Goal: Task Accomplishment & Management: Complete application form

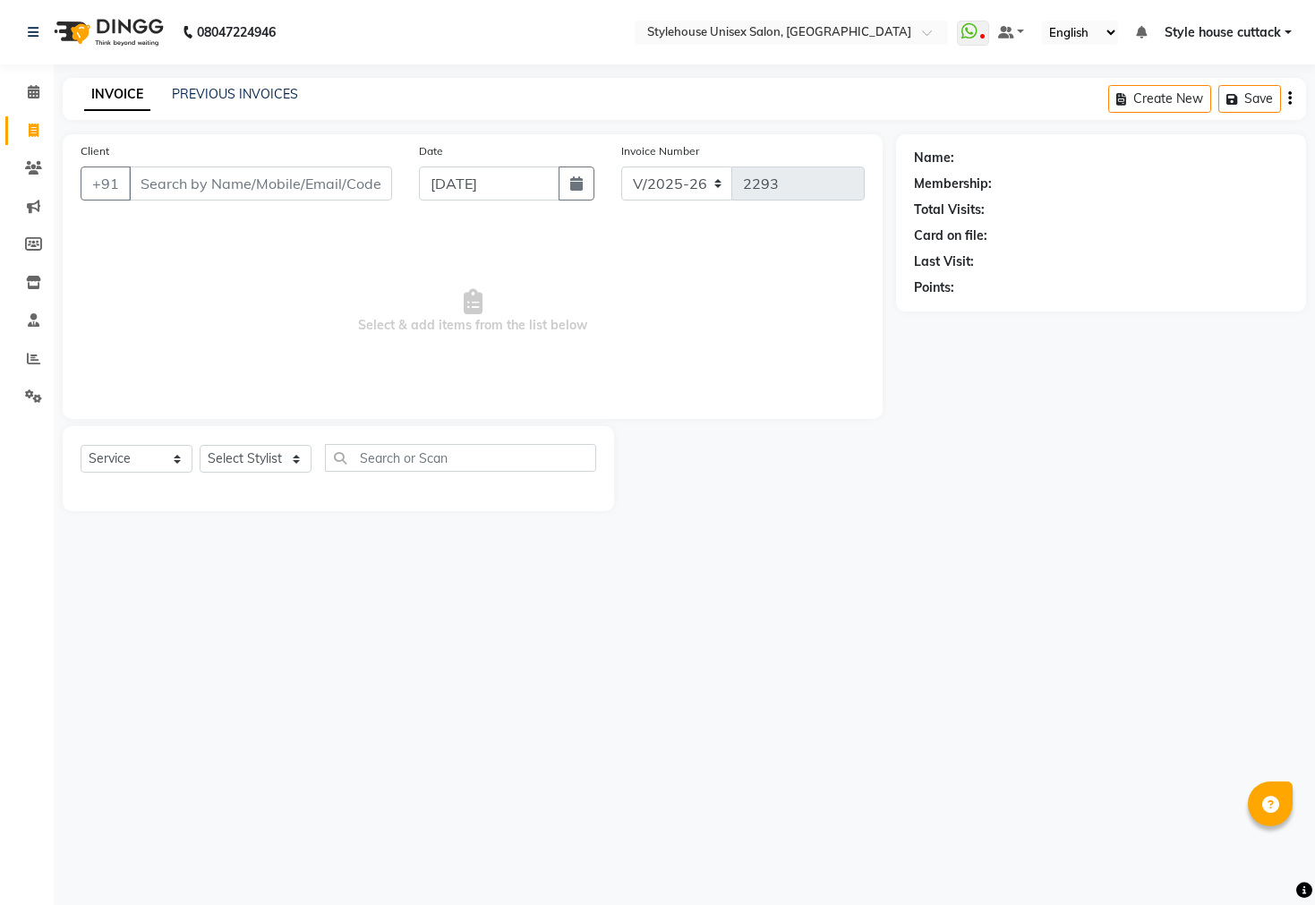
select select "4222"
select select "service"
click at [261, 461] on select "Select Stylist Bharati [PERSON_NAME] [PERSON_NAME] [PERSON_NAME] LIPI [PERSON_N…" at bounding box center [256, 459] width 112 height 28
select select "64830"
click at [200, 446] on select "Select Stylist Bharati [PERSON_NAME] [PERSON_NAME] [PERSON_NAME] LIPI [PERSON_N…" at bounding box center [256, 459] width 112 height 28
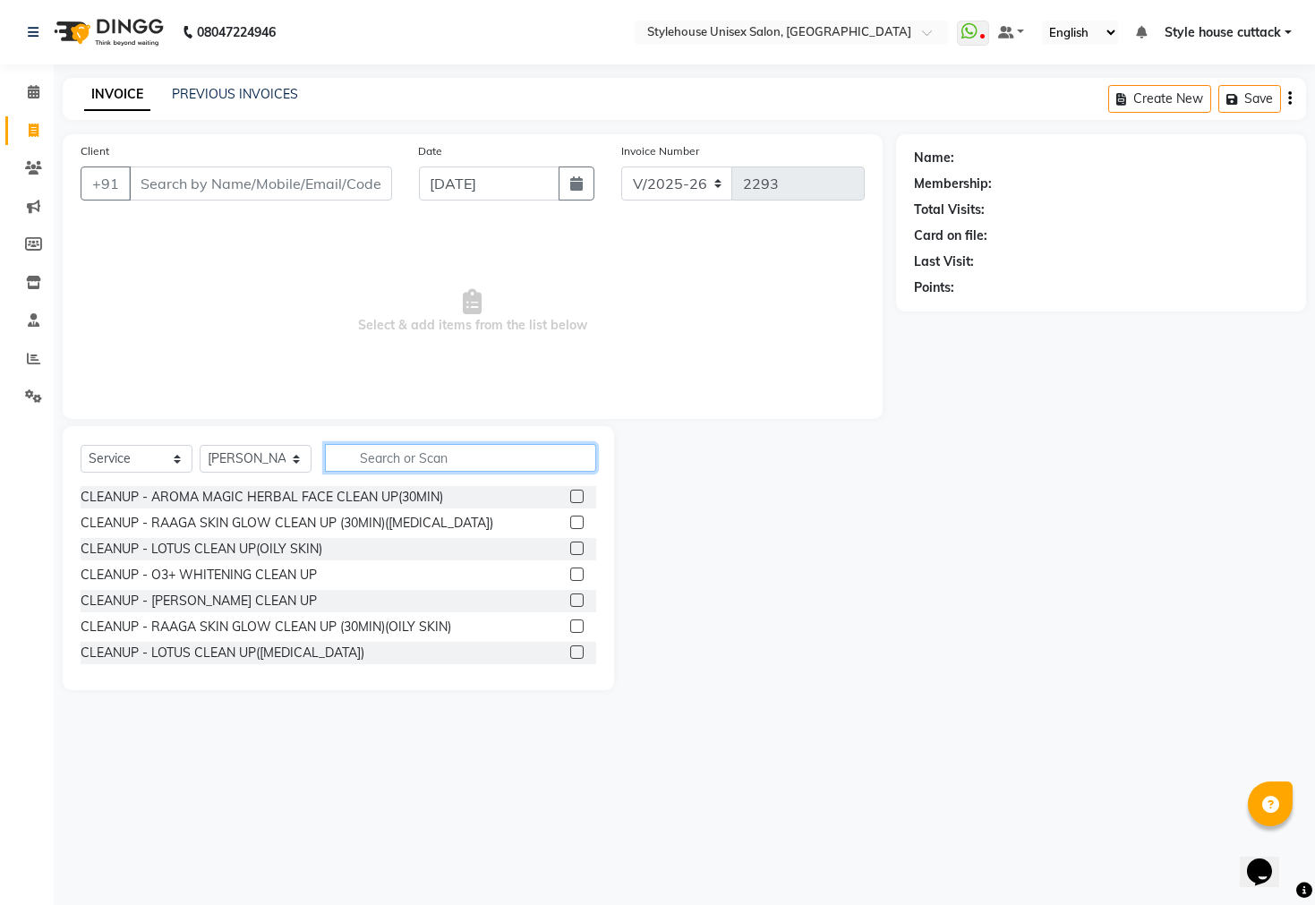
click at [402, 454] on input "text" at bounding box center [460, 458] width 271 height 28
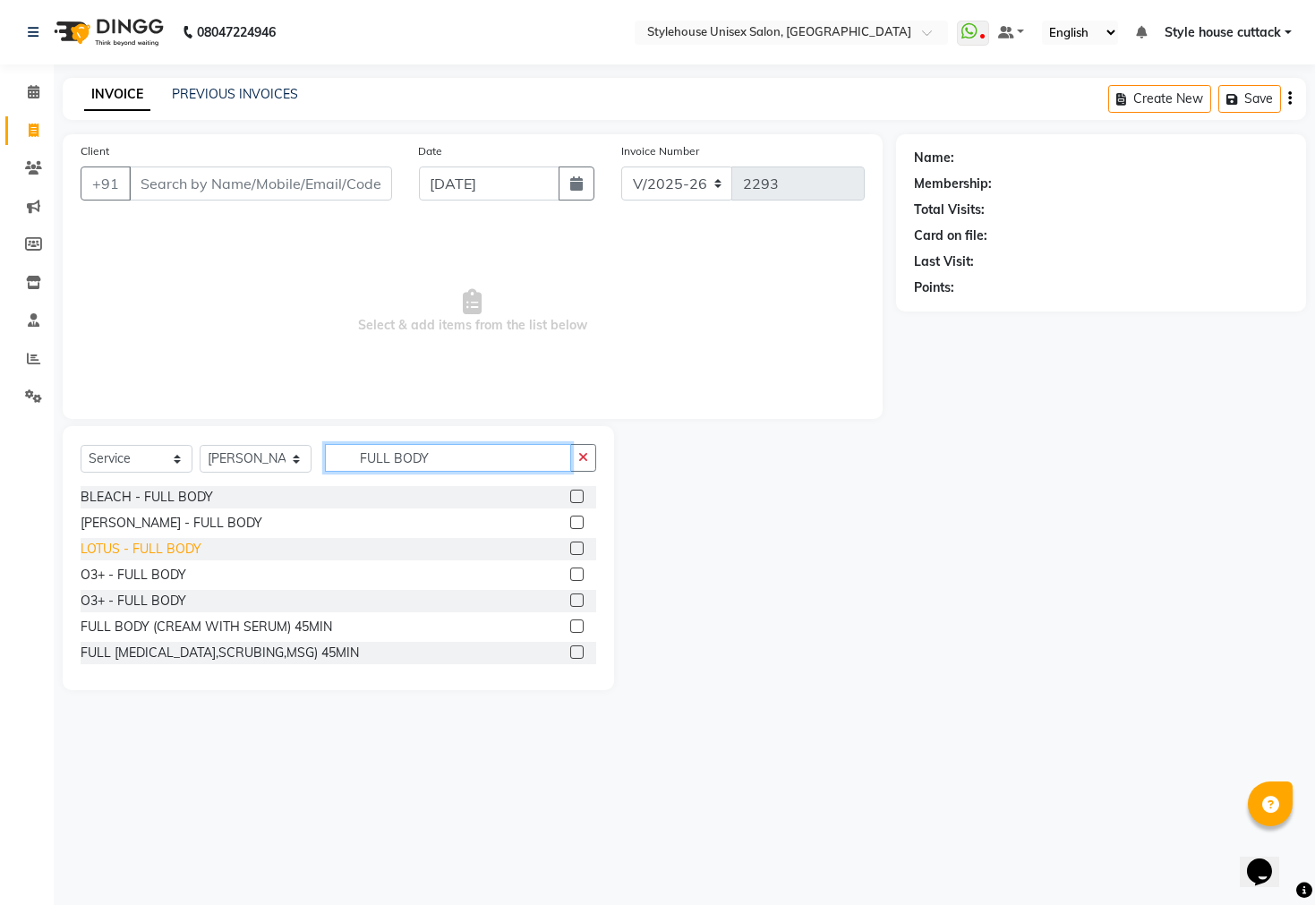
type input "FULL BODY"
click at [170, 549] on div "LOTUS - FULL BODY" at bounding box center [141, 549] width 121 height 19
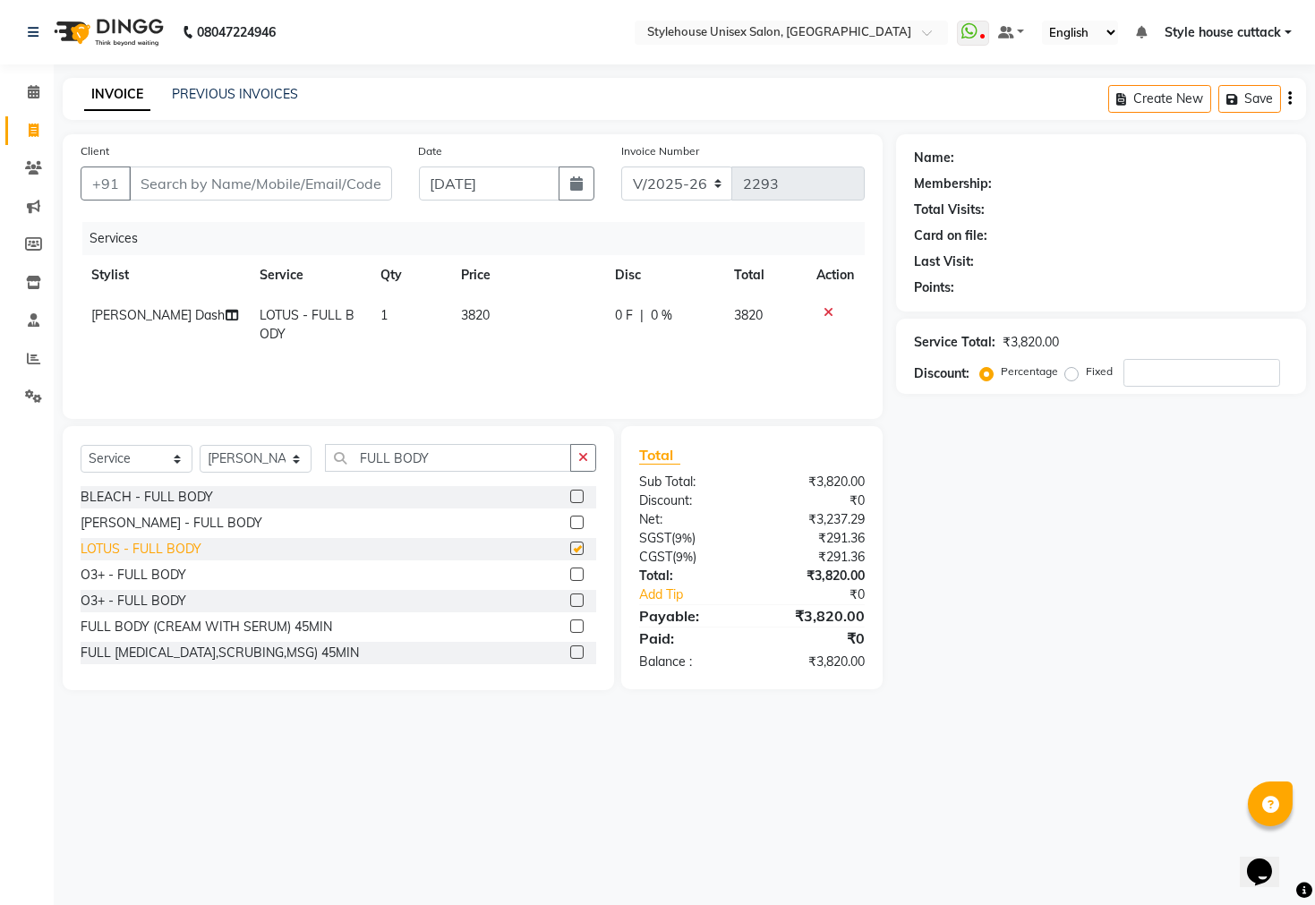
checkbox input "false"
click at [138, 577] on div "O3+ - FULL BODY" at bounding box center [134, 575] width 106 height 19
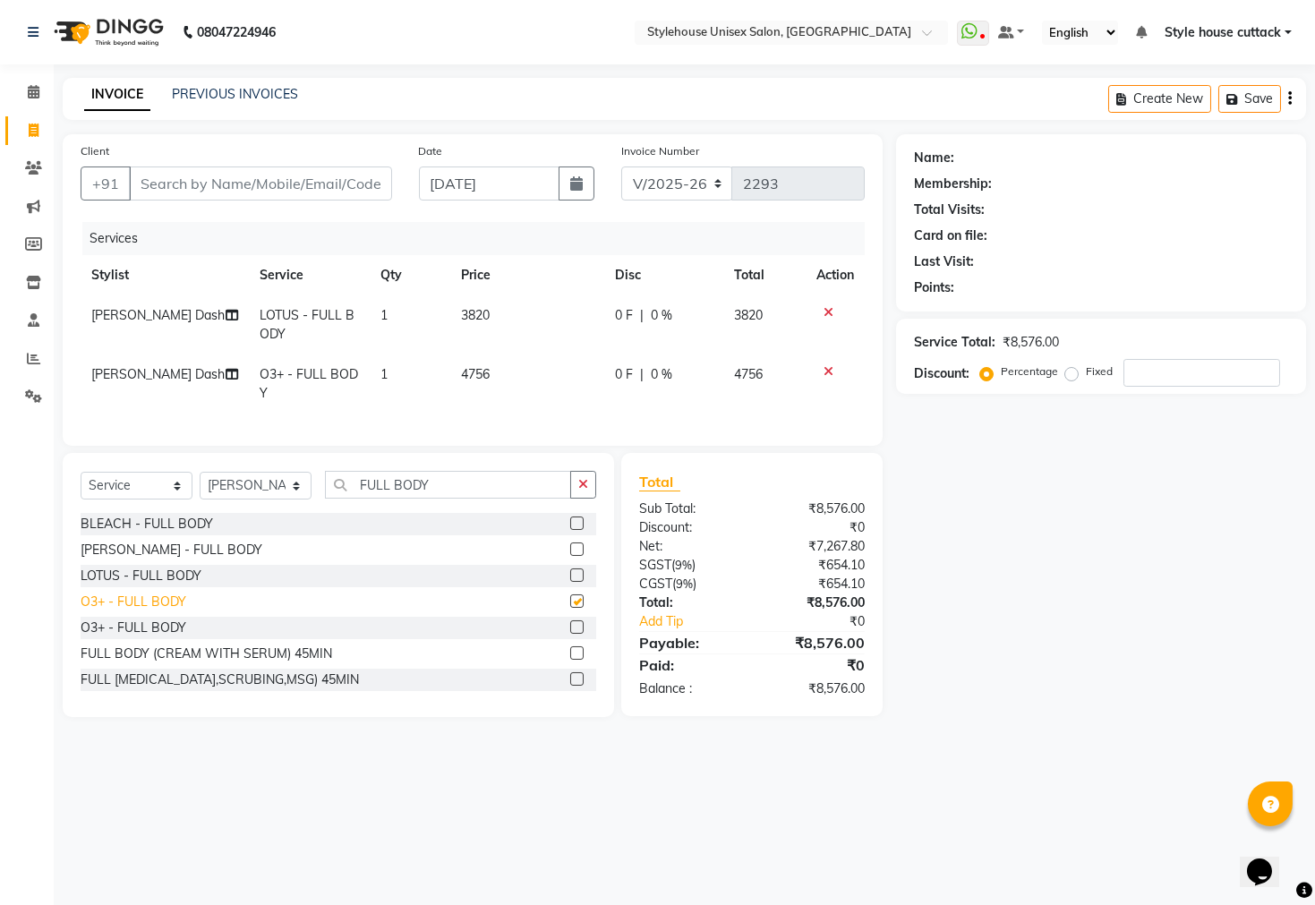
checkbox input "false"
click at [129, 638] on div "O3+ - FULL BODY" at bounding box center [134, 628] width 106 height 19
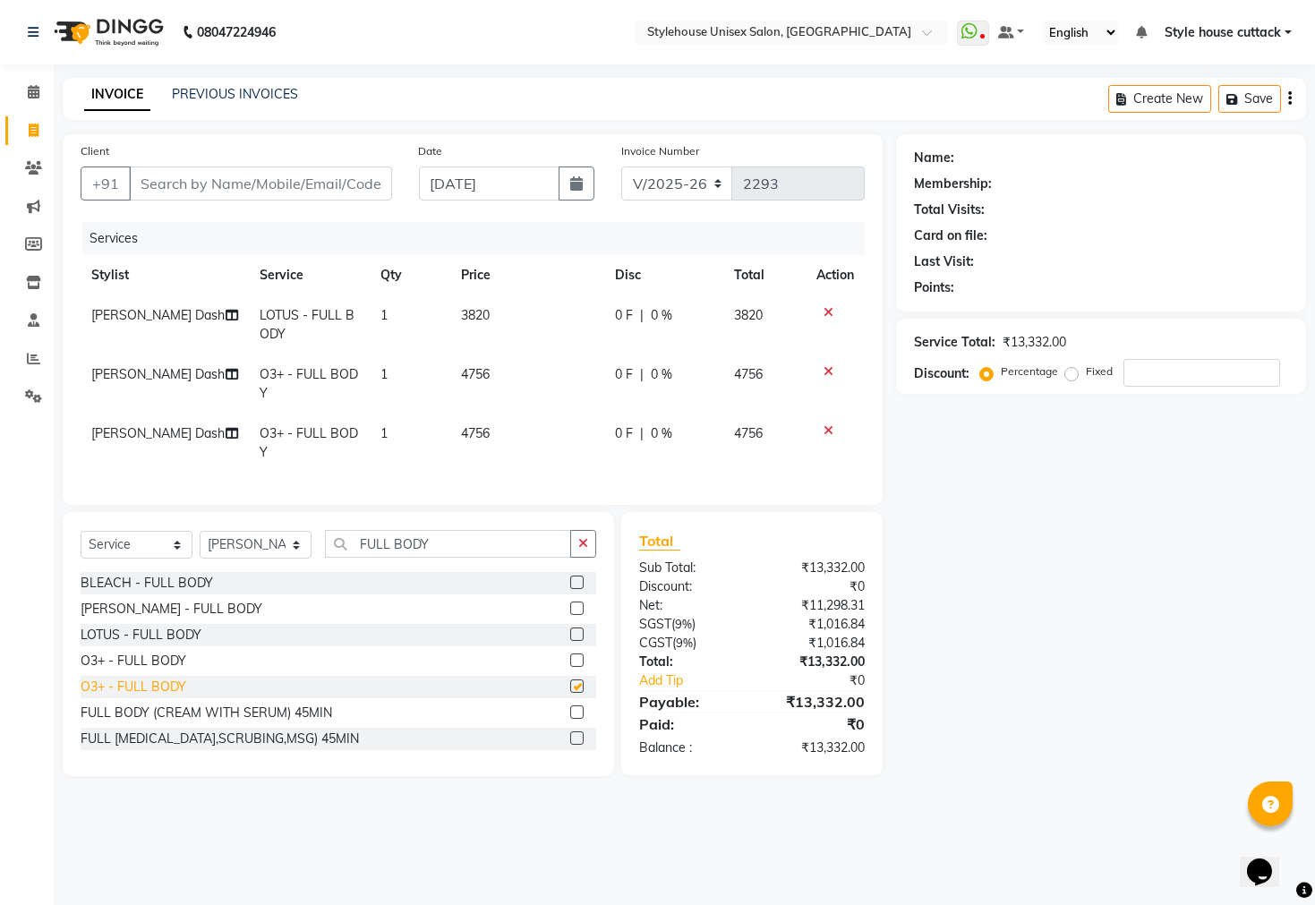
checkbox input "false"
click at [829, 432] on icon at bounding box center [829, 430] width 10 height 13
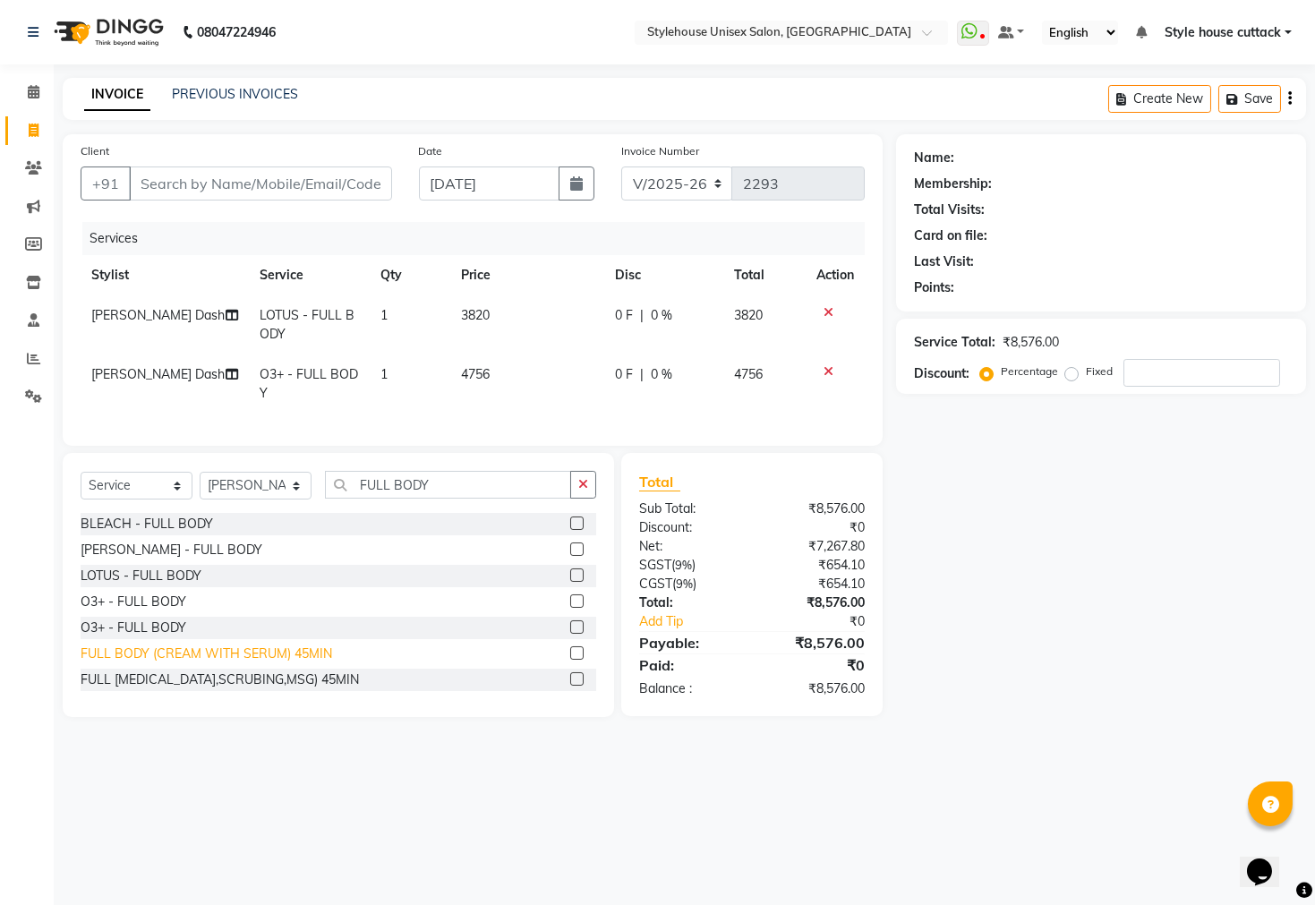
click at [218, 664] on div "FULL BODY (CREAM WITH SERUM) 45MIN" at bounding box center [207, 654] width 252 height 19
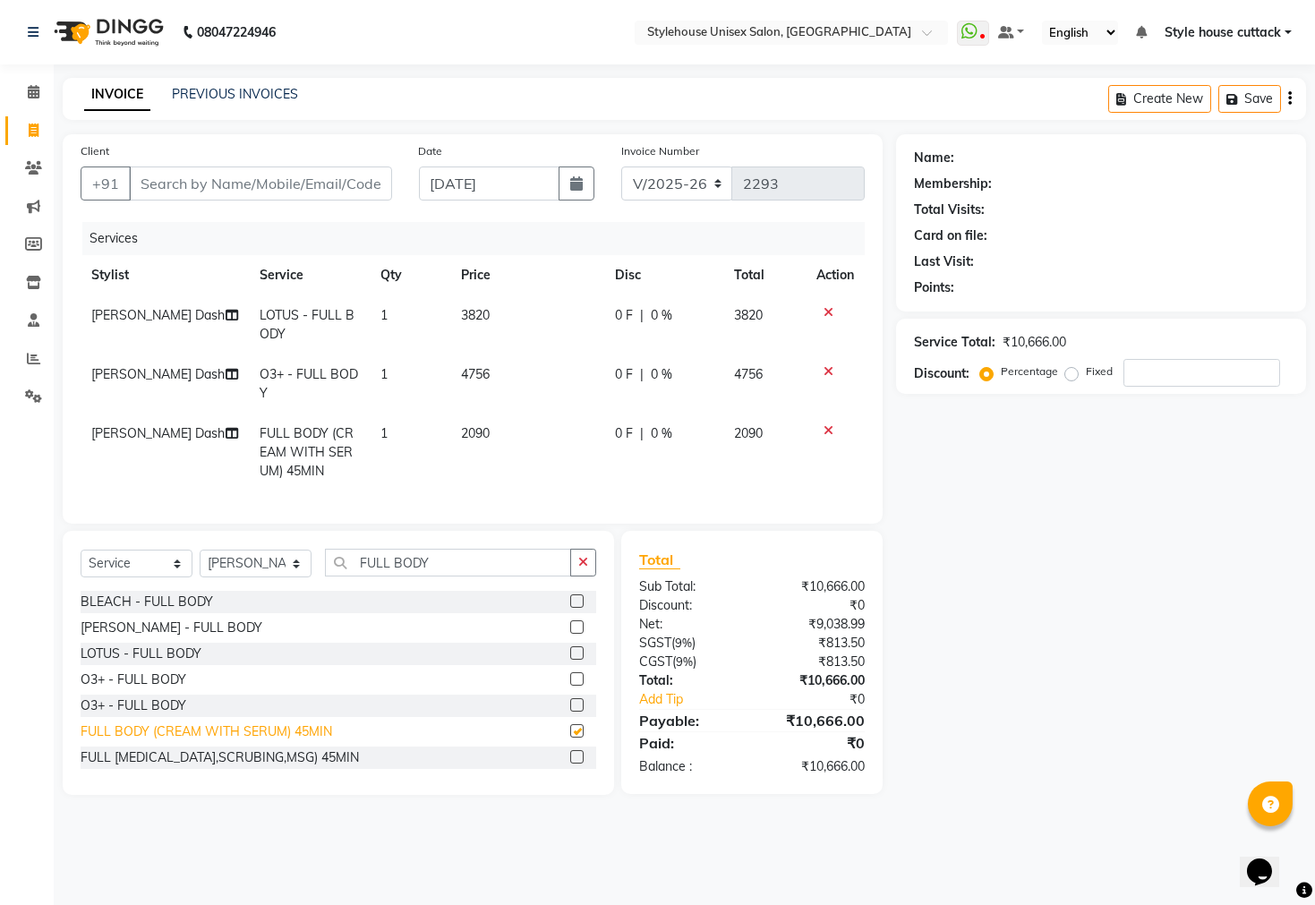
checkbox input "false"
click at [298, 767] on div "FULL [MEDICAL_DATA],SCRUBING,MSG) 45MIN" at bounding box center [220, 758] width 278 height 19
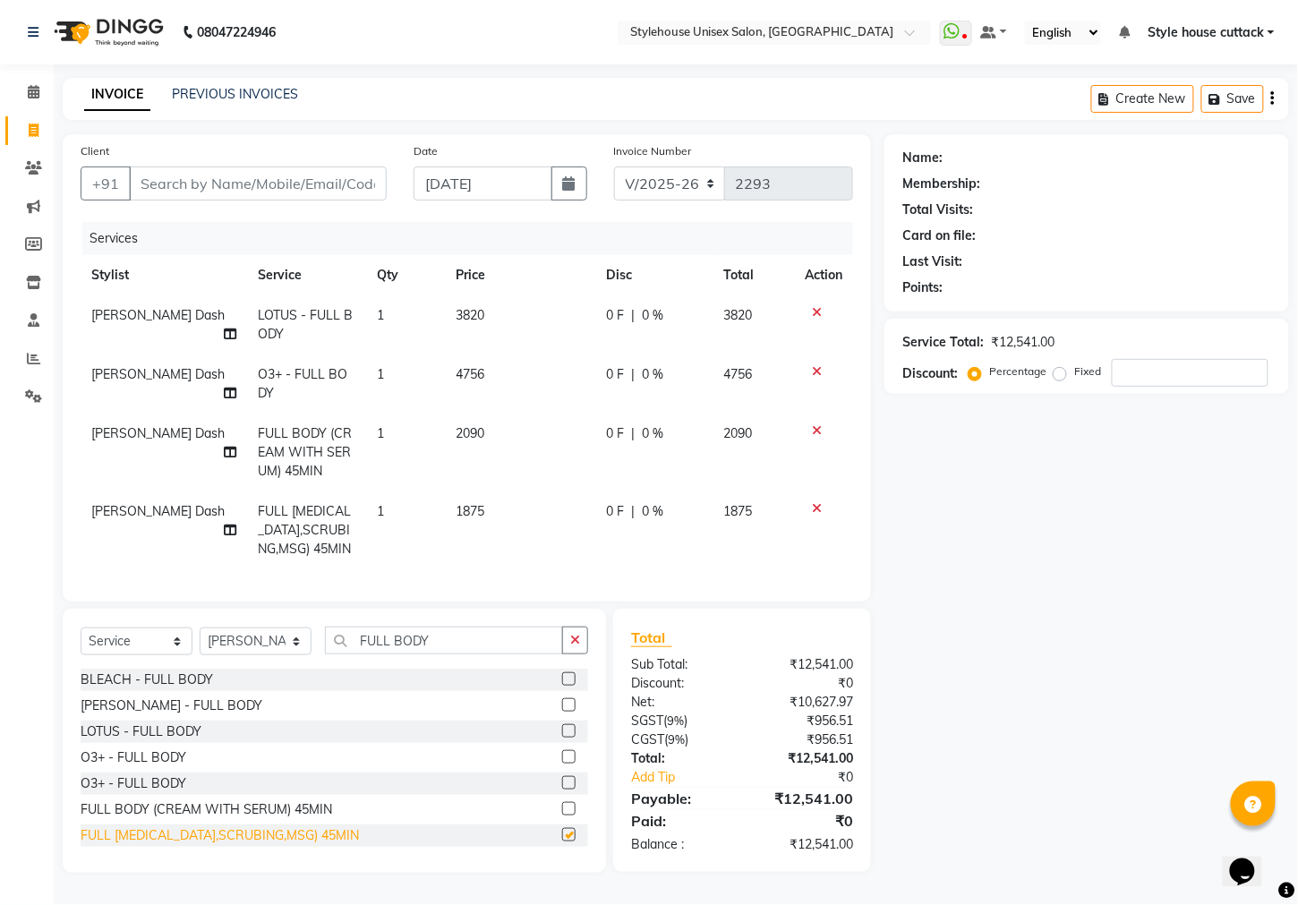
checkbox input "false"
click at [813, 512] on icon at bounding box center [817, 508] width 10 height 13
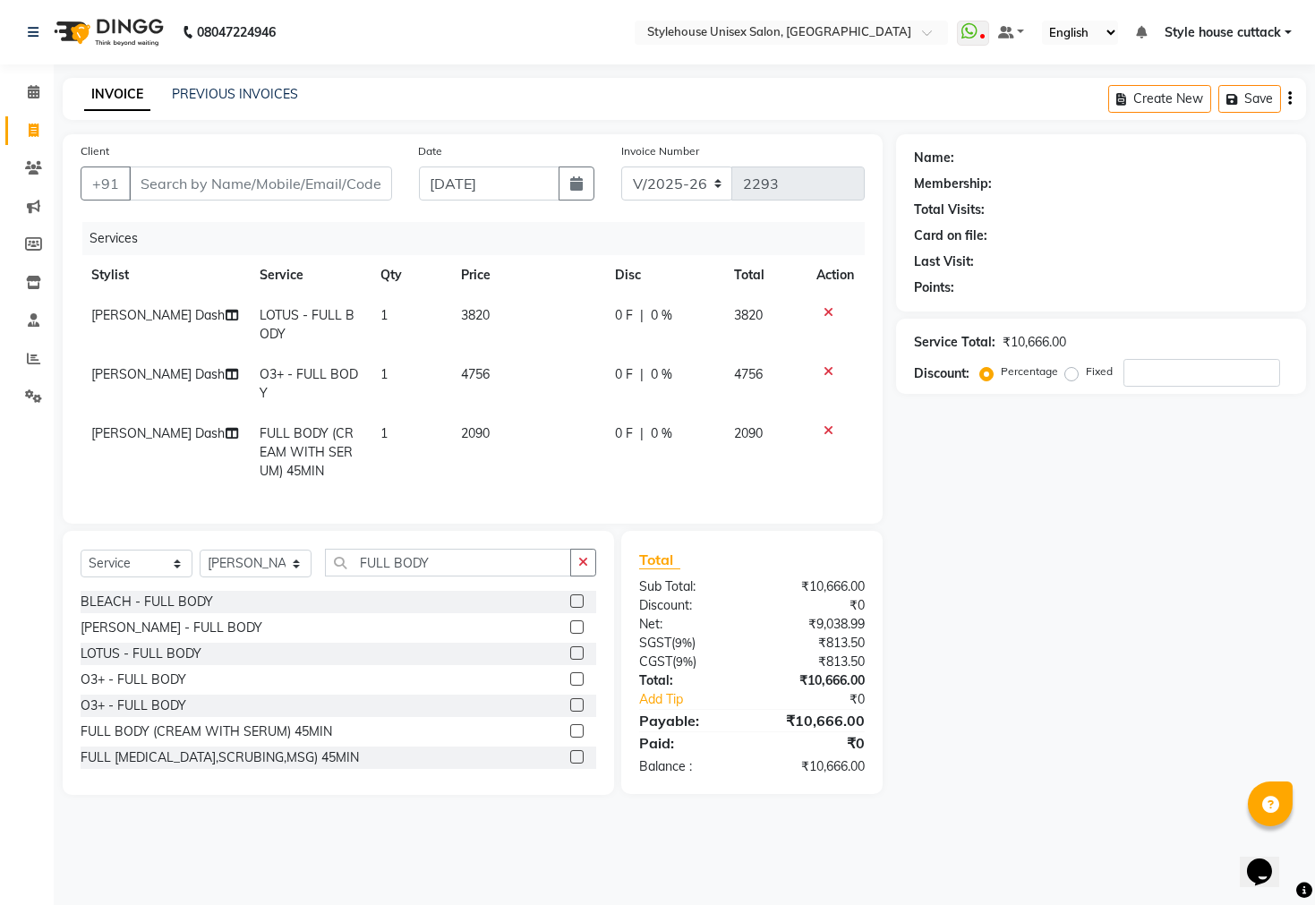
click at [827, 427] on icon at bounding box center [829, 430] width 10 height 13
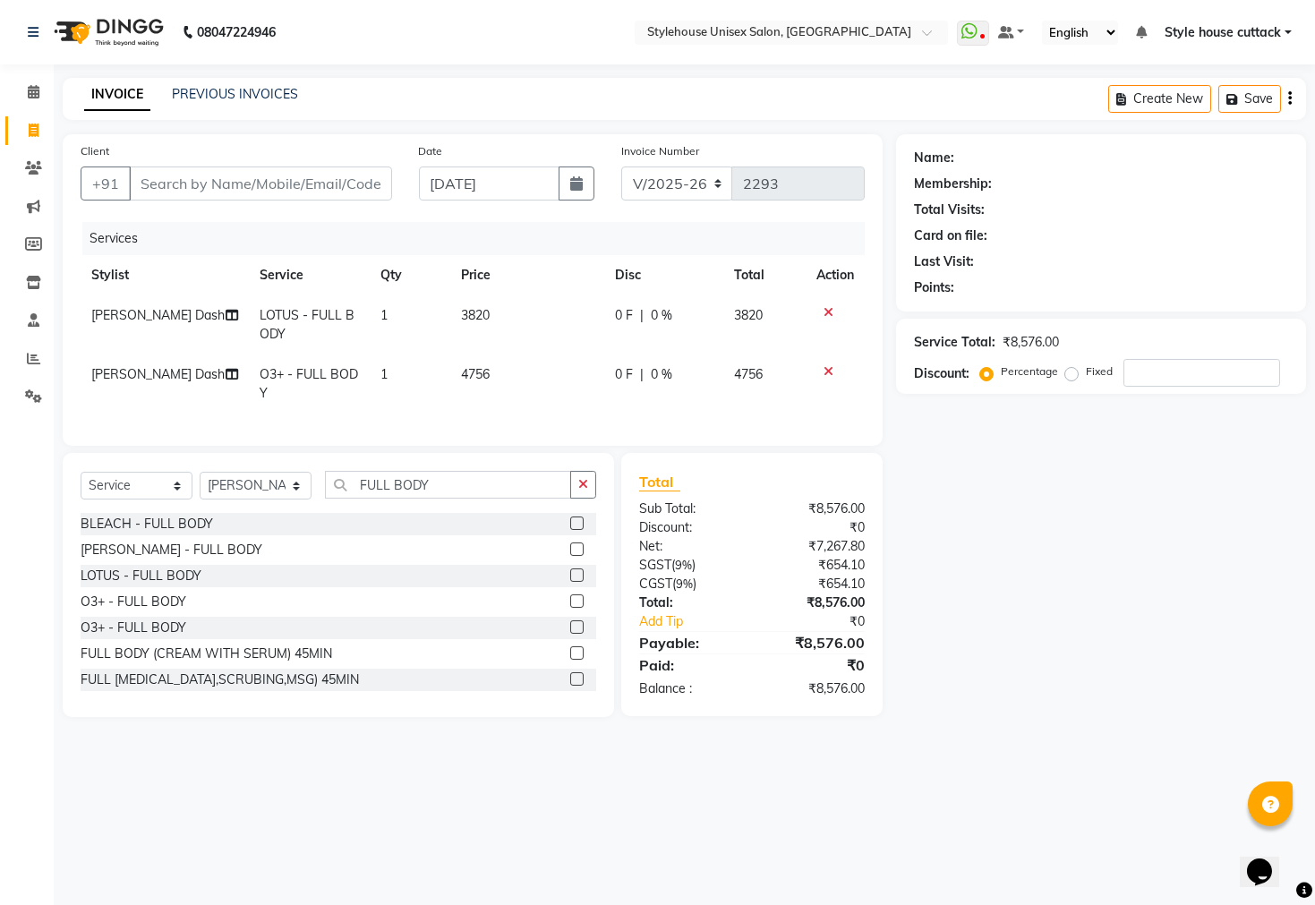
click at [827, 372] on icon at bounding box center [829, 371] width 10 height 13
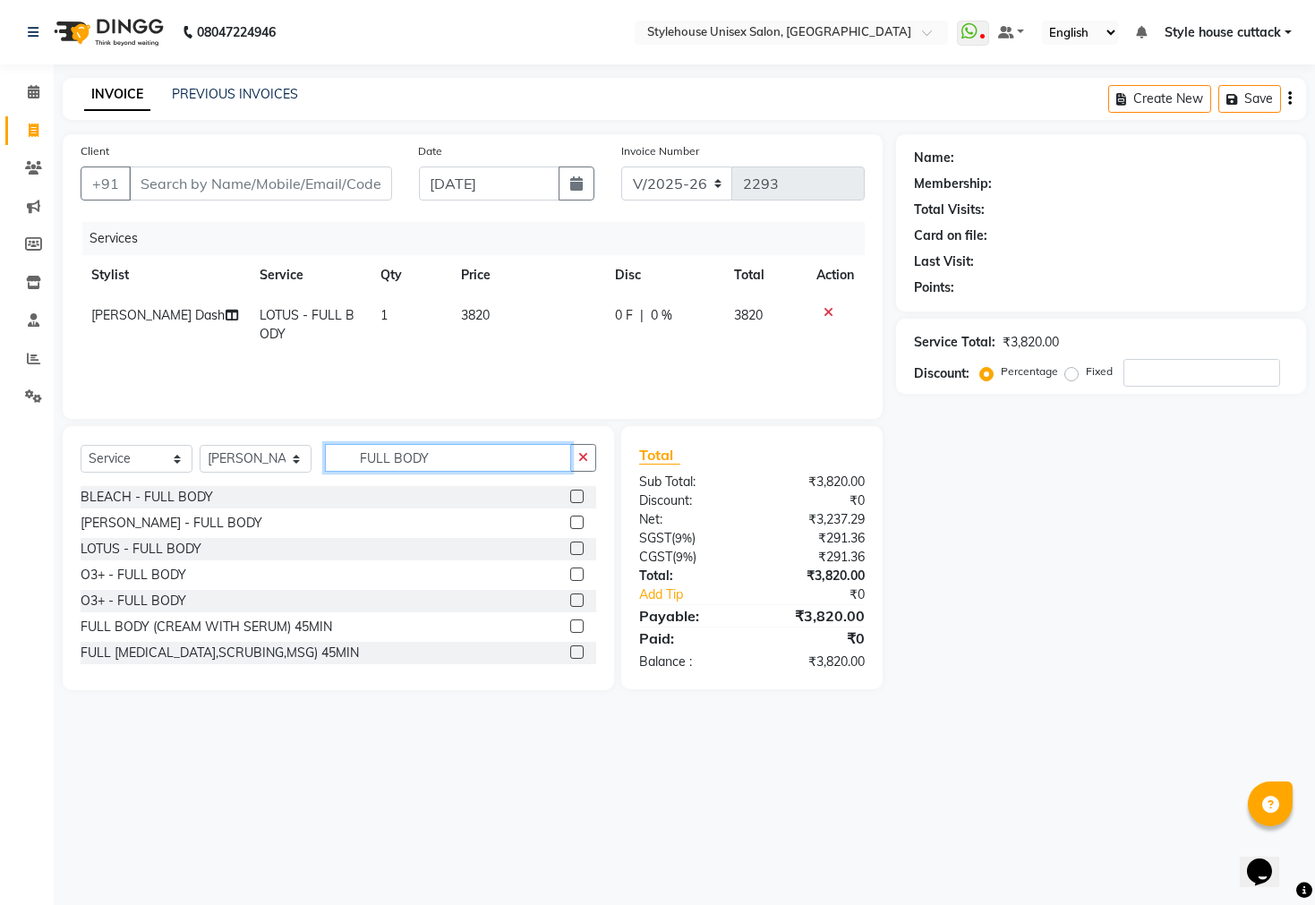
click at [449, 458] on input "FULL BODY" at bounding box center [448, 458] width 246 height 28
type input "F"
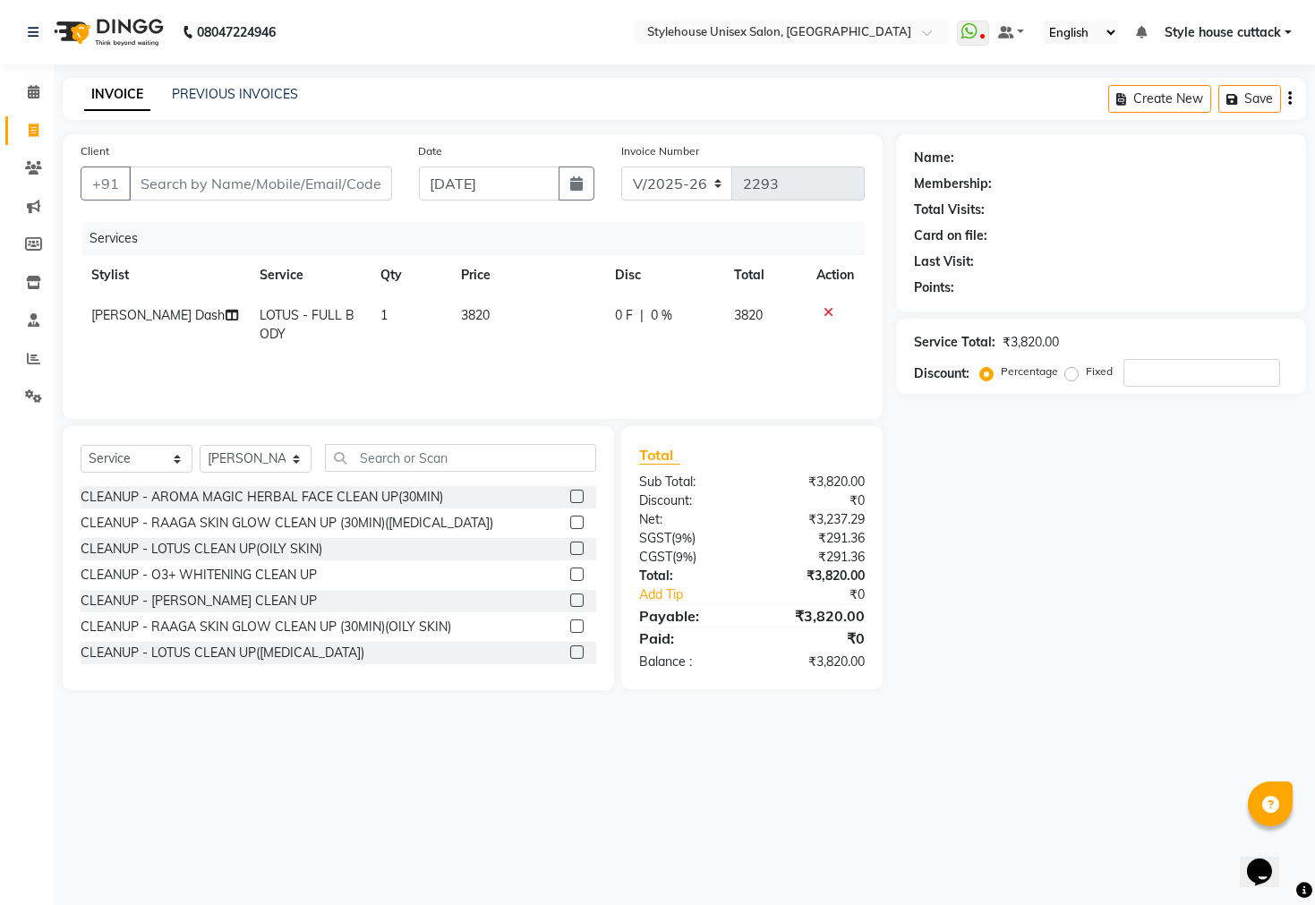
click at [830, 312] on icon at bounding box center [829, 312] width 10 height 13
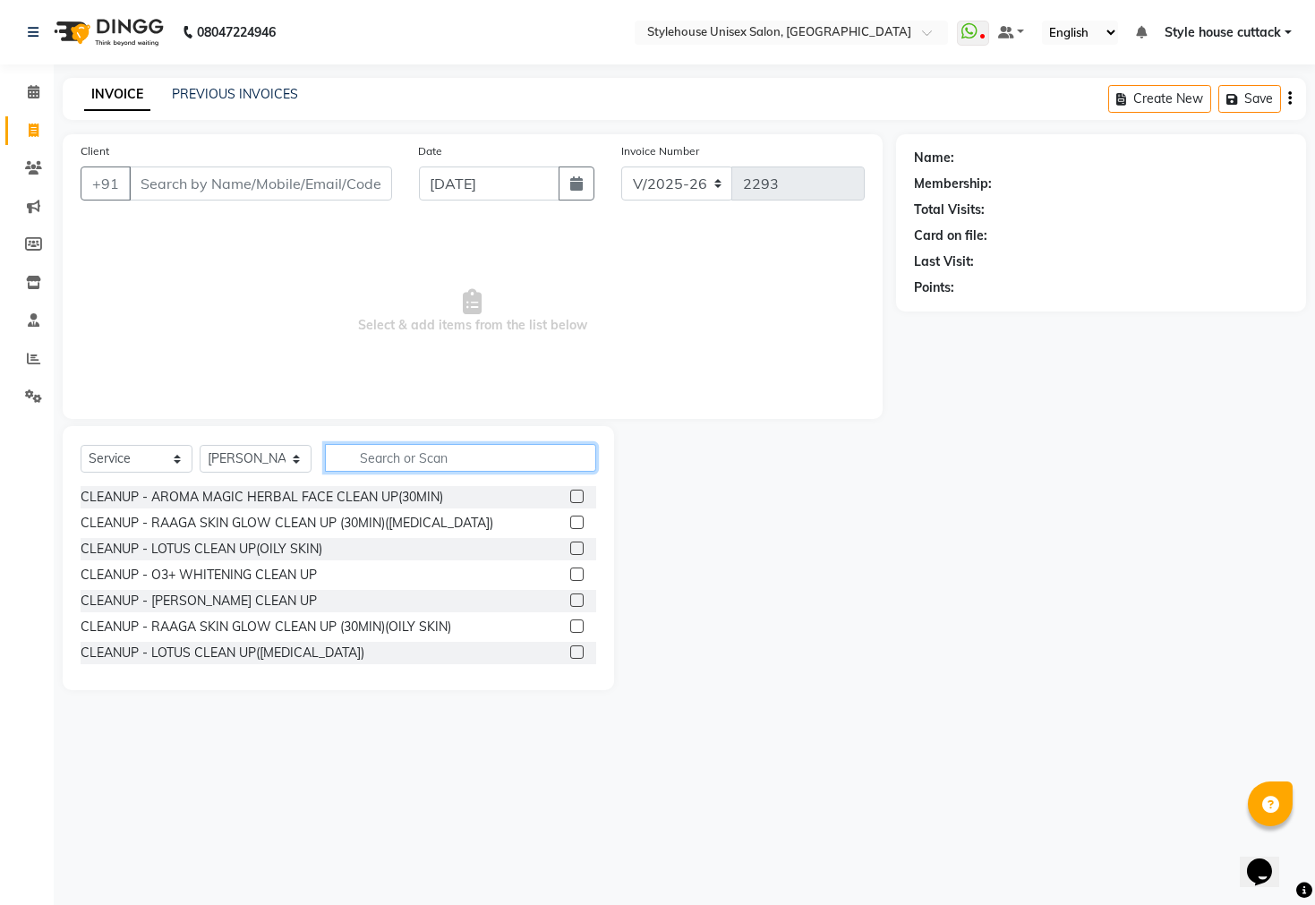
click at [374, 467] on input "text" at bounding box center [460, 458] width 271 height 28
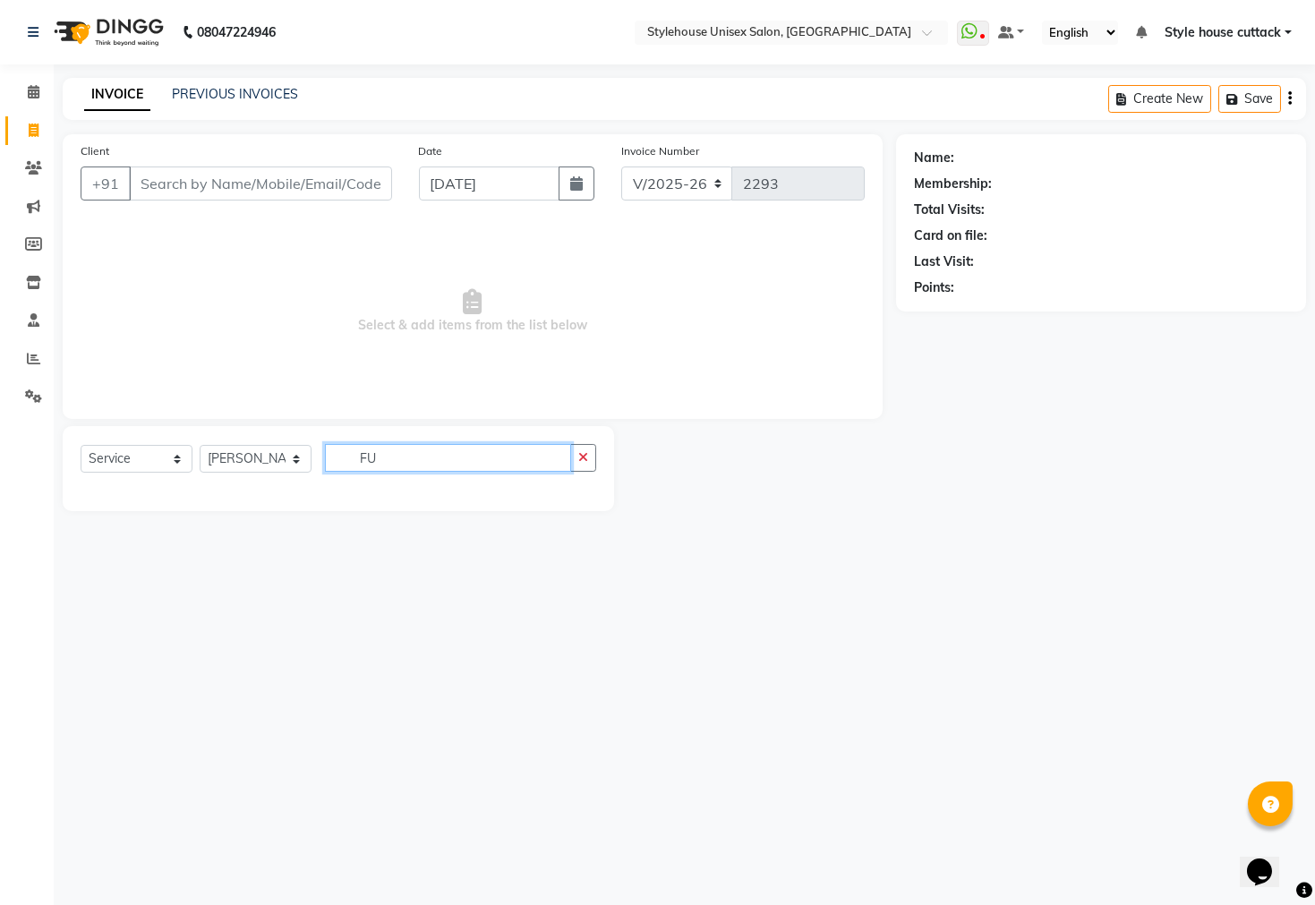
type input "F"
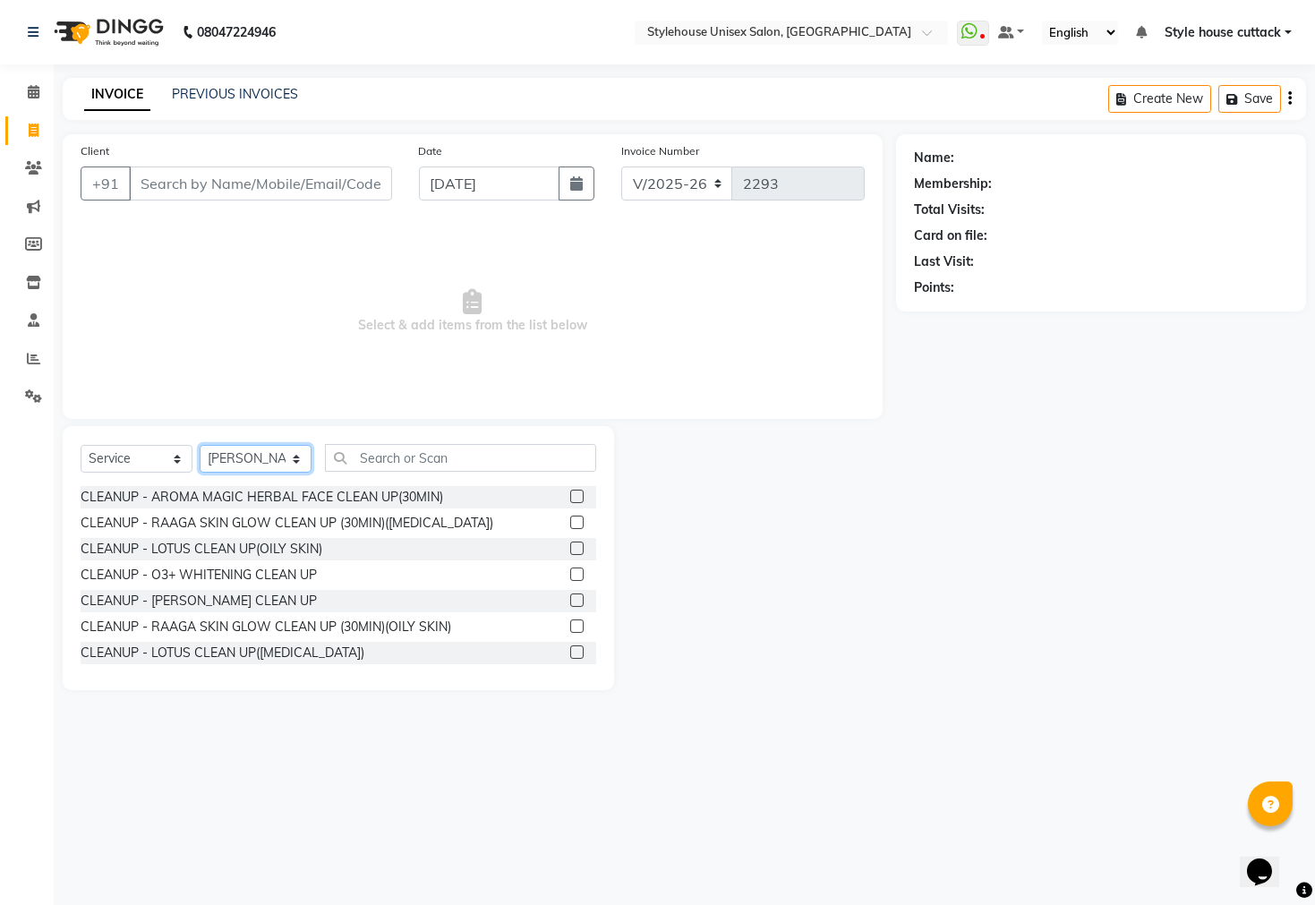
click at [247, 459] on select "Select Stylist Bharati [PERSON_NAME] [PERSON_NAME] [PERSON_NAME] LIPI [PERSON_N…" at bounding box center [256, 459] width 112 height 28
select select "21976"
click at [200, 446] on select "Select Stylist Bharati [PERSON_NAME] [PERSON_NAME] [PERSON_NAME] LIPI [PERSON_N…" at bounding box center [256, 459] width 112 height 28
click at [387, 458] on input "text" at bounding box center [460, 458] width 271 height 28
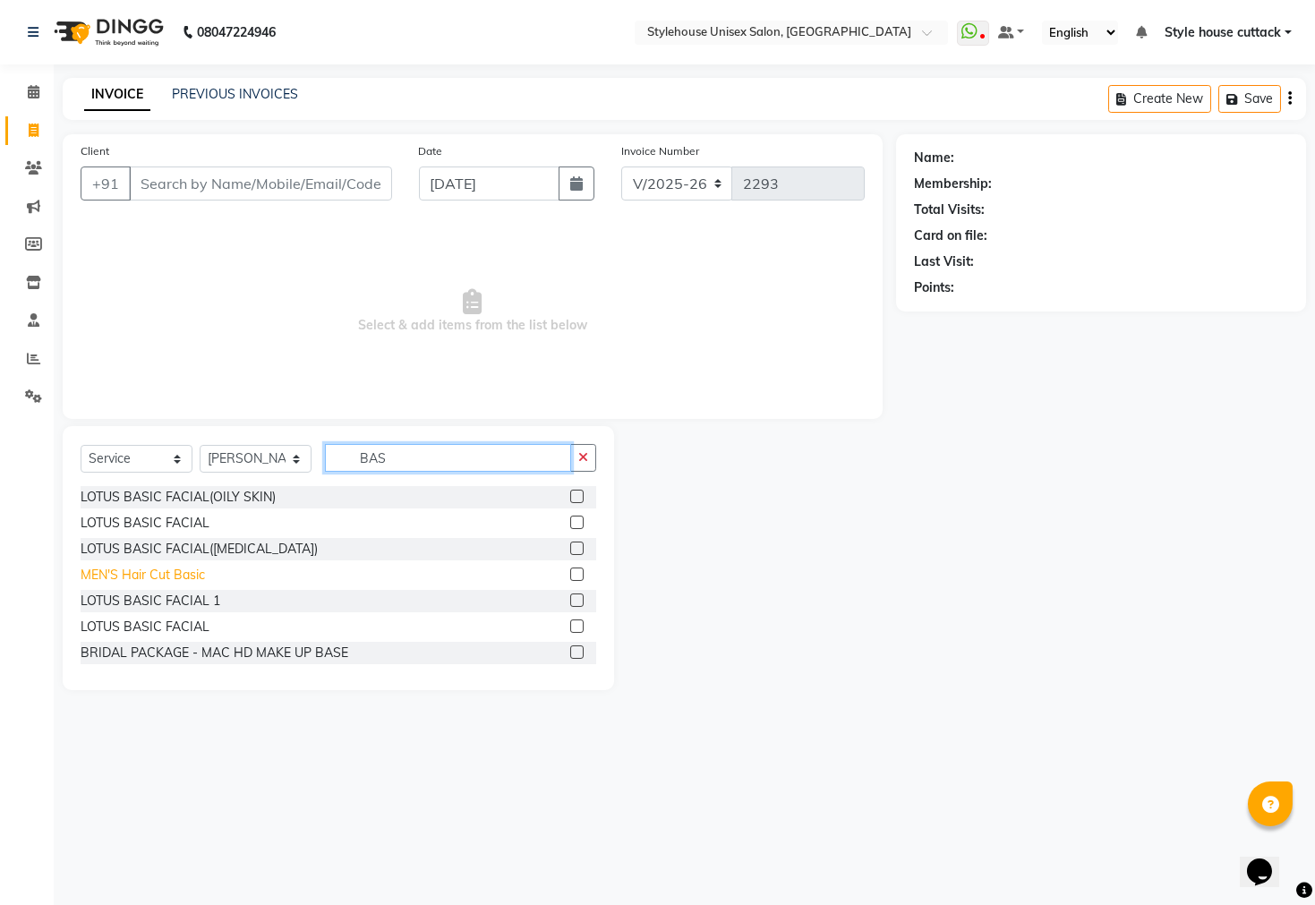
type input "BAS"
click at [164, 582] on div "MEN'S Hair Cut Basic" at bounding box center [143, 575] width 124 height 19
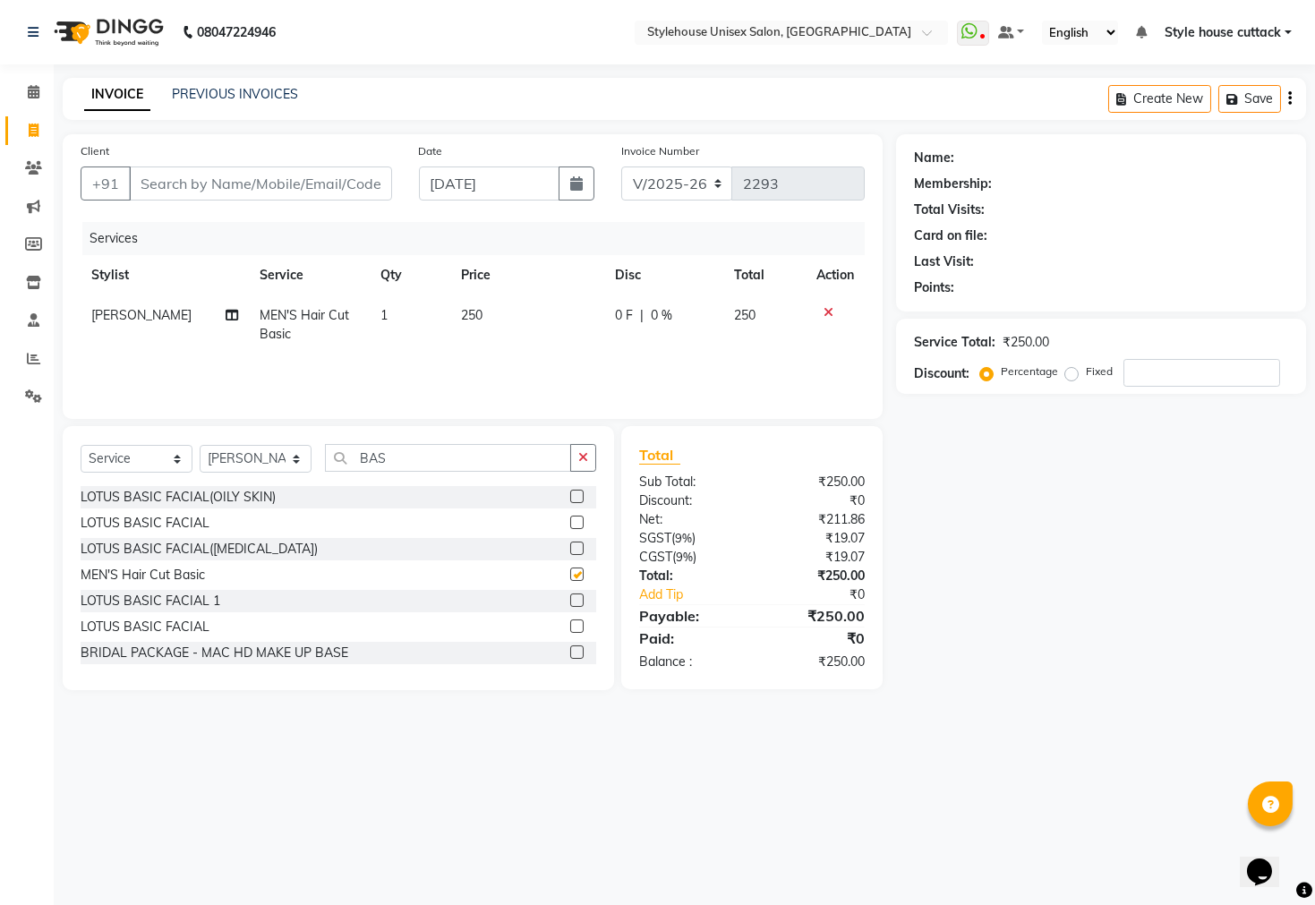
checkbox input "false"
click at [424, 484] on div "Select Service Product Membership Package Voucher Prepaid Gift Card Select Styl…" at bounding box center [339, 465] width 516 height 42
click at [420, 467] on input "BAS" at bounding box center [448, 458] width 246 height 28
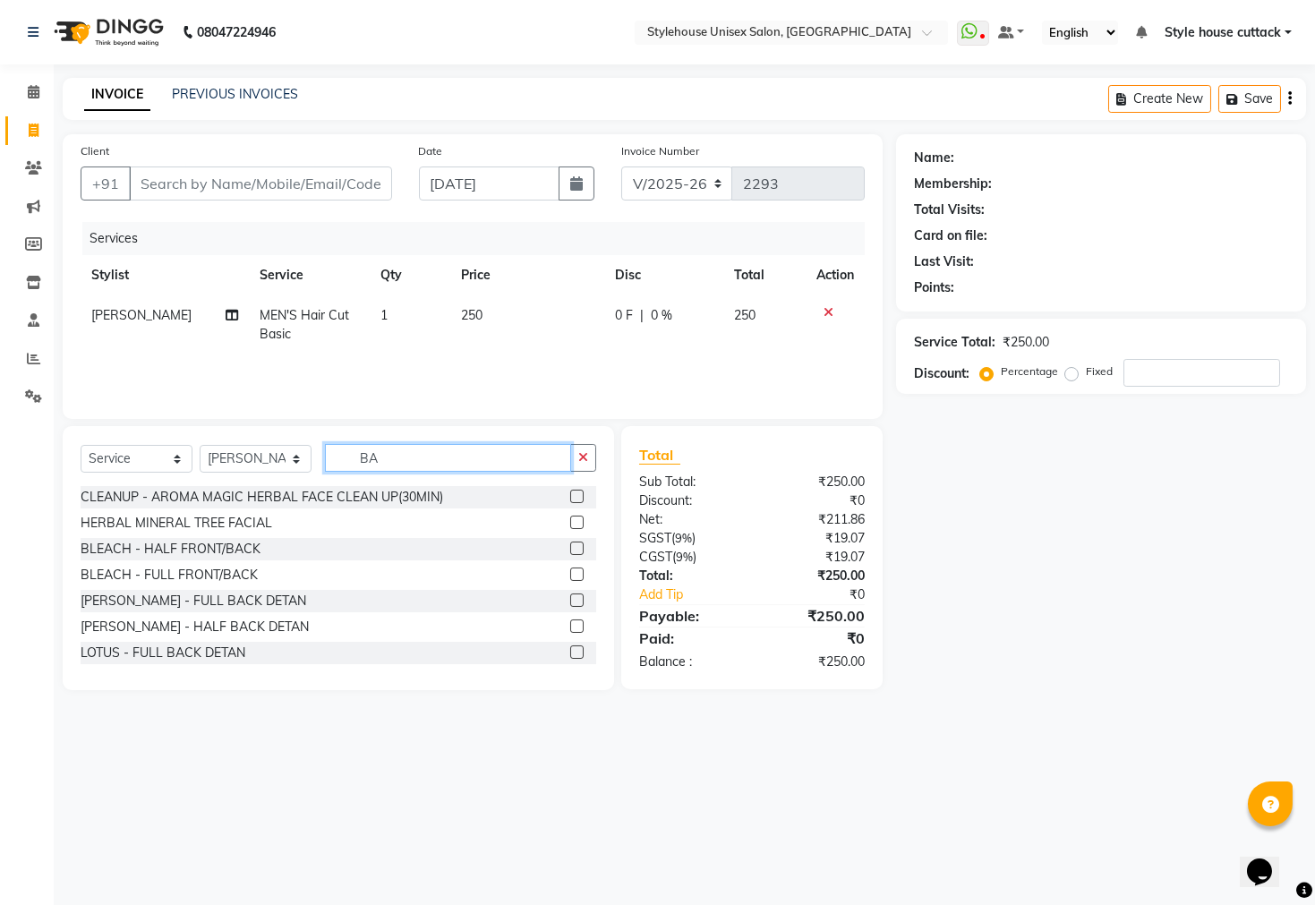
type input "B"
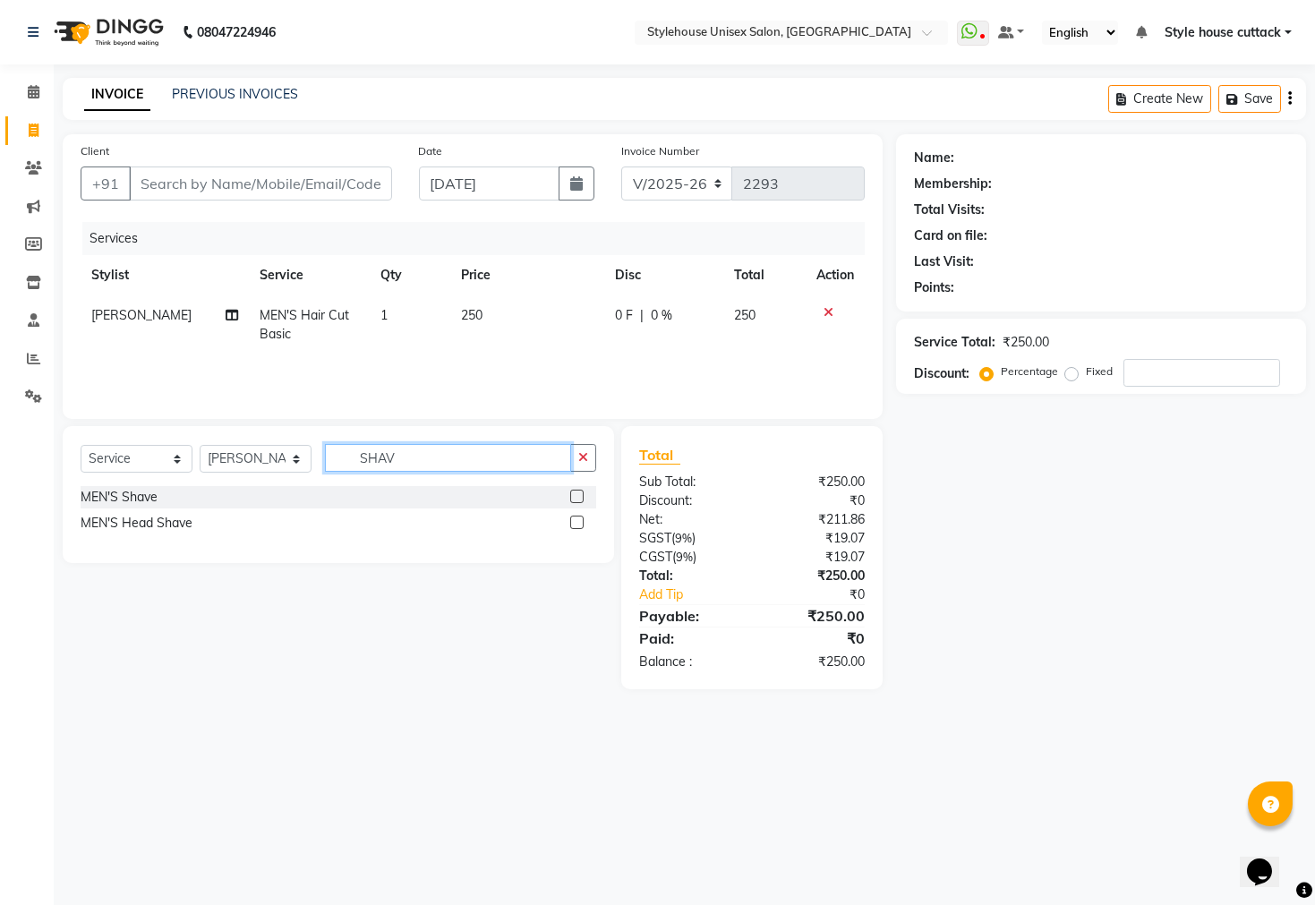
type input "SHAV"
click at [114, 486] on div "MEN'S Shave" at bounding box center [339, 497] width 516 height 22
click at [104, 500] on div "MEN'S Shave" at bounding box center [119, 497] width 77 height 19
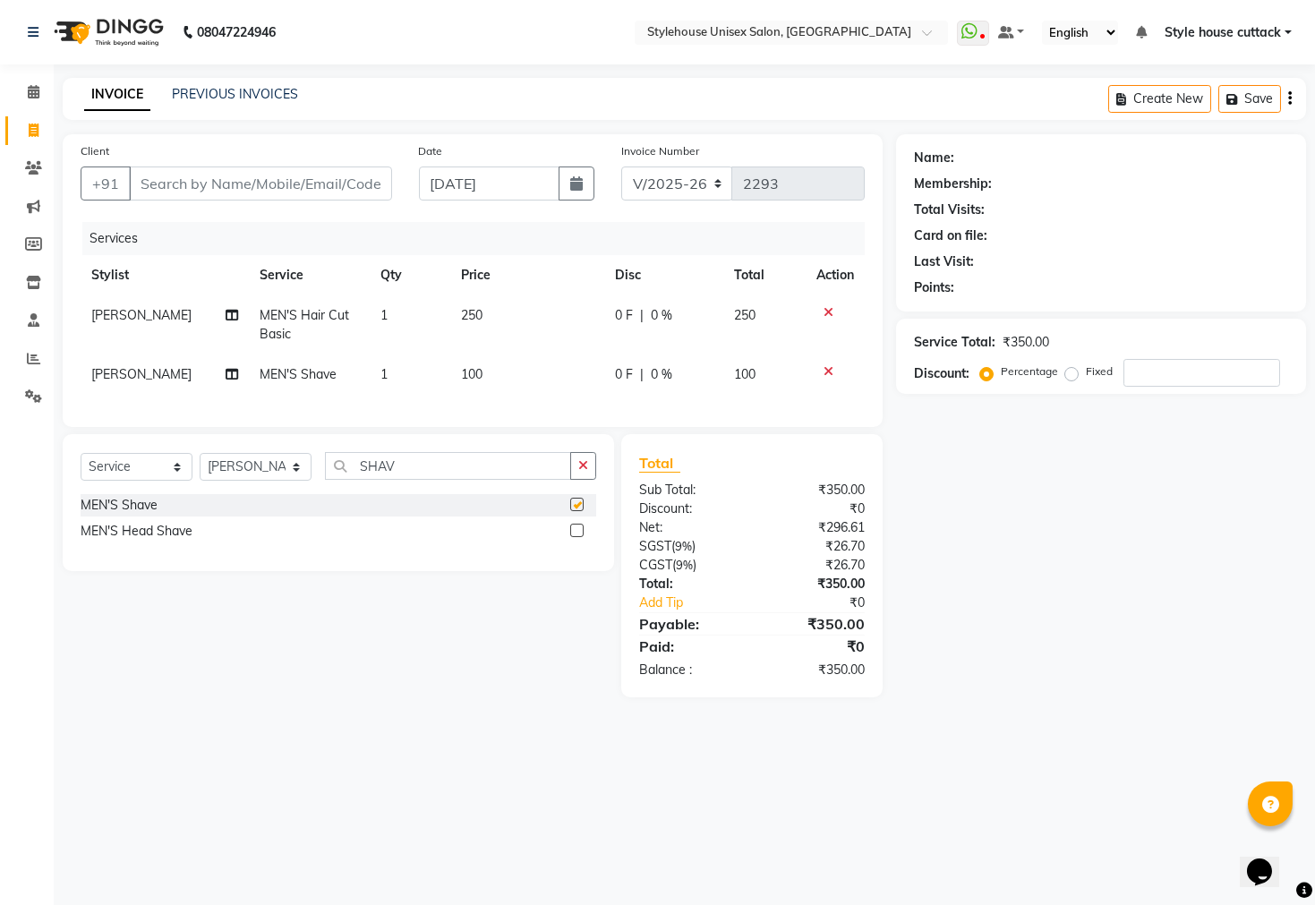
checkbox input "false"
click at [1180, 368] on input "number" at bounding box center [1202, 373] width 157 height 28
type input "20"
click at [177, 179] on input "Client" at bounding box center [260, 184] width 263 height 34
type input "D"
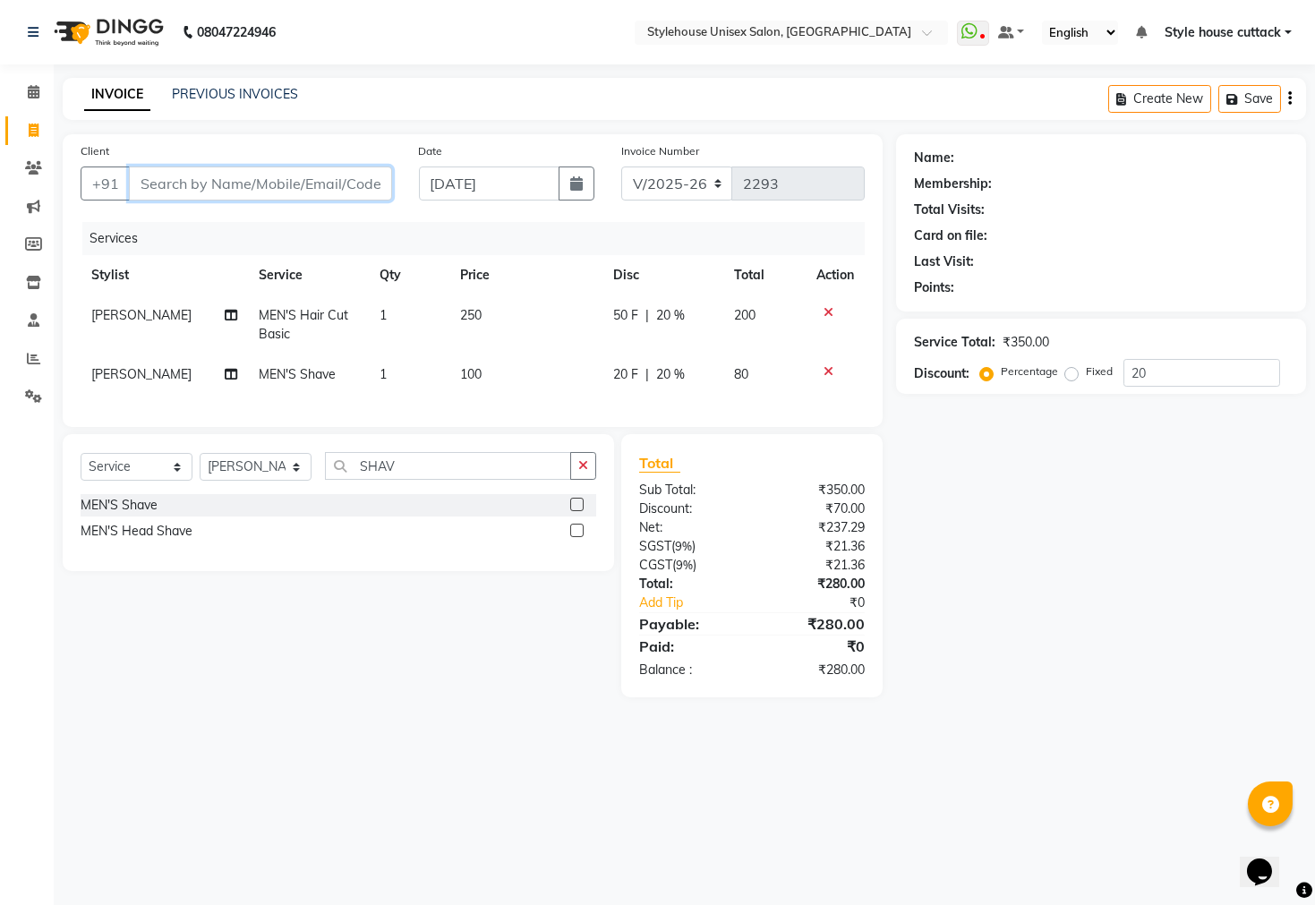
type input "0"
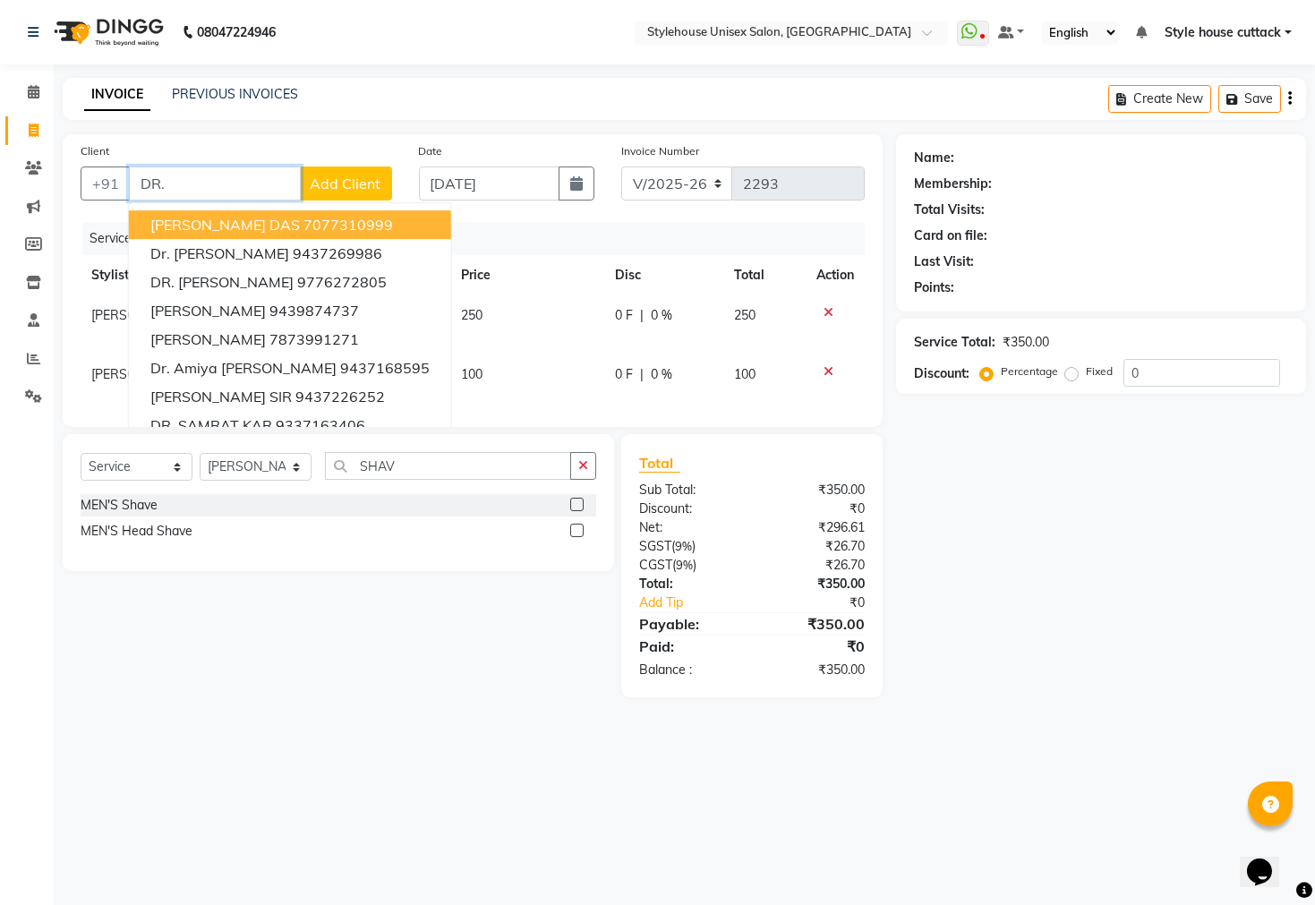
click at [213, 228] on span "[PERSON_NAME] DAS" at bounding box center [225, 225] width 150 height 18
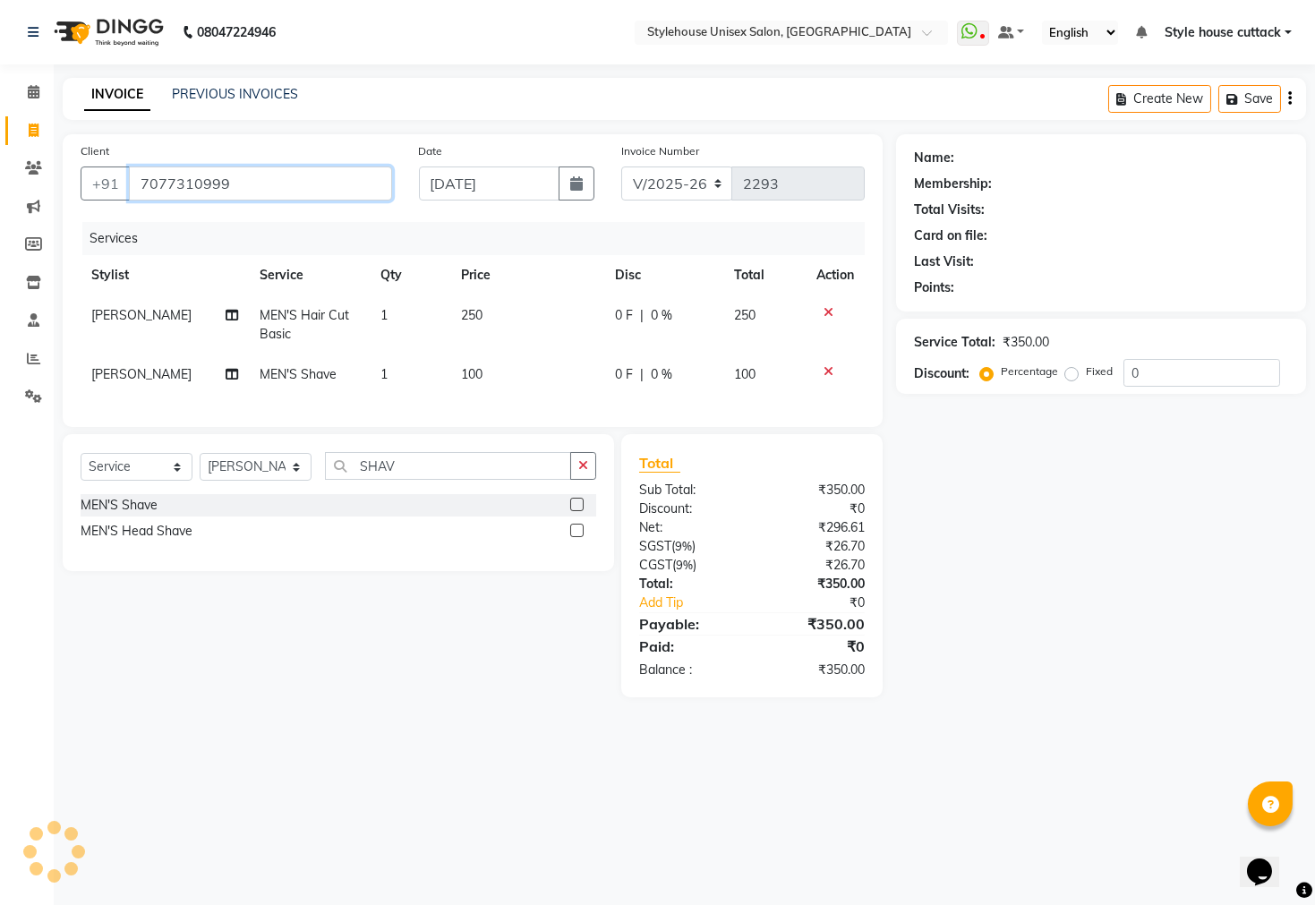
type input "7077310999"
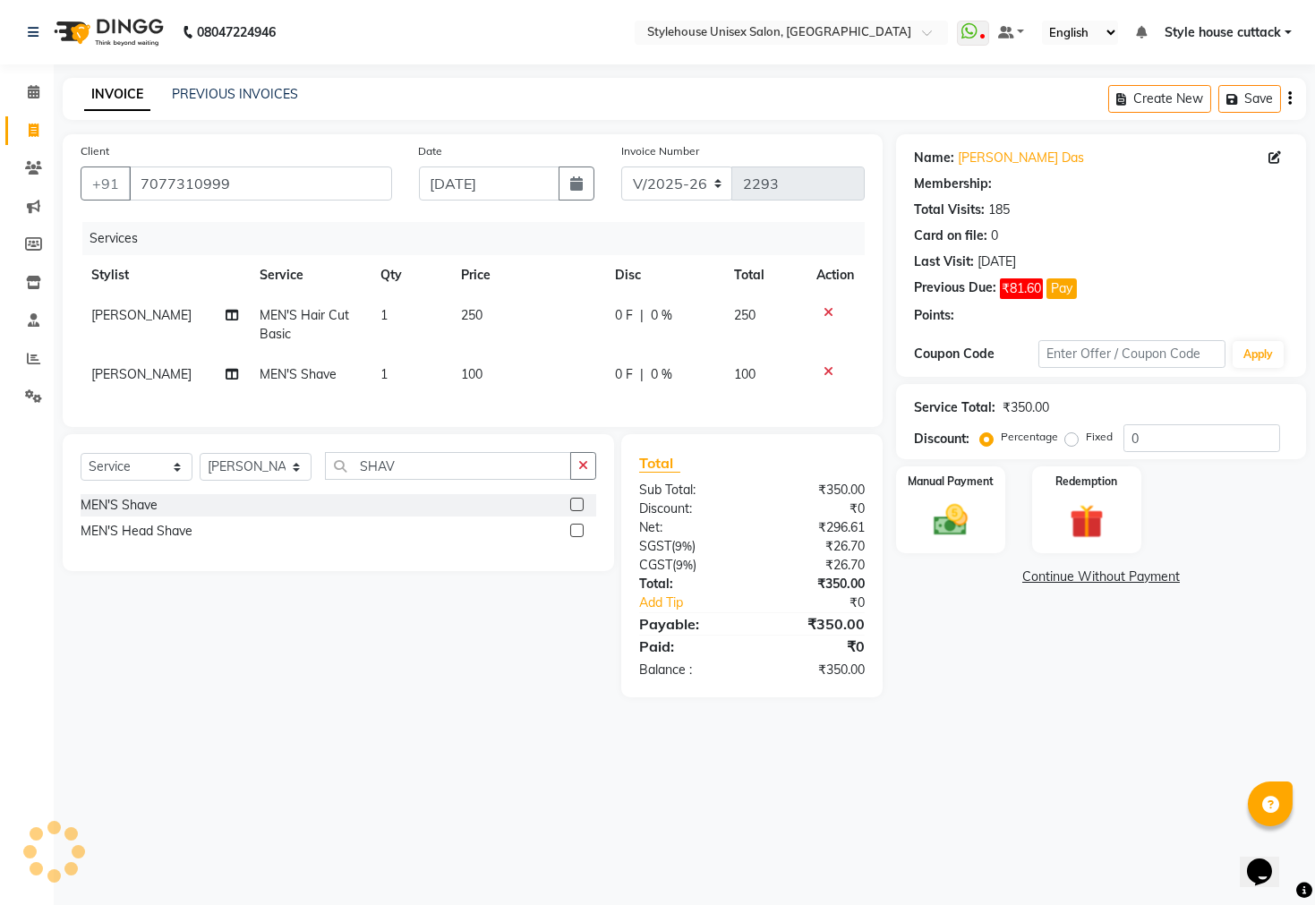
select select "1: Object"
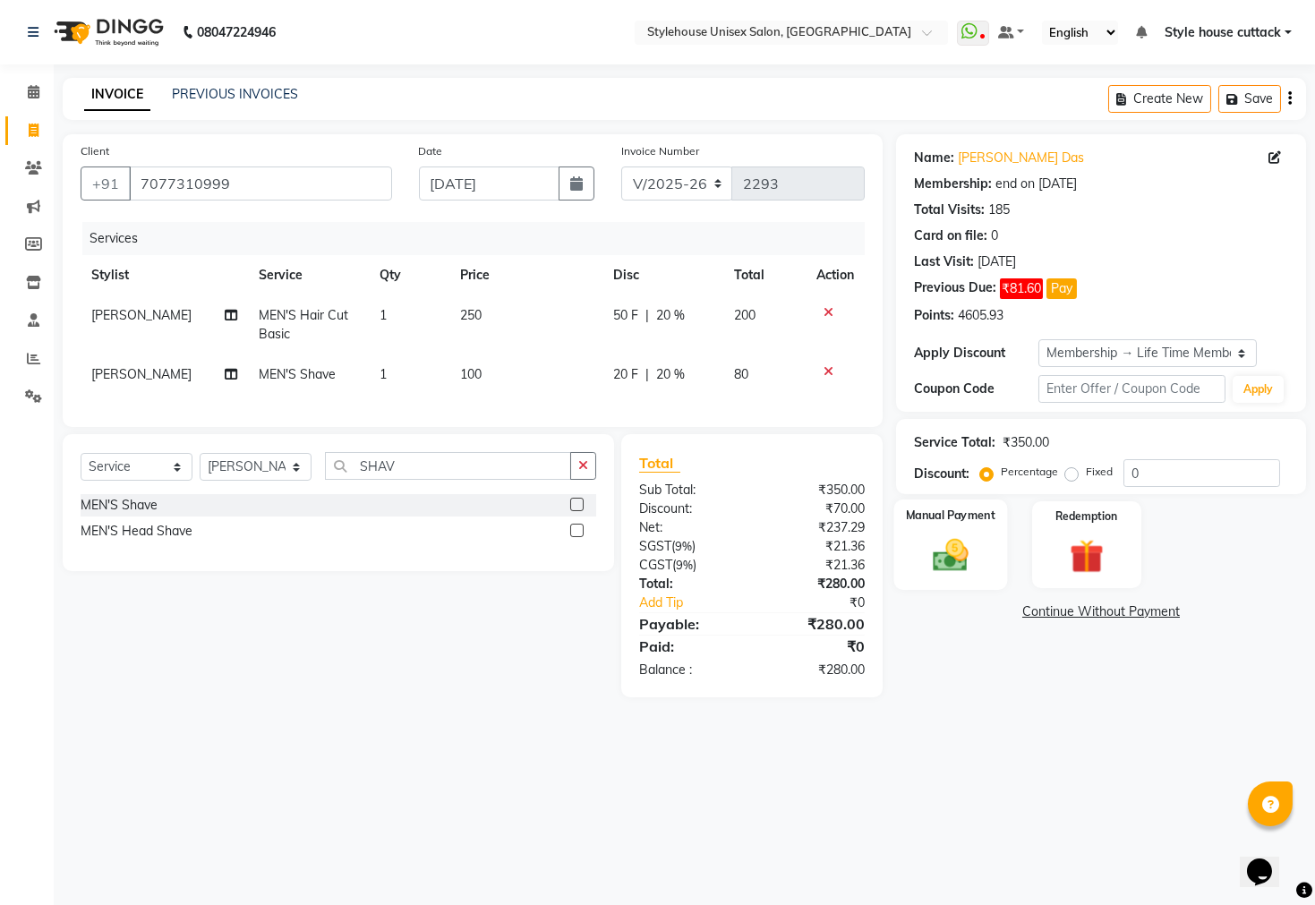
click at [967, 571] on img at bounding box center [950, 555] width 57 height 40
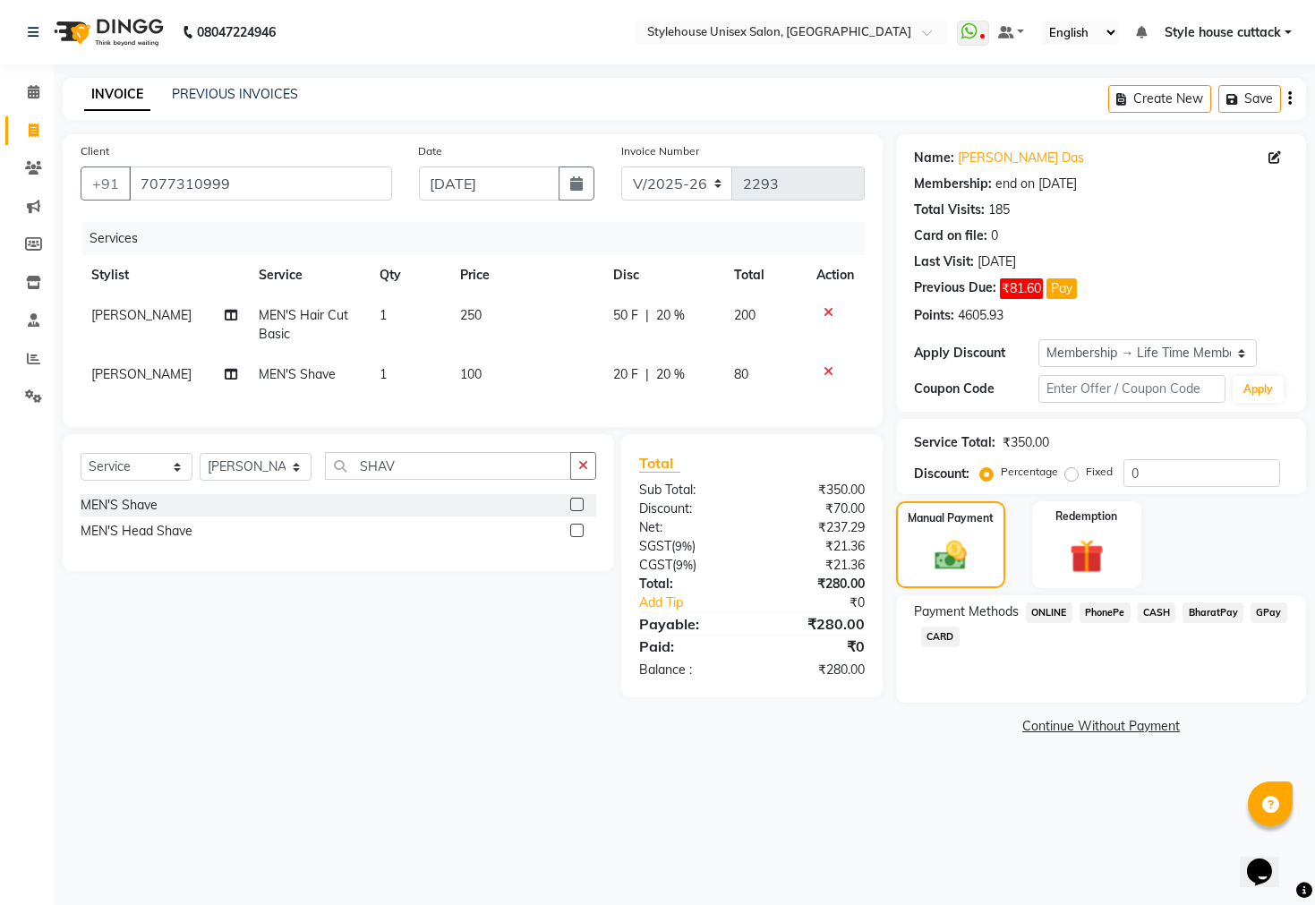
click at [1102, 623] on span "PhonePe" at bounding box center [1105, 613] width 51 height 21
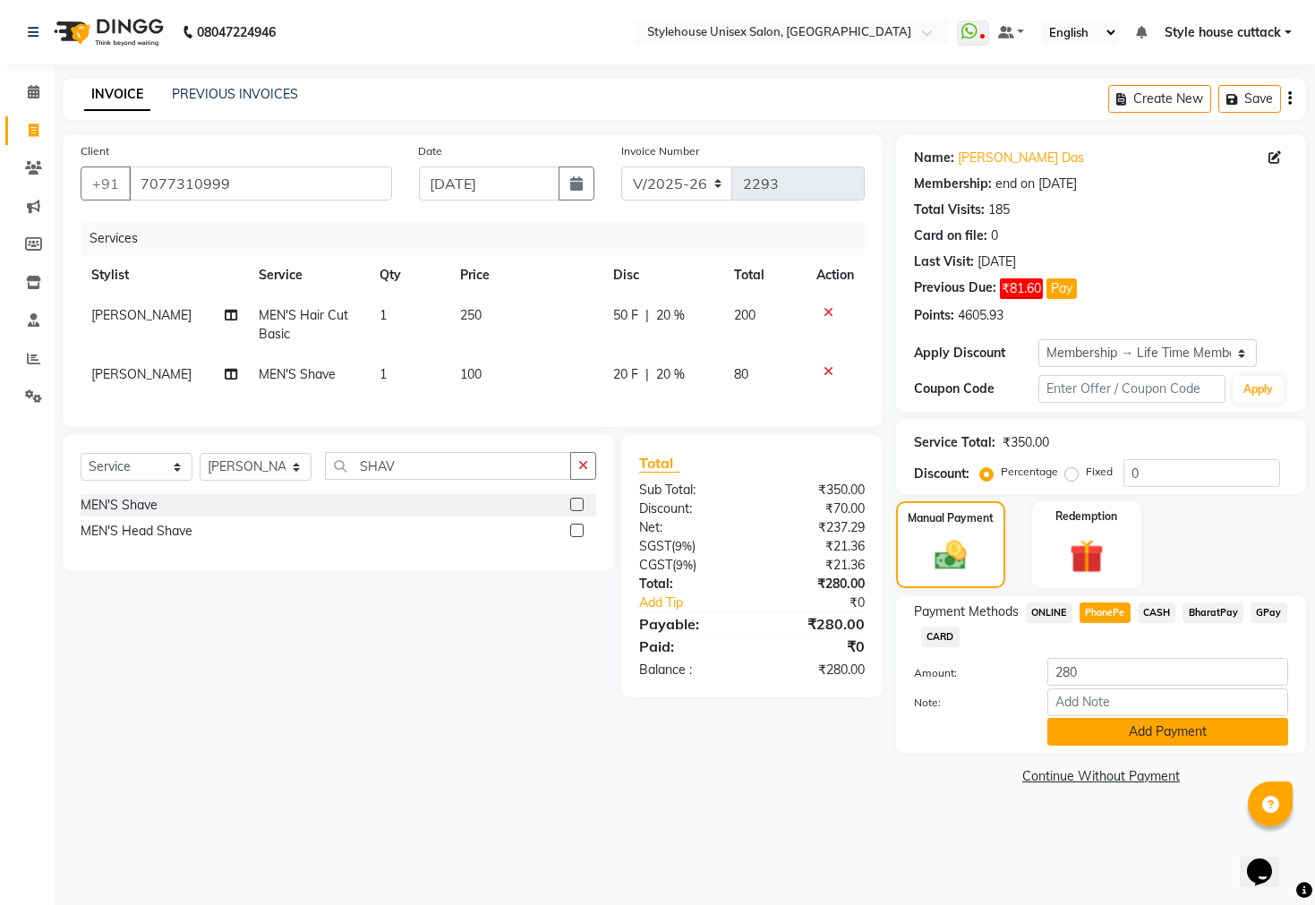
click at [1095, 746] on button "Add Payment" at bounding box center [1168, 732] width 241 height 28
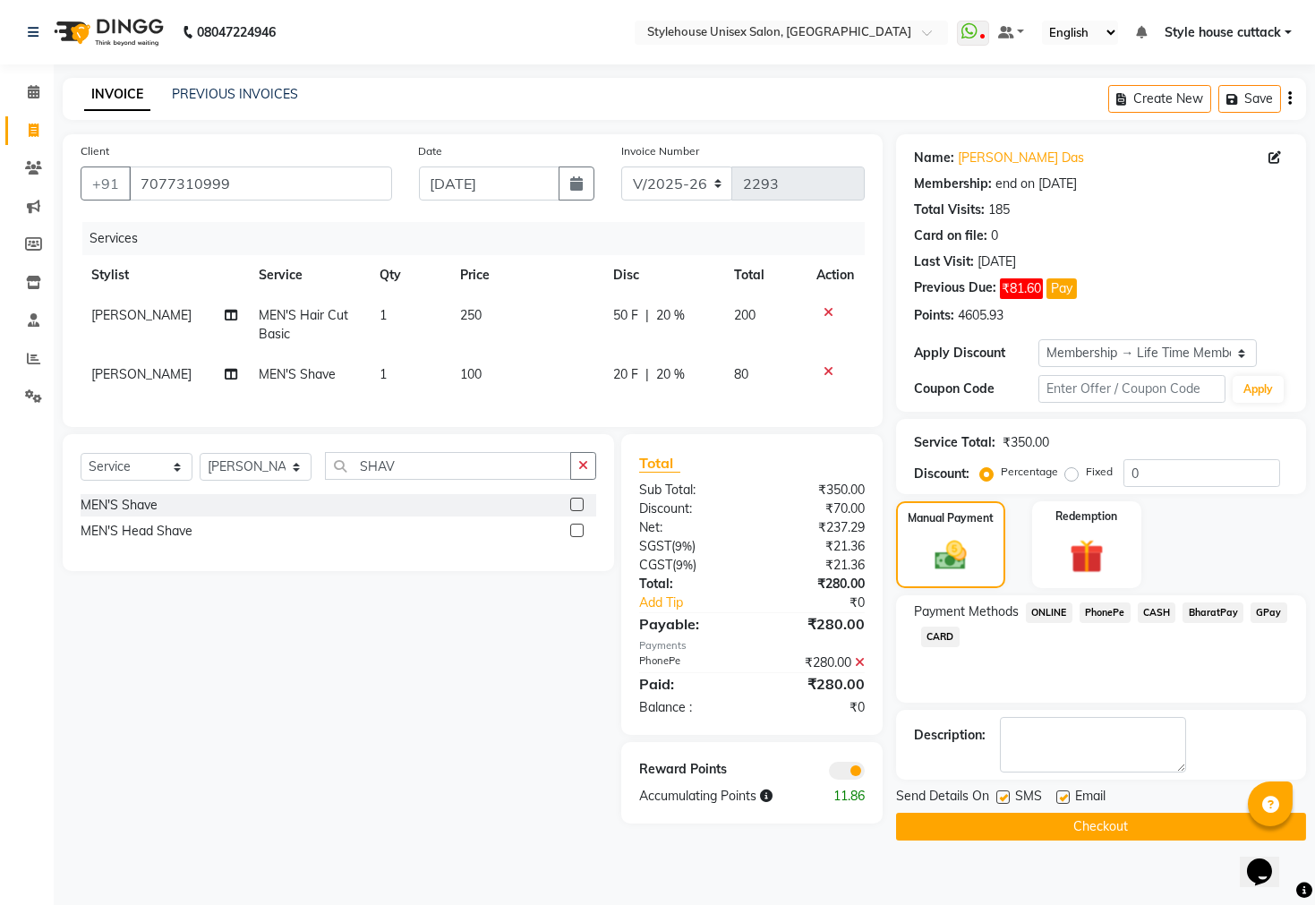
click at [1072, 841] on button "Checkout" at bounding box center [1101, 827] width 410 height 28
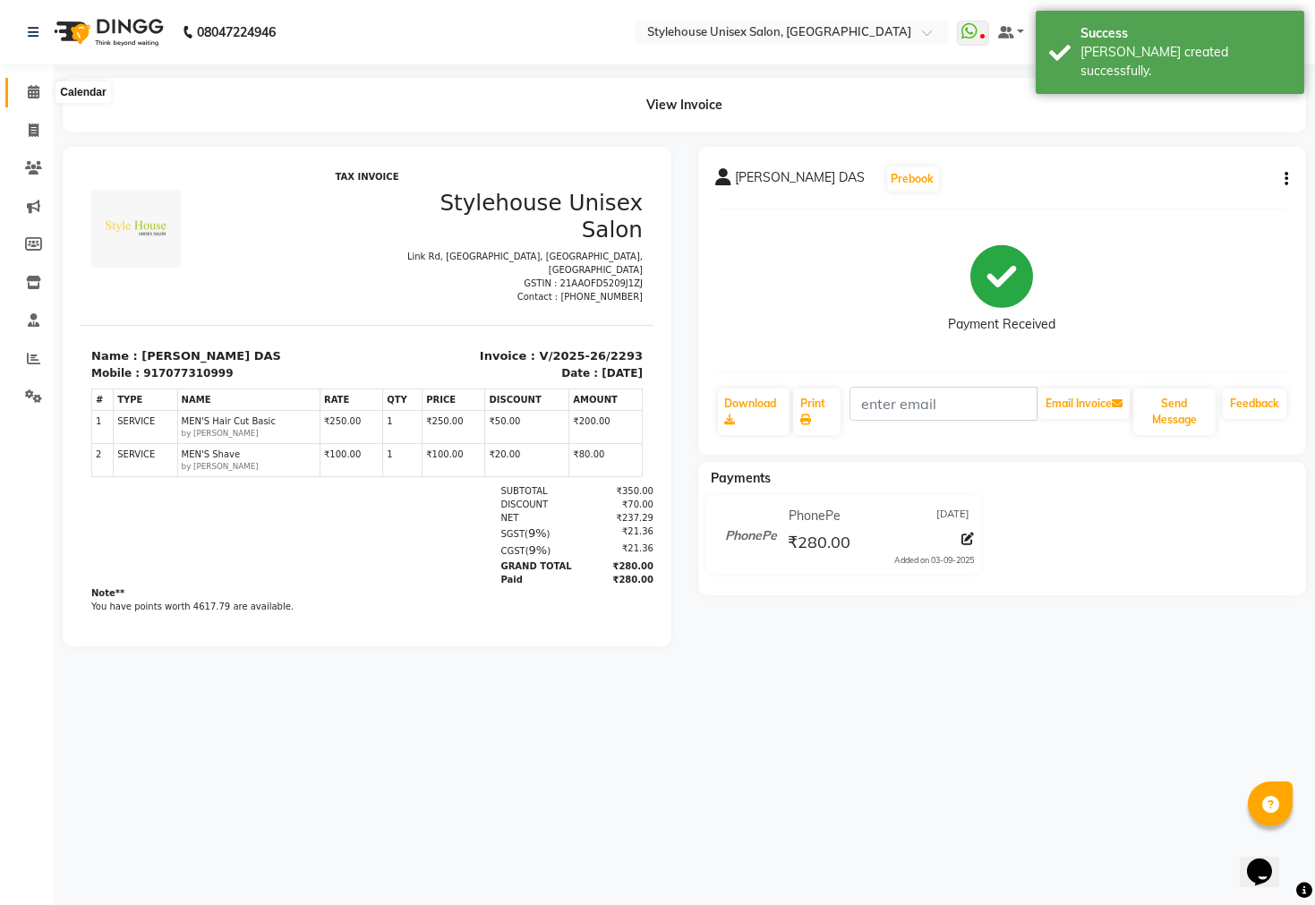
click at [34, 99] on icon at bounding box center [34, 91] width 12 height 13
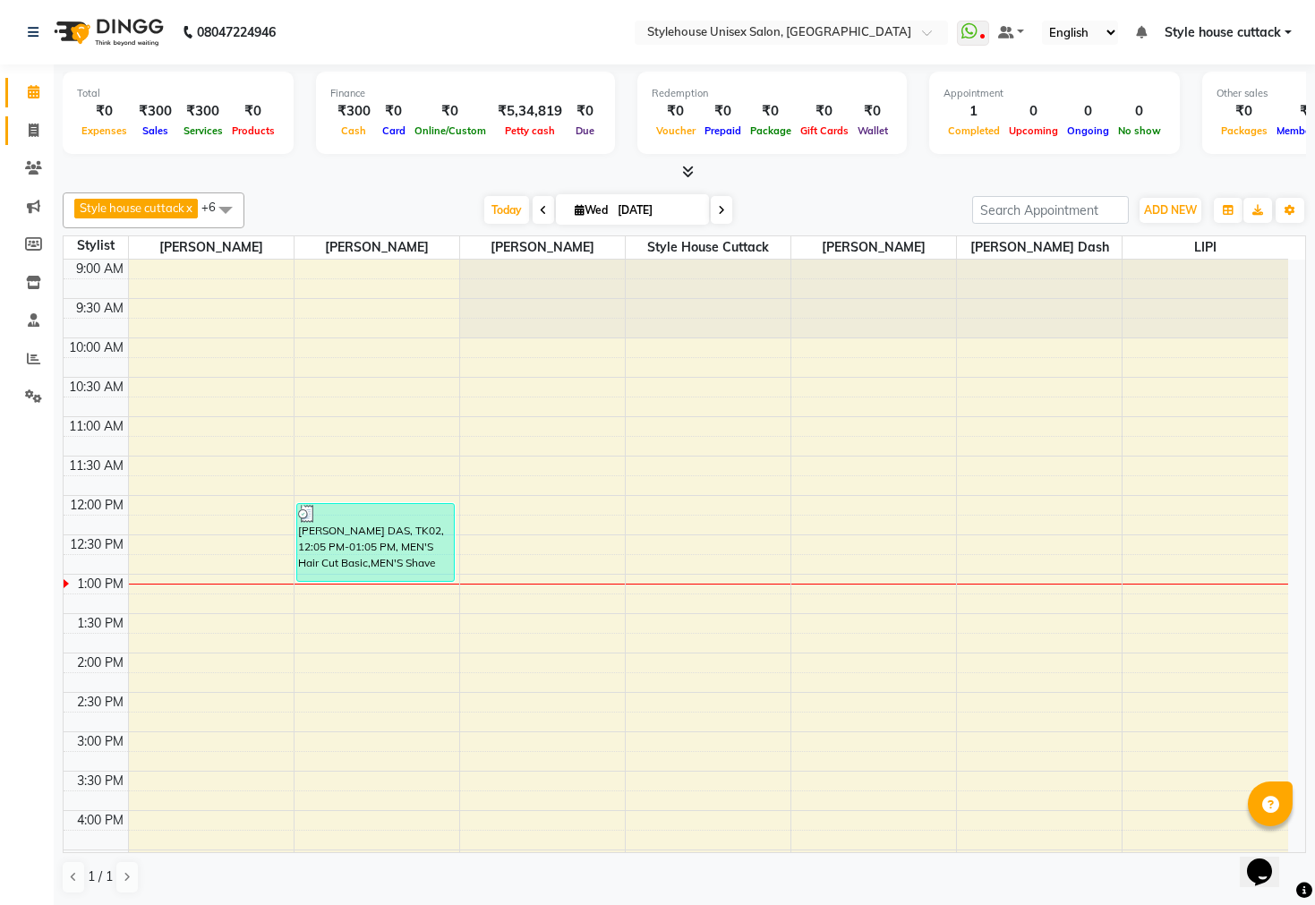
click at [39, 125] on span at bounding box center [33, 131] width 31 height 21
select select "4222"
select select "service"
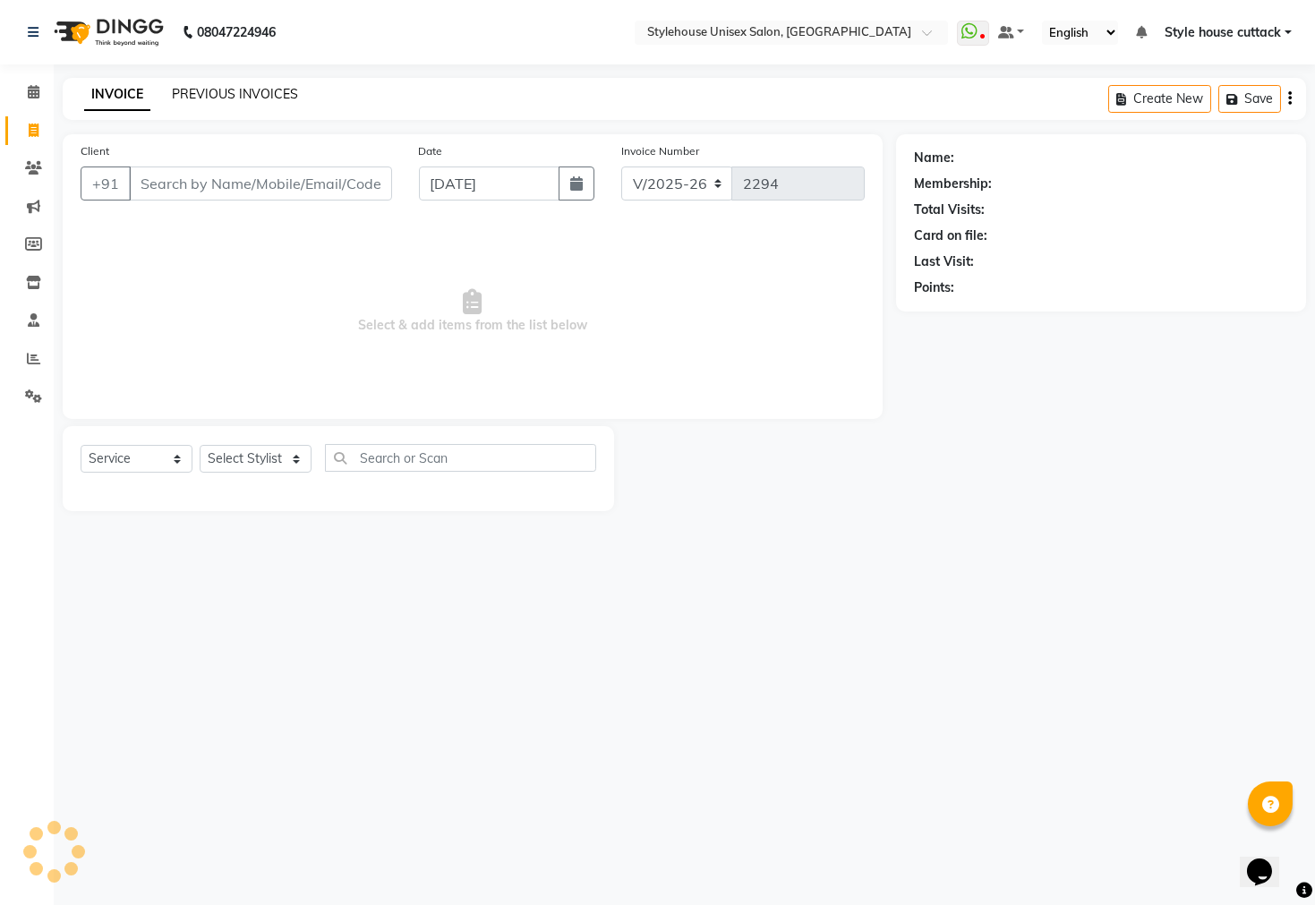
click at [207, 88] on link "PREVIOUS INVOICES" at bounding box center [235, 94] width 126 height 16
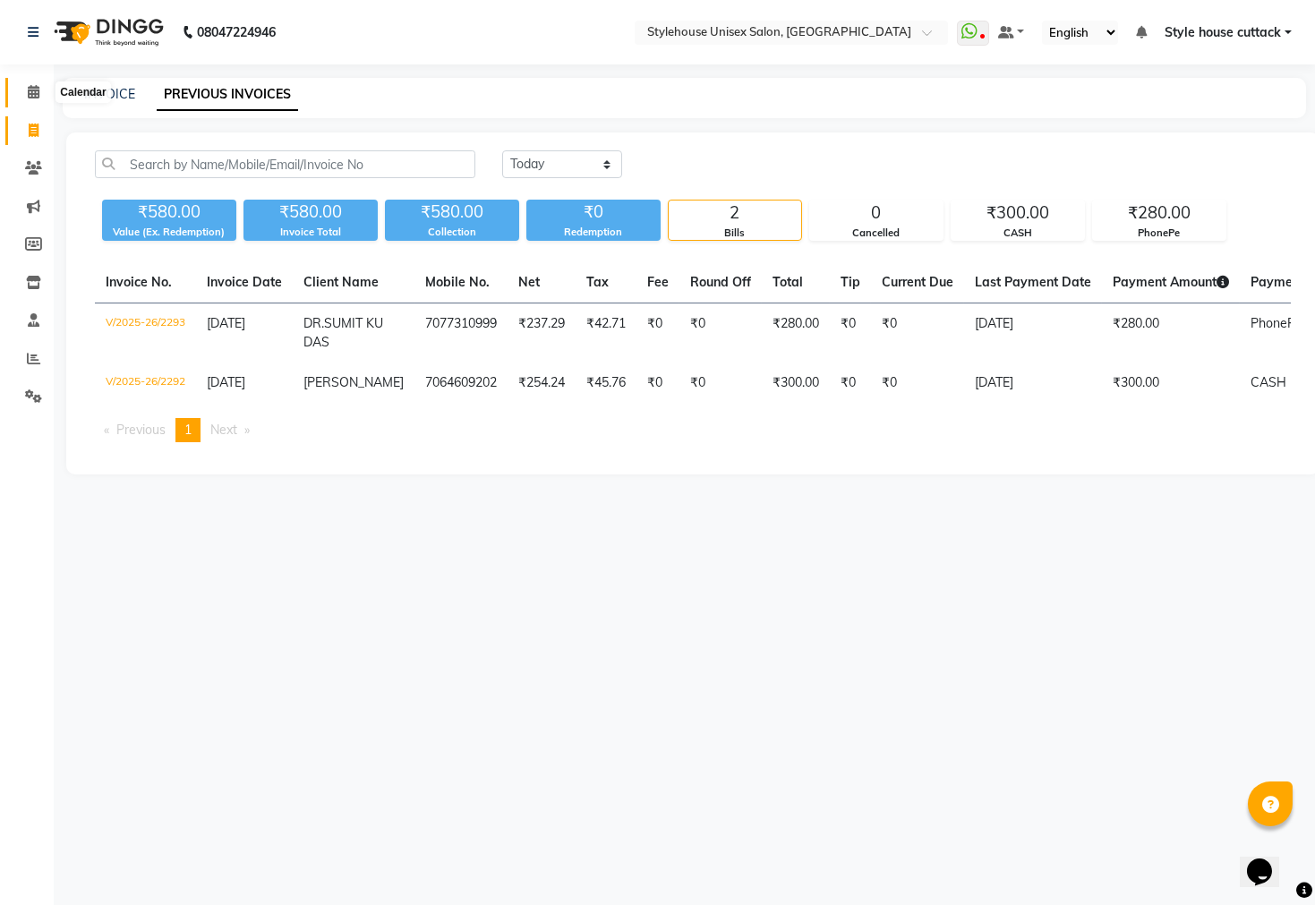
click at [39, 92] on span at bounding box center [33, 92] width 31 height 21
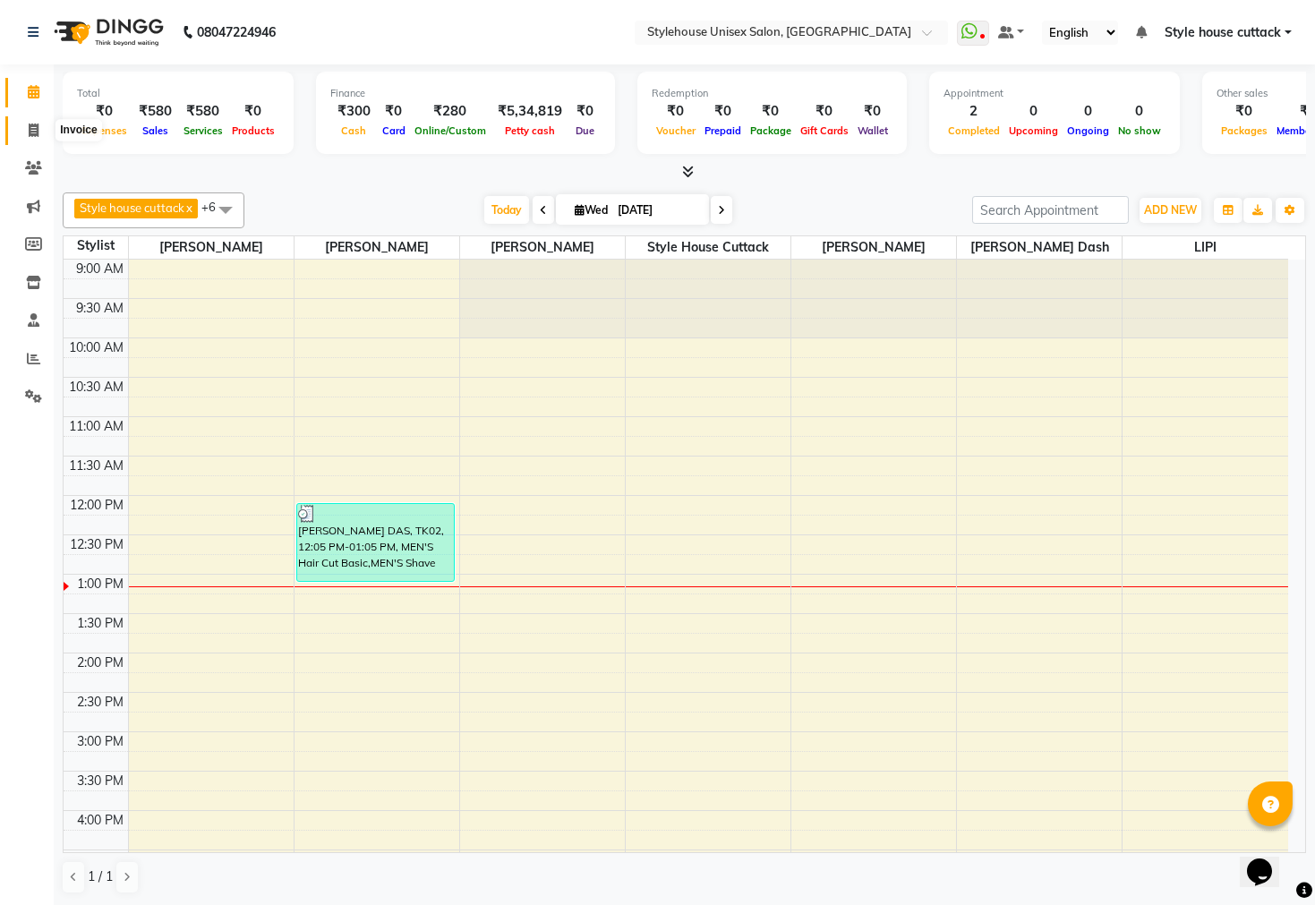
click at [30, 135] on icon at bounding box center [34, 130] width 10 height 13
select select "4222"
select select "service"
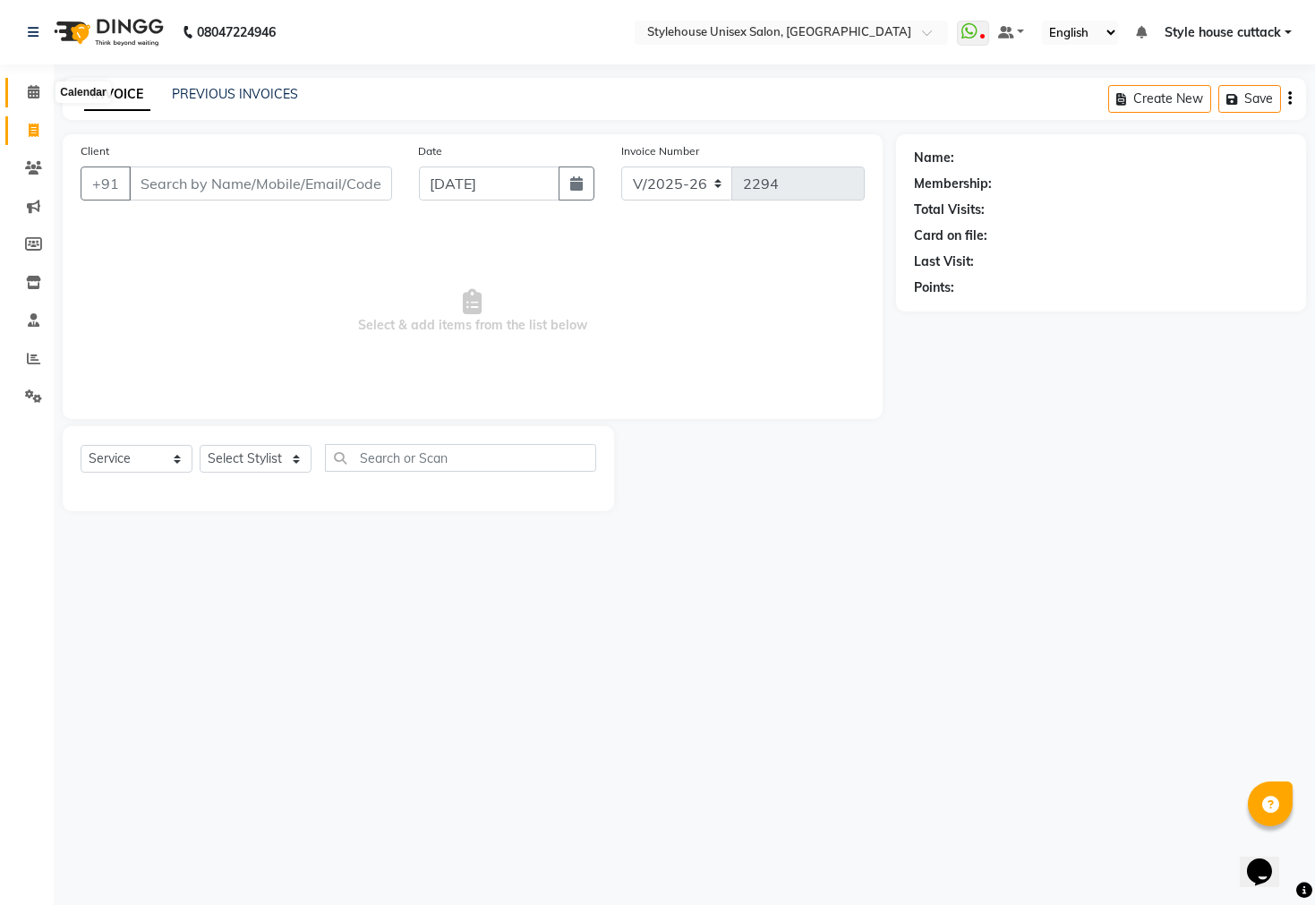
click at [31, 90] on icon at bounding box center [34, 91] width 12 height 13
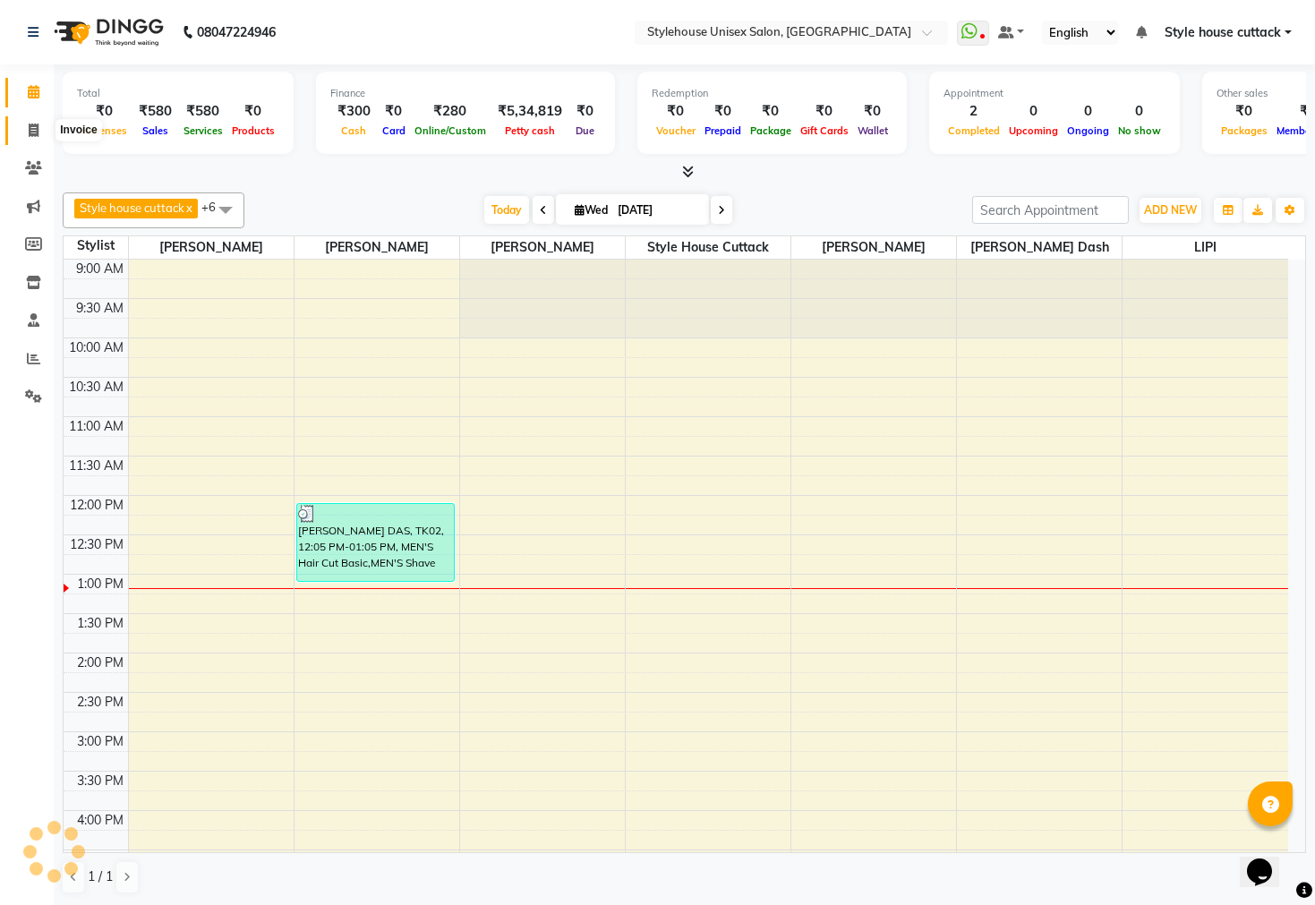
click at [39, 130] on span at bounding box center [33, 131] width 31 height 21
select select "service"
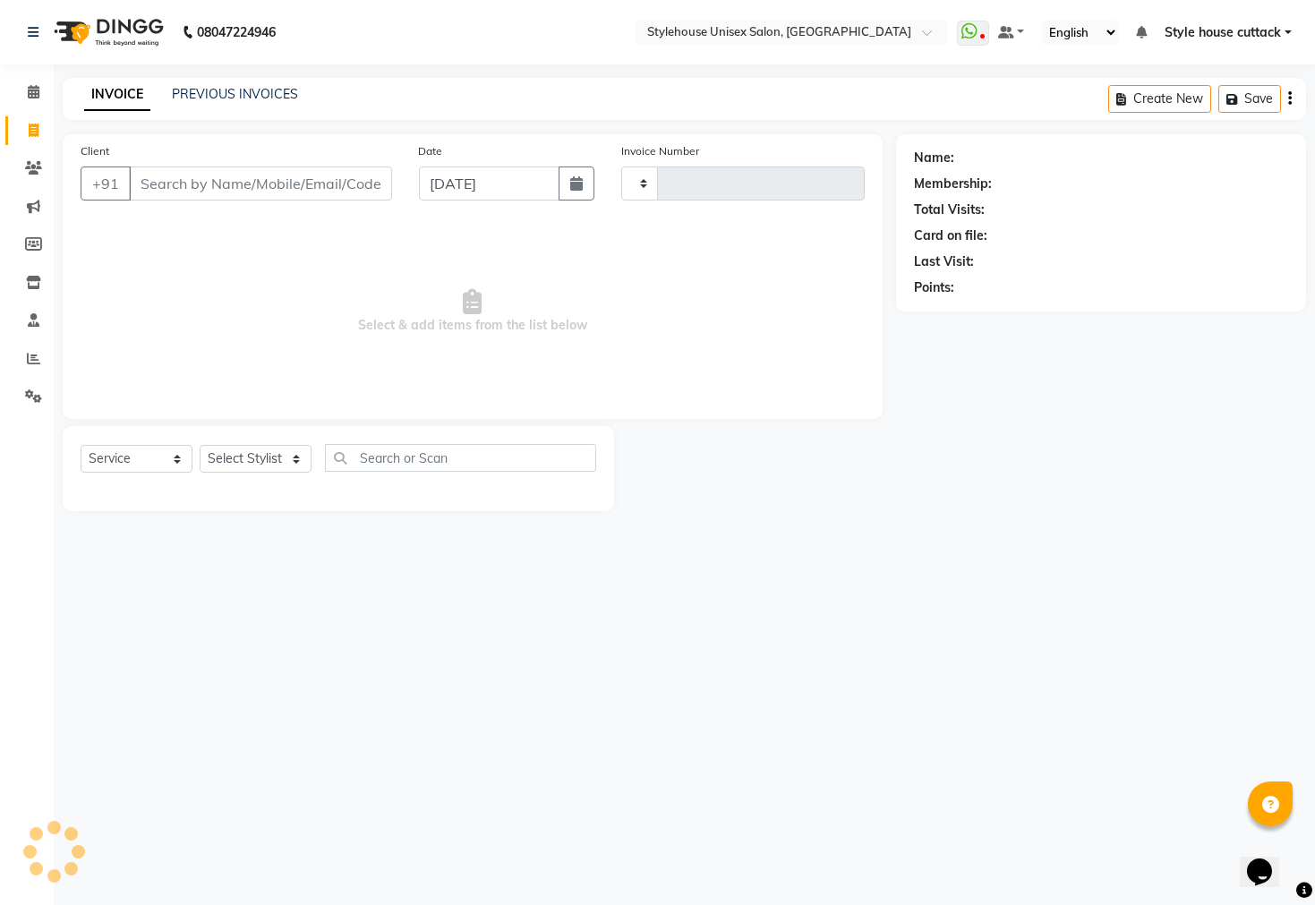
type input "2294"
select select "4222"
click at [30, 88] on icon at bounding box center [34, 91] width 12 height 13
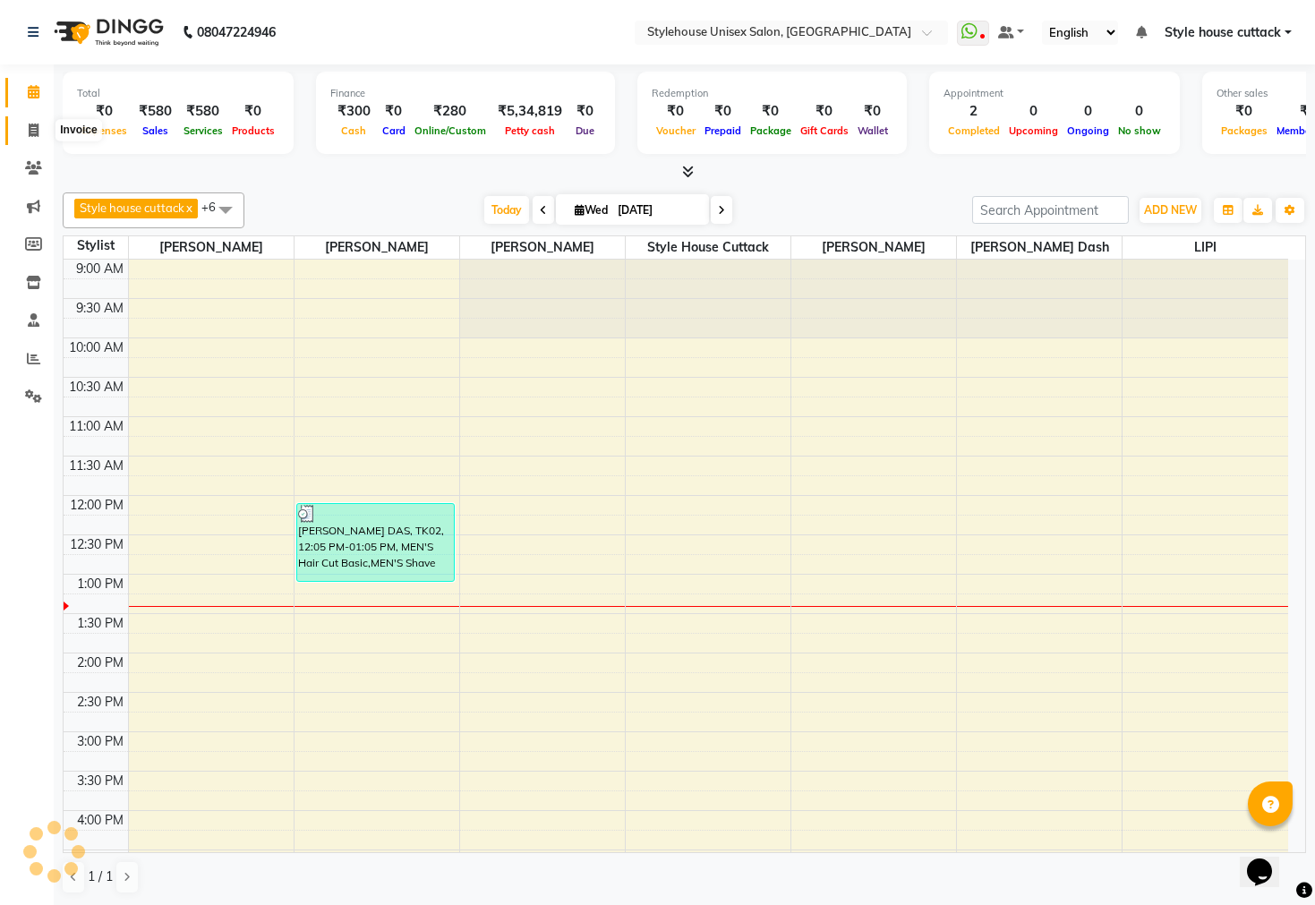
click at [30, 128] on icon at bounding box center [34, 130] width 10 height 13
select select "service"
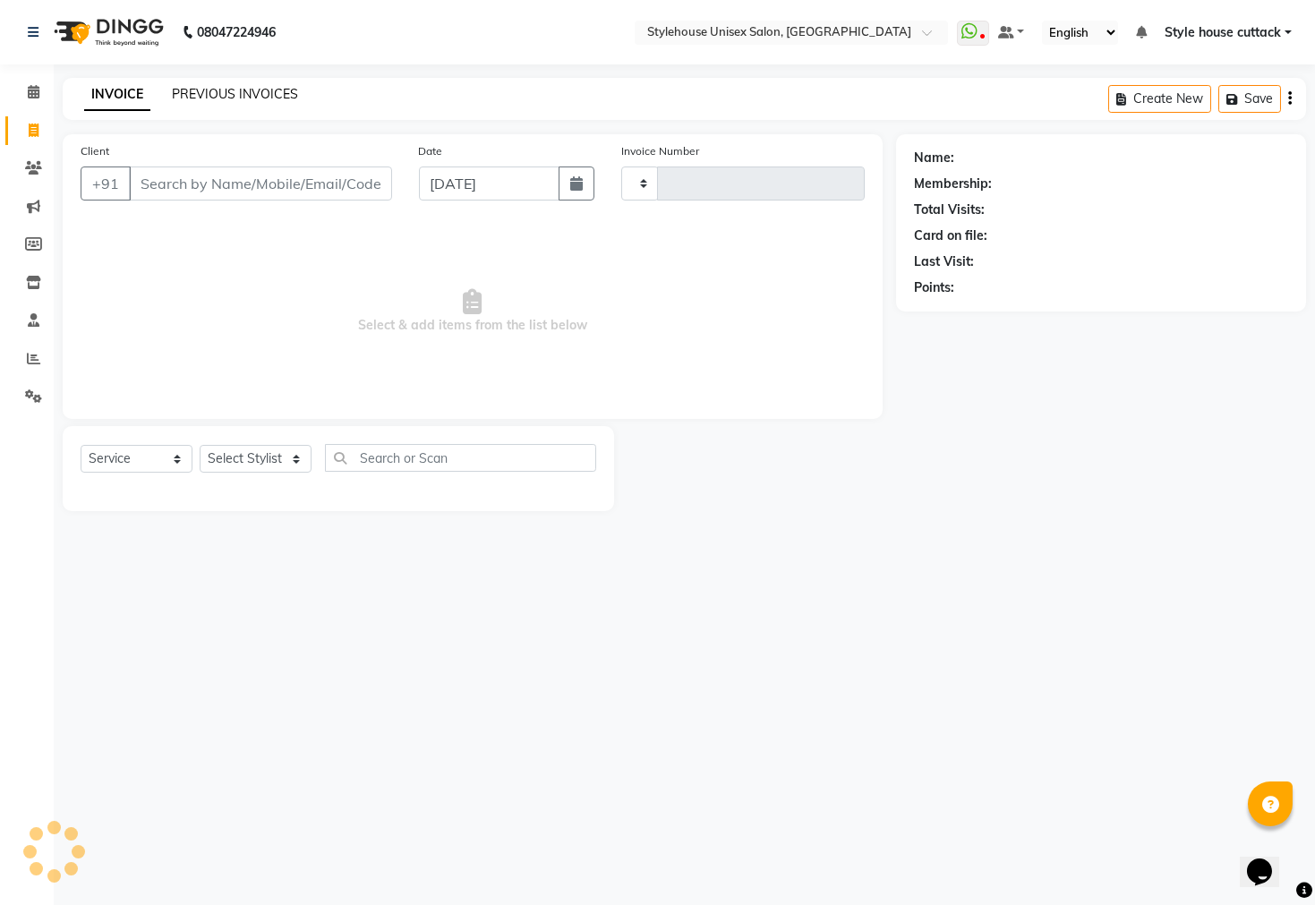
click at [203, 95] on link "PREVIOUS INVOICES" at bounding box center [235, 94] width 126 height 16
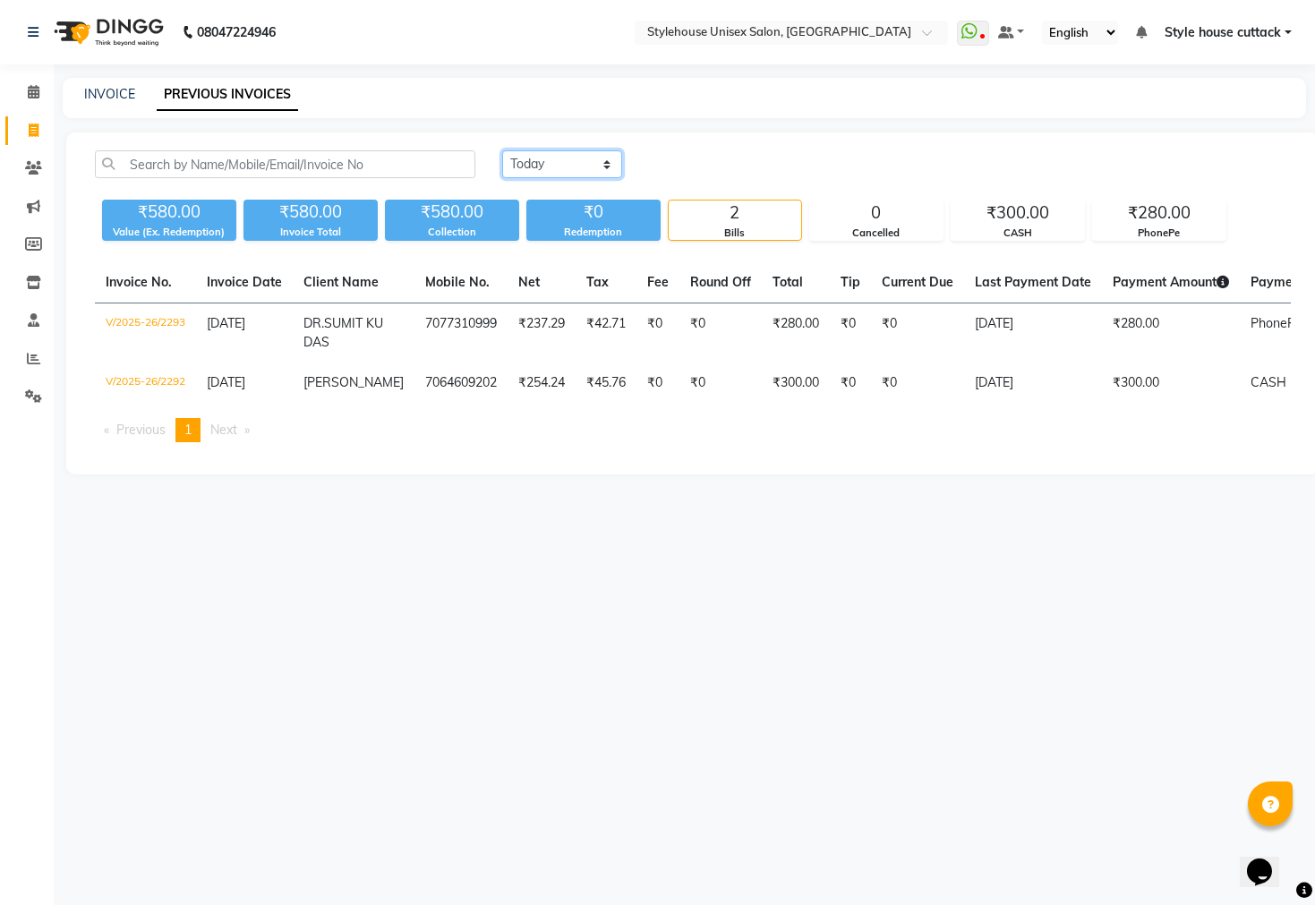
click at [544, 166] on select "[DATE] [DATE] Custom Range" at bounding box center [562, 164] width 120 height 28
select select "range"
click at [502, 150] on select "[DATE] [DATE] Custom Range" at bounding box center [562, 164] width 120 height 28
click at [707, 166] on input "[DATE]" at bounding box center [708, 164] width 125 height 25
select select "9"
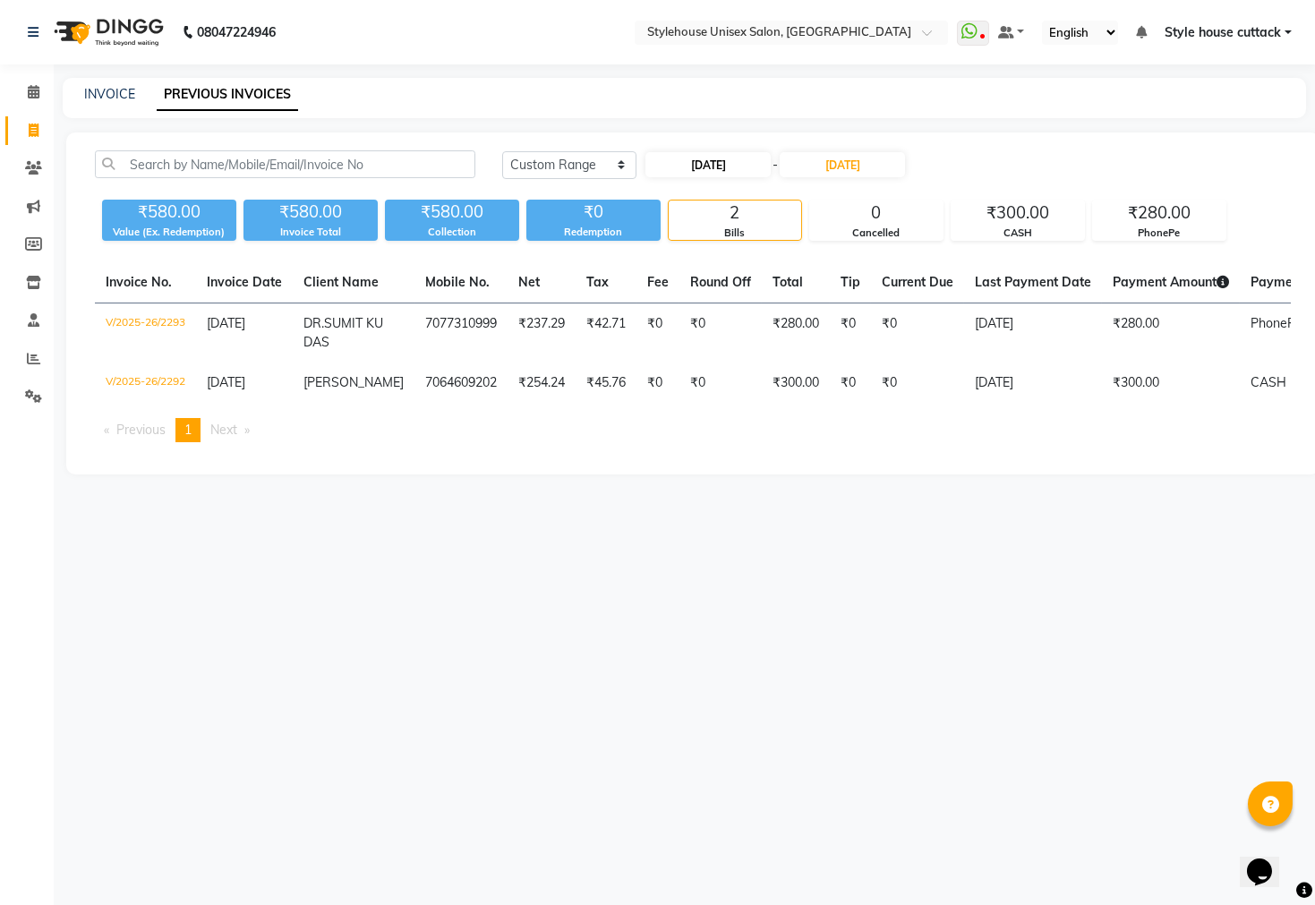
select select "2025"
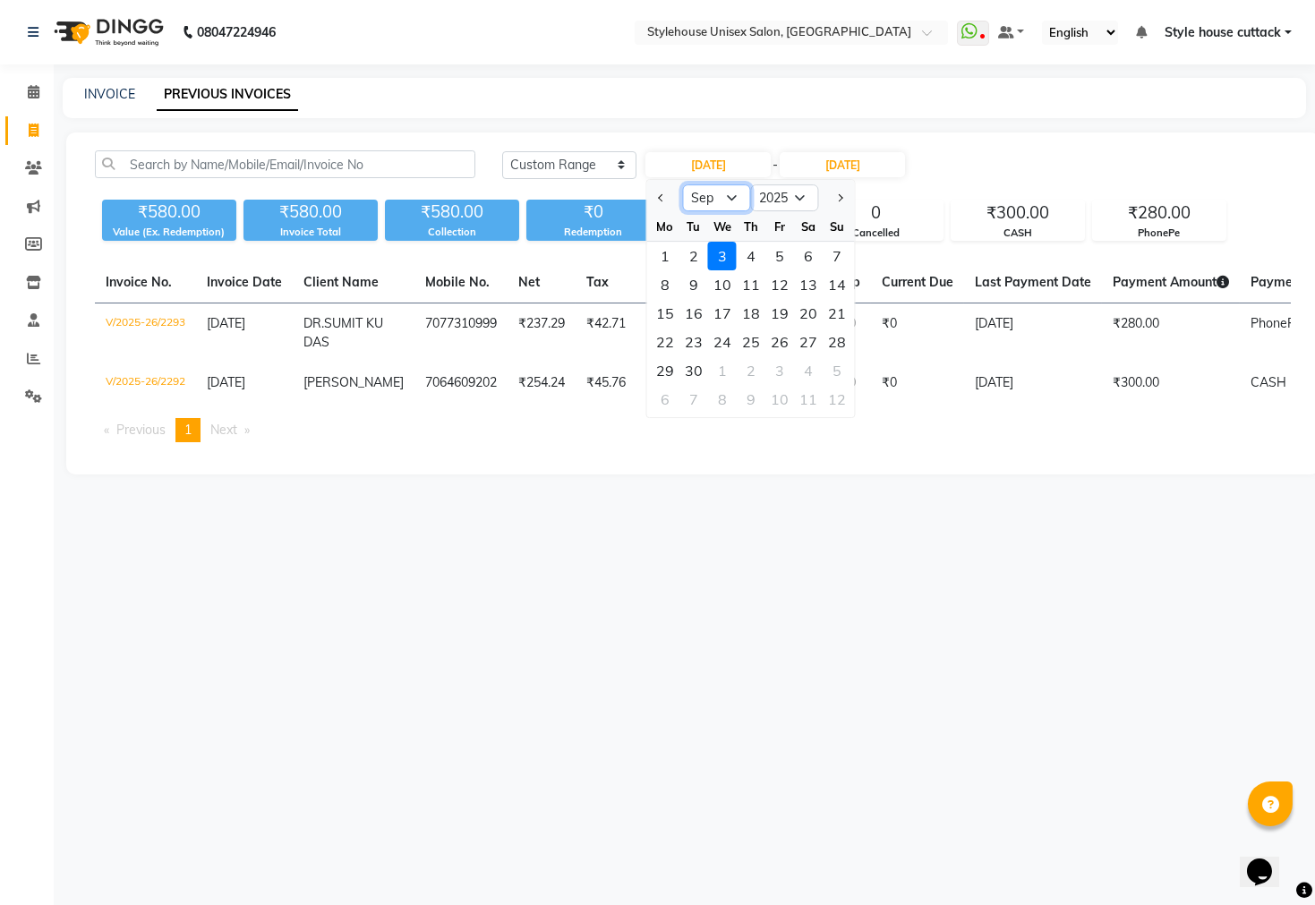
click at [730, 205] on select "Jan Feb Mar Apr May Jun [DATE] Aug Sep Oct Nov Dec" at bounding box center [717, 197] width 68 height 27
select select "8"
click at [683, 184] on select "Jan Feb Mar Apr May Jun [DATE] Aug Sep Oct Nov Dec" at bounding box center [717, 197] width 68 height 27
click at [785, 256] on div "1" at bounding box center [780, 256] width 29 height 29
type input "[DATE]"
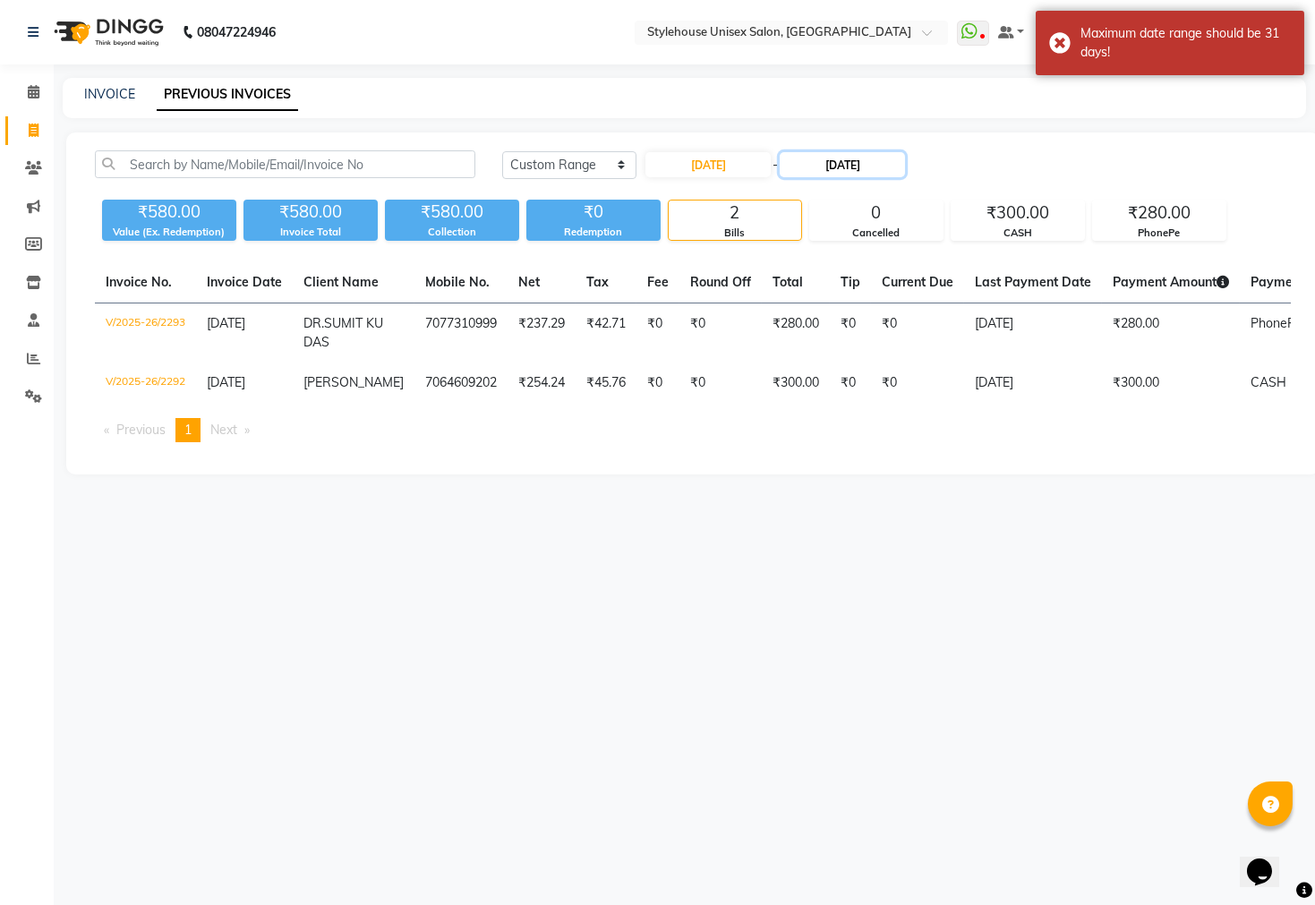
click at [852, 168] on input "[DATE]" at bounding box center [842, 164] width 125 height 25
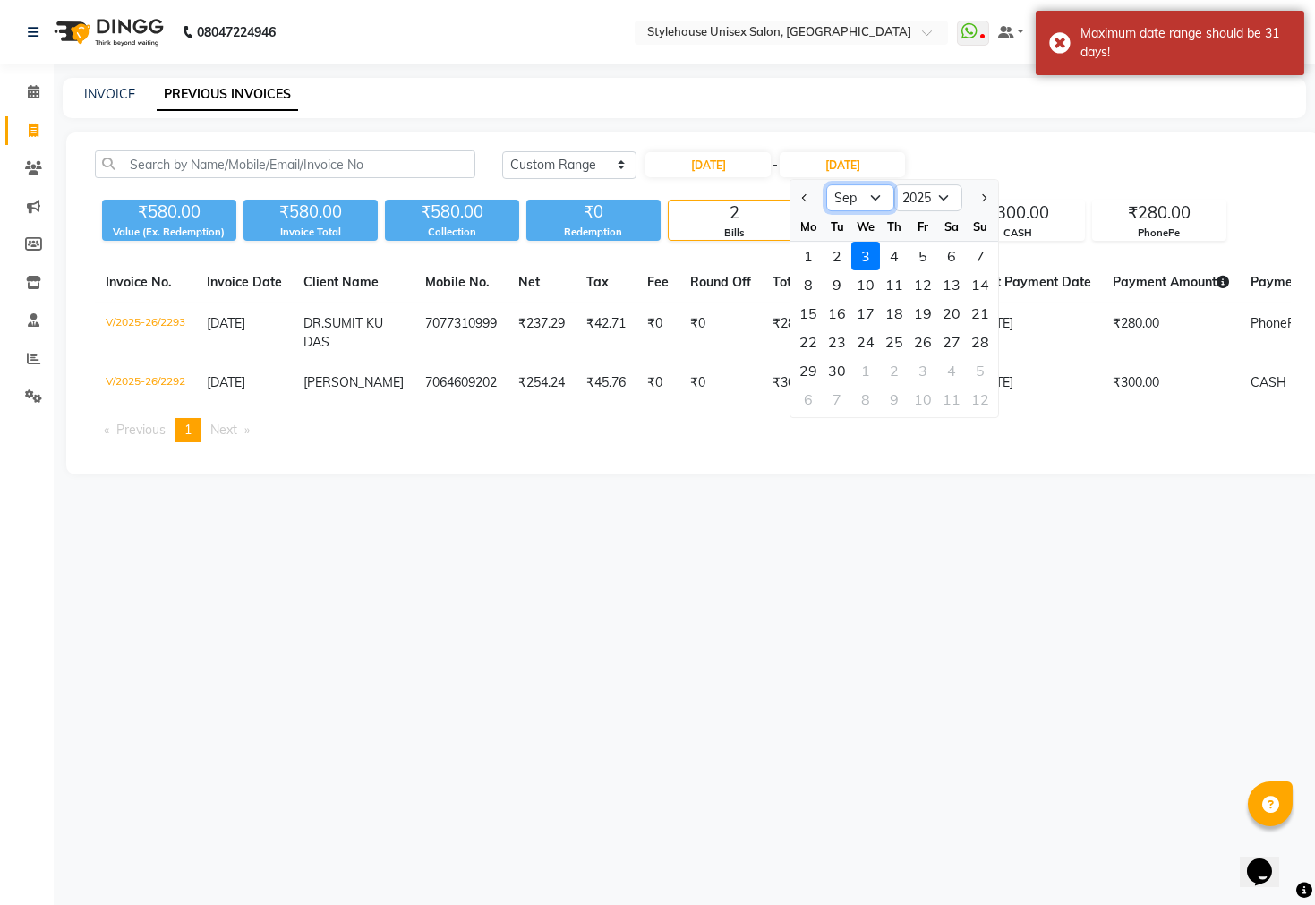
click at [848, 195] on select "Aug Sep Oct Nov Dec" at bounding box center [861, 197] width 68 height 27
select select "8"
click at [827, 184] on select "Aug Sep Oct Nov Dec" at bounding box center [861, 197] width 68 height 27
click at [981, 365] on div "31" at bounding box center [980, 370] width 29 height 29
type input "[DATE]"
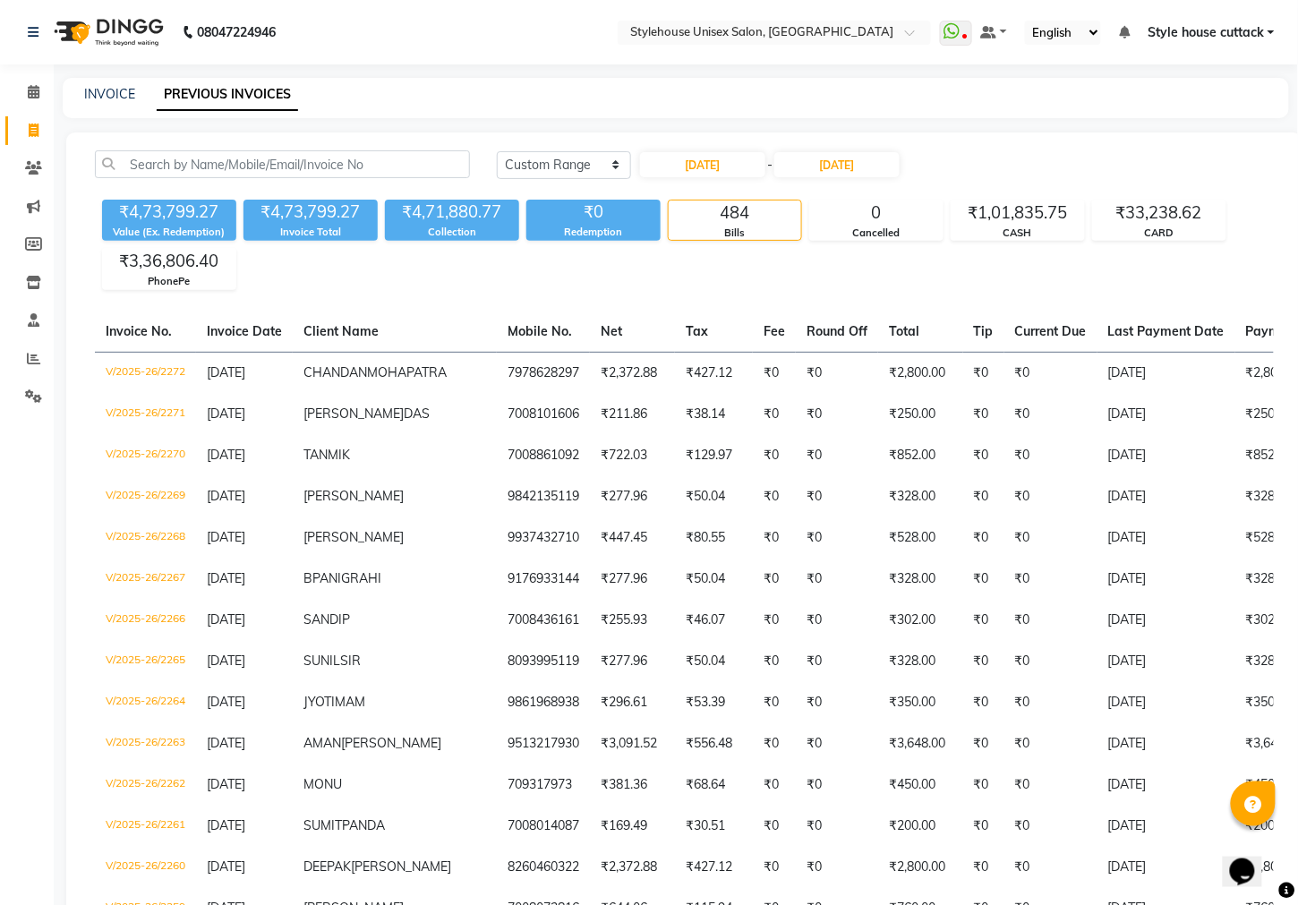
click at [579, 80] on div "INVOICE PREVIOUS INVOICES" at bounding box center [676, 98] width 1227 height 40
click at [107, 99] on link "INVOICE" at bounding box center [109, 94] width 51 height 16
select select "service"
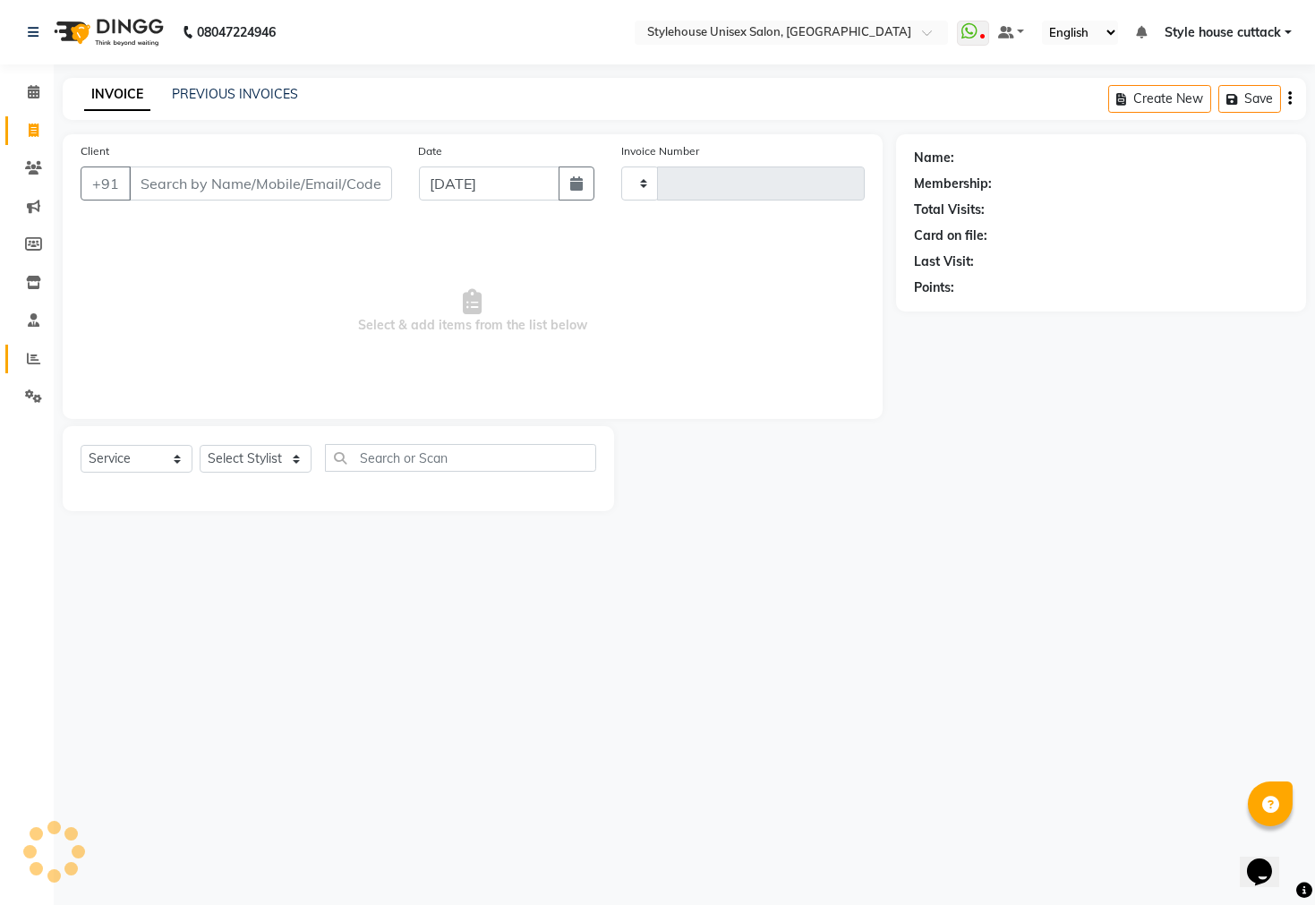
type input "2294"
select select "4222"
click at [27, 357] on icon at bounding box center [33, 358] width 13 height 13
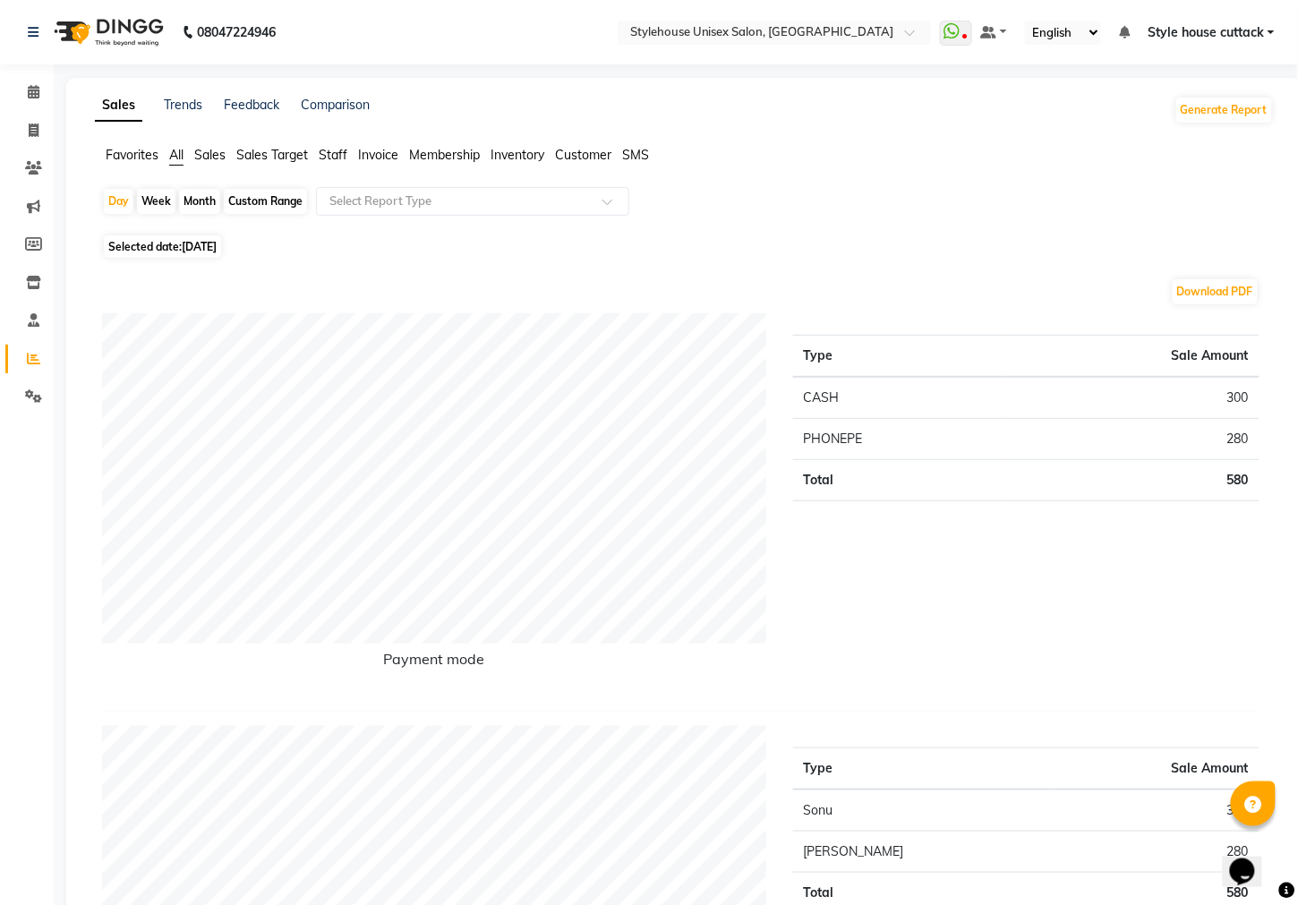
click at [453, 155] on span "Membership" at bounding box center [444, 155] width 71 height 16
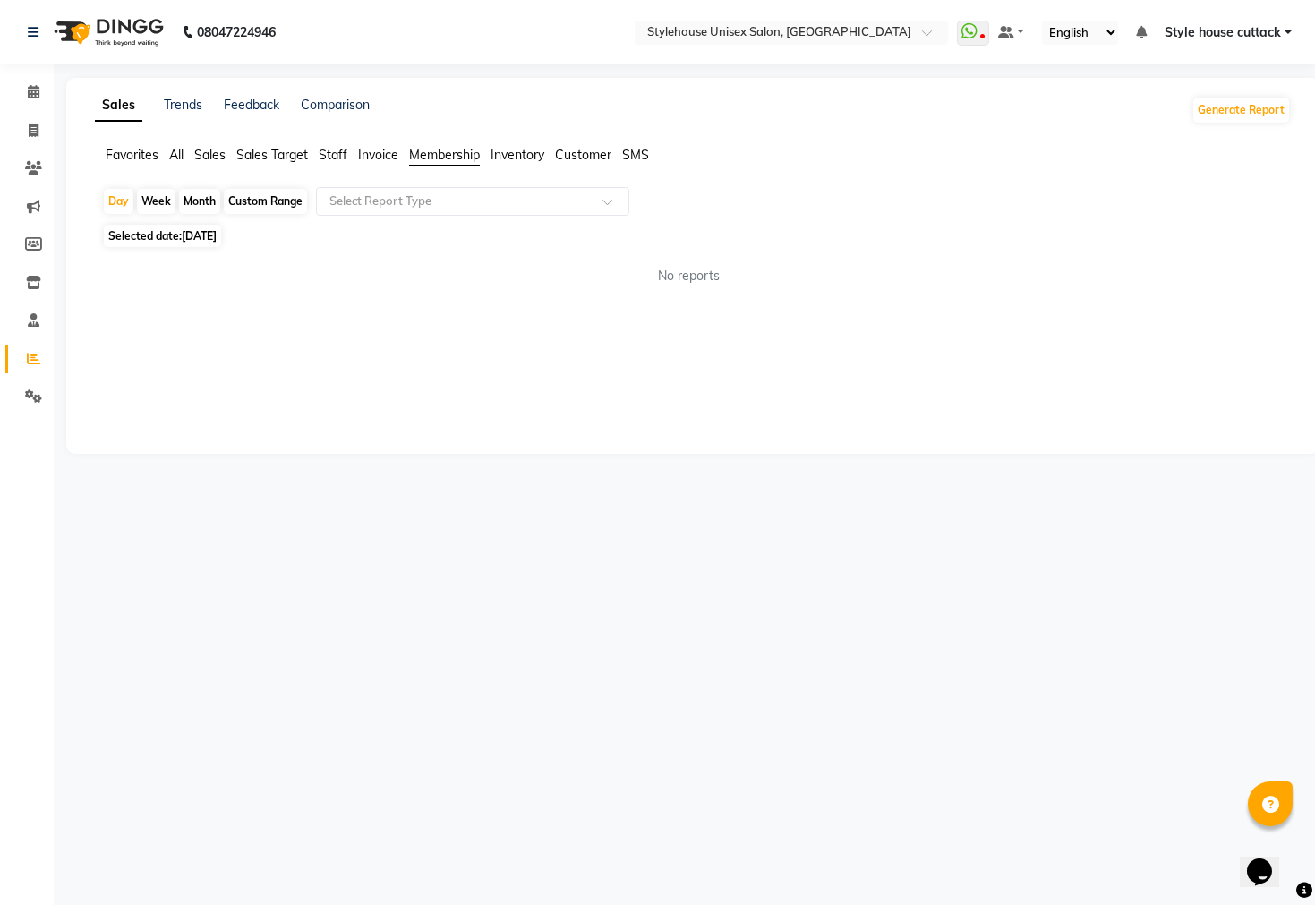
click at [256, 207] on div "Custom Range" at bounding box center [265, 201] width 83 height 25
select select "9"
select select "2025"
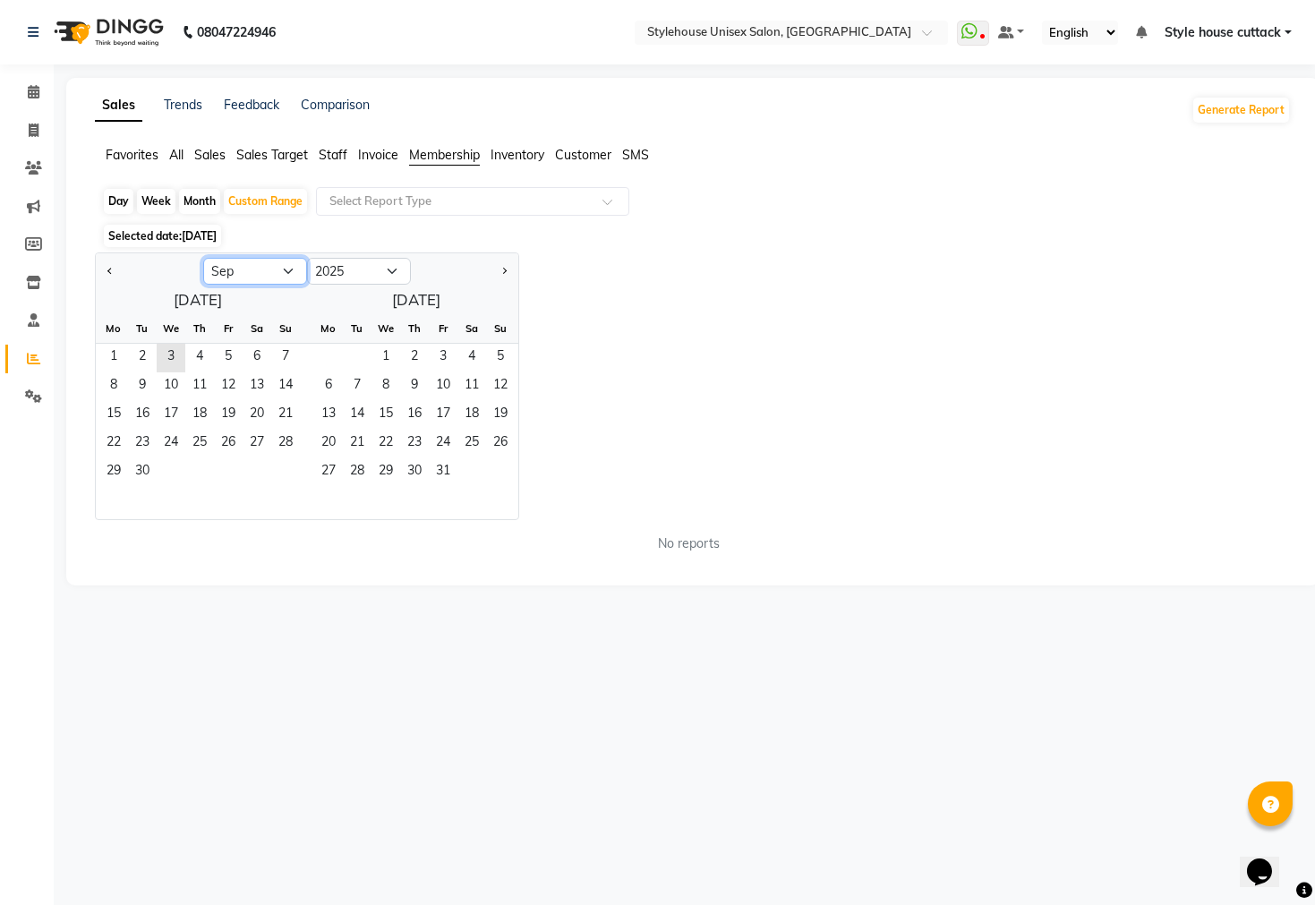
click at [261, 270] on select "Jan Feb Mar Apr May Jun [DATE] Aug Sep Oct Nov Dec" at bounding box center [255, 271] width 104 height 27
select select "8"
click at [203, 258] on select "Jan Feb Mar Apr May Jun [DATE] Aug Sep Oct Nov Dec" at bounding box center [255, 271] width 104 height 27
click at [225, 349] on span "1" at bounding box center [228, 358] width 29 height 29
click at [282, 472] on span "31" at bounding box center [285, 472] width 29 height 29
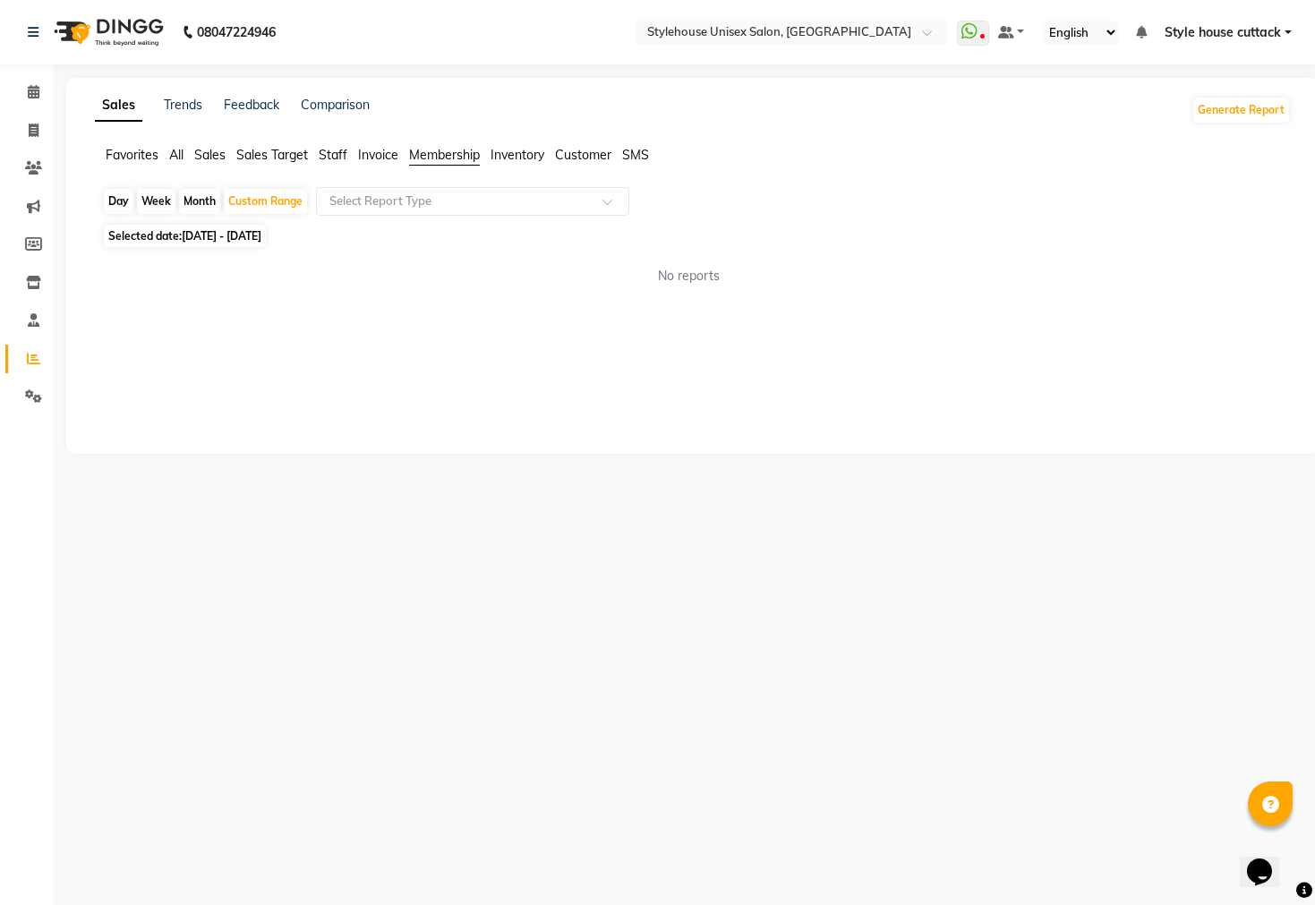
click at [425, 155] on span "Membership" at bounding box center [444, 155] width 71 height 16
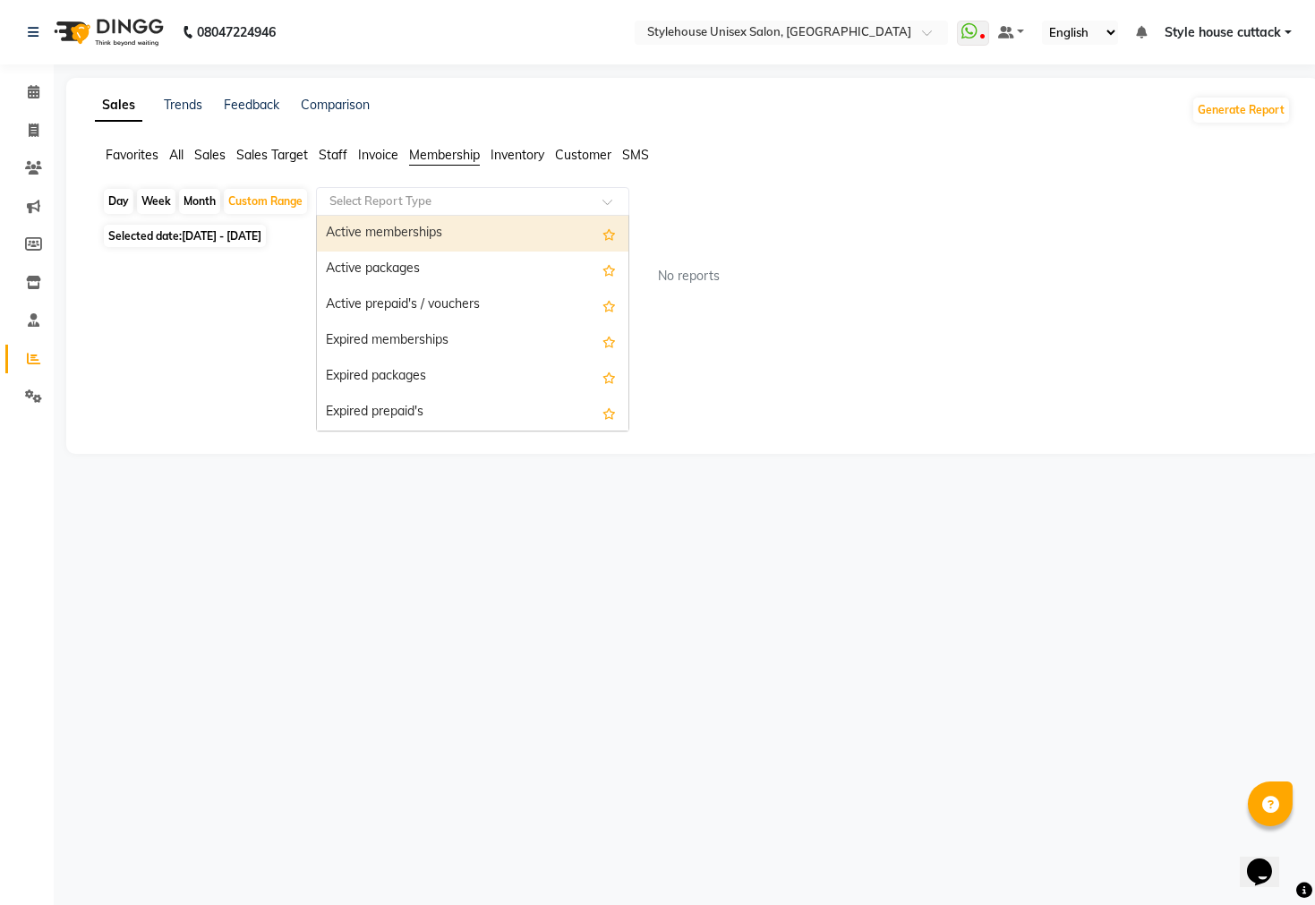
click at [404, 213] on div "Select Report Type" at bounding box center [472, 201] width 313 height 29
click at [405, 235] on div "Active memberships" at bounding box center [473, 234] width 312 height 36
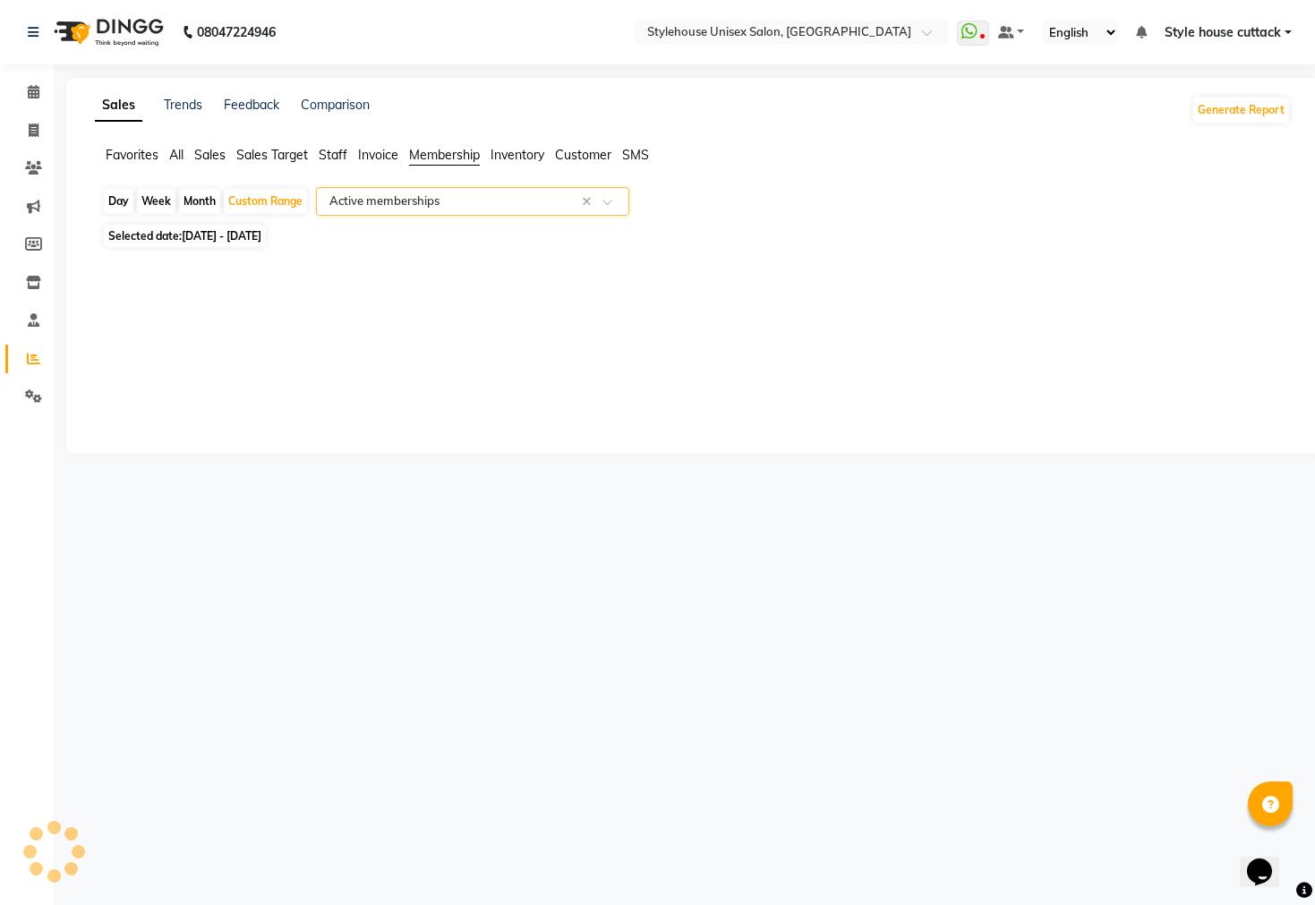
select select "full_report"
select select "csv"
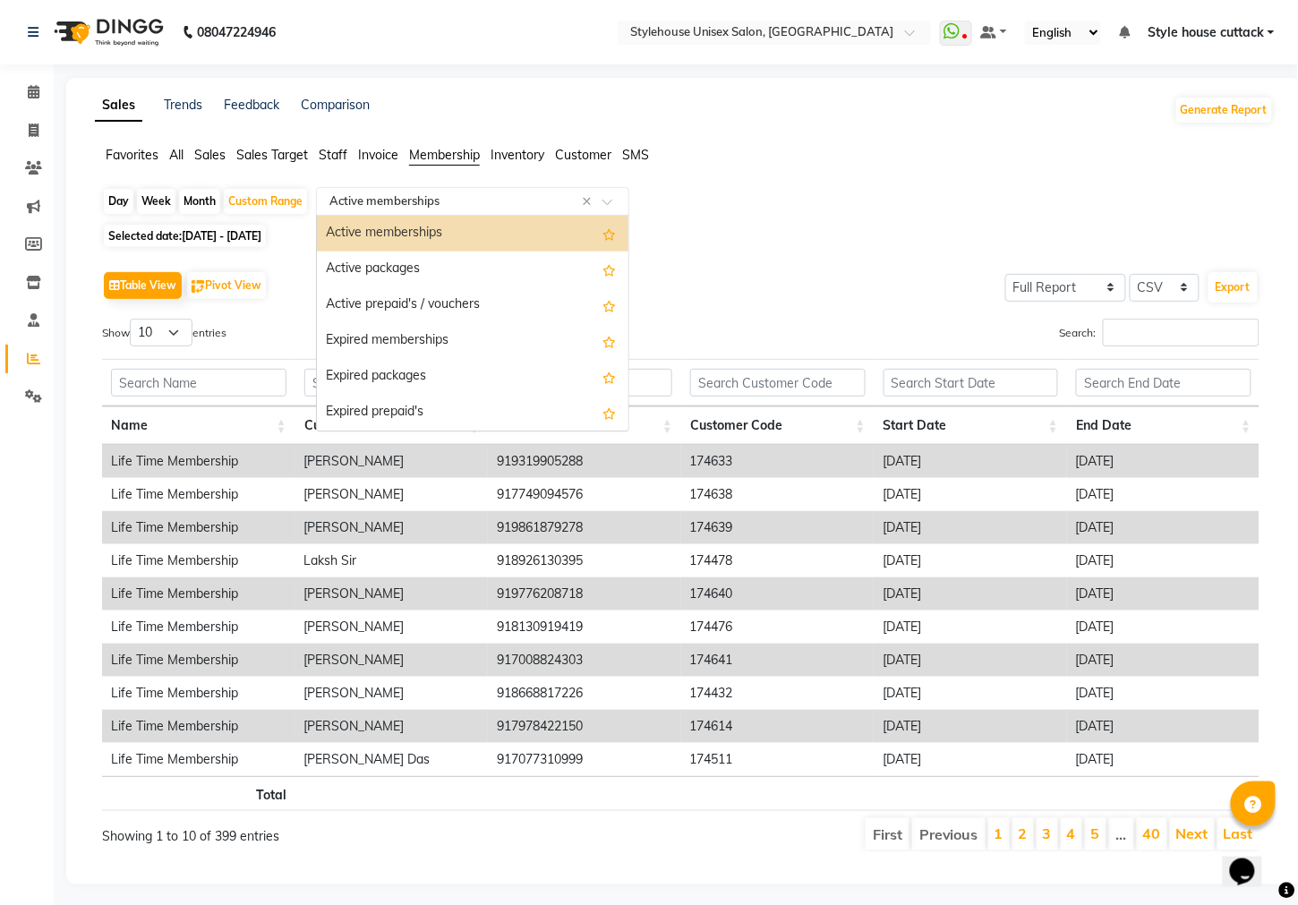
click at [407, 203] on input "text" at bounding box center [455, 202] width 258 height 18
click at [201, 154] on span "Sales" at bounding box center [209, 155] width 31 height 16
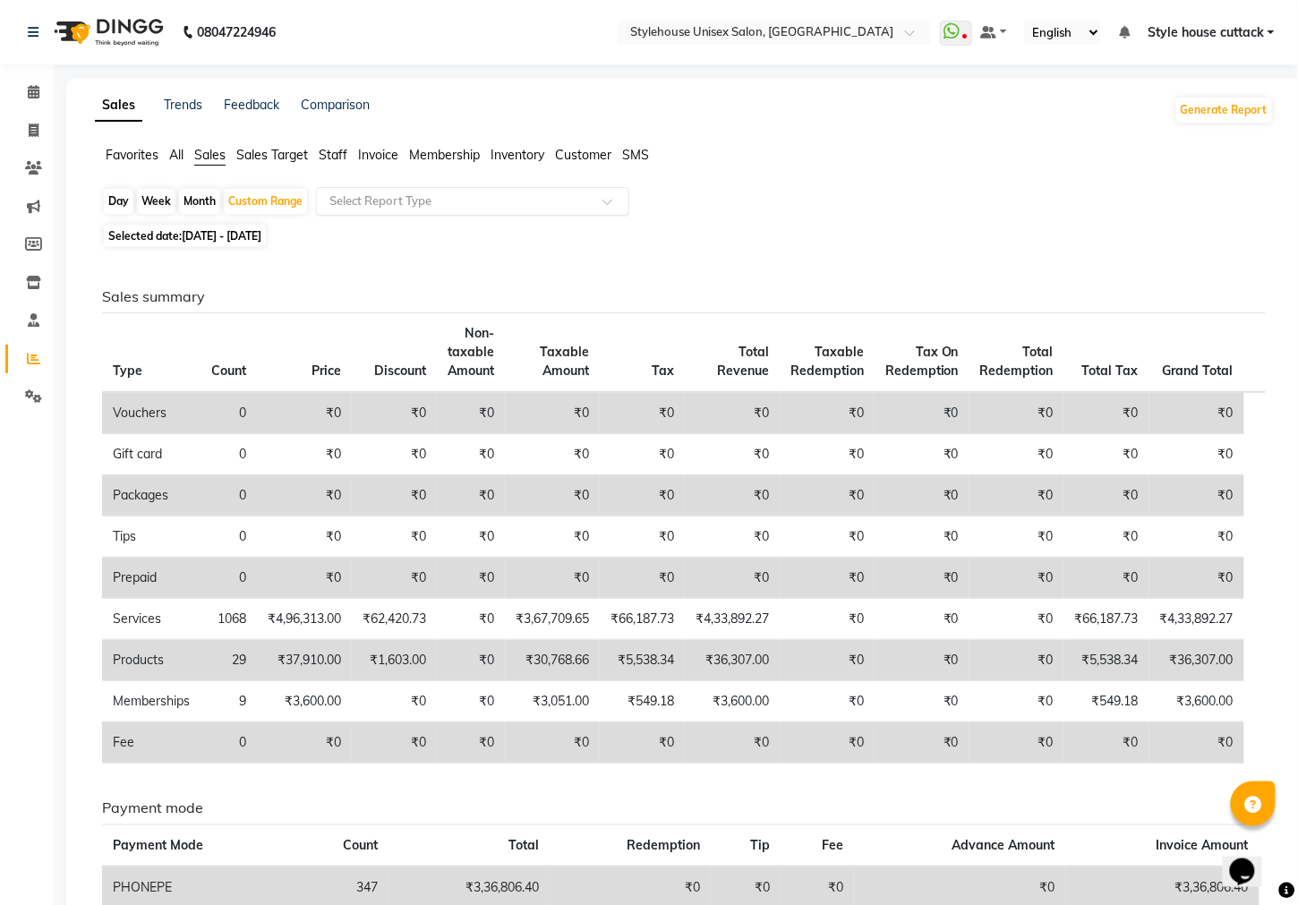
click at [393, 197] on input "text" at bounding box center [455, 202] width 258 height 18
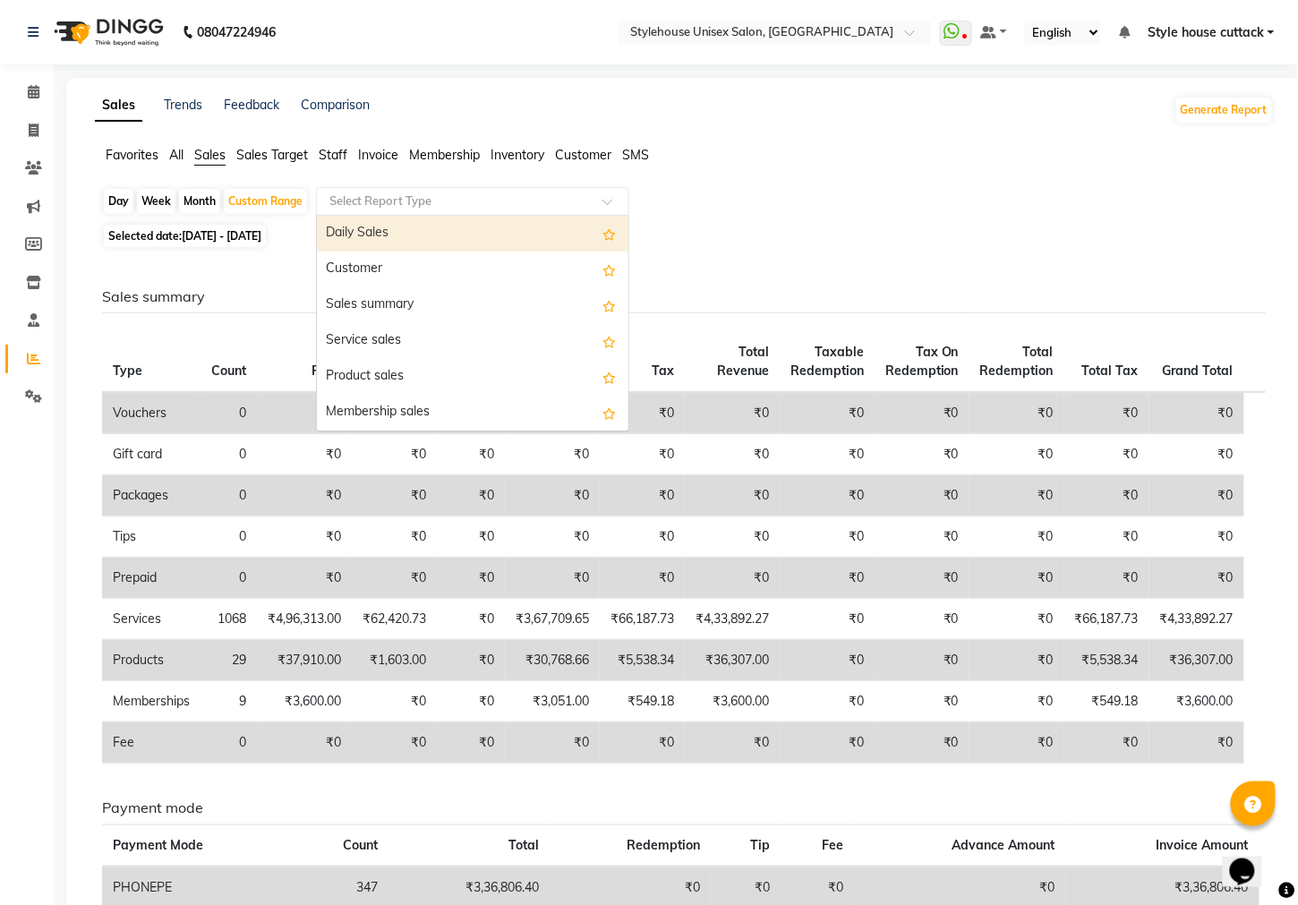
click at [372, 225] on div "Daily Sales" at bounding box center [473, 234] width 312 height 36
select select "full_report"
select select "csv"
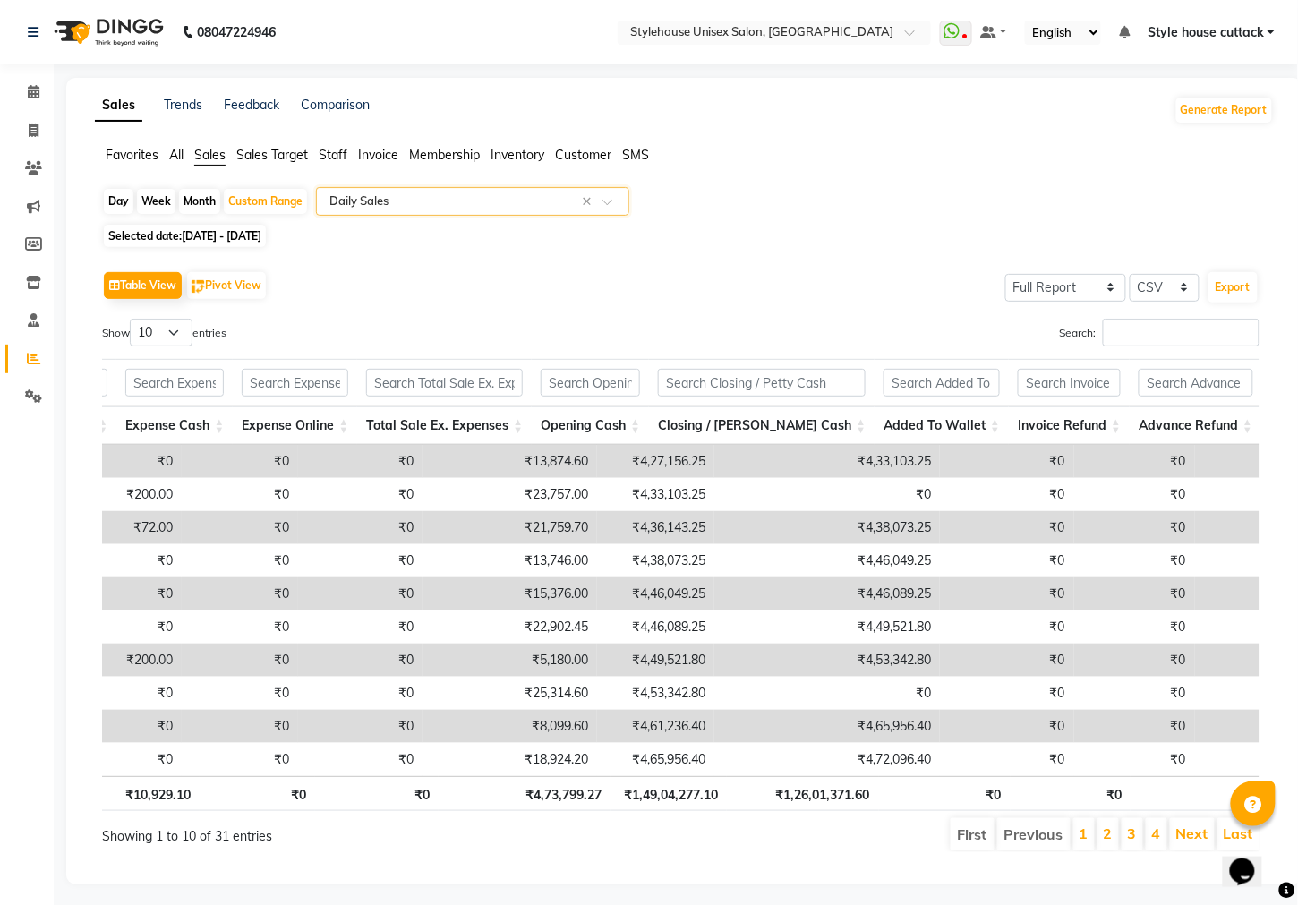
scroll to position [0, 1945]
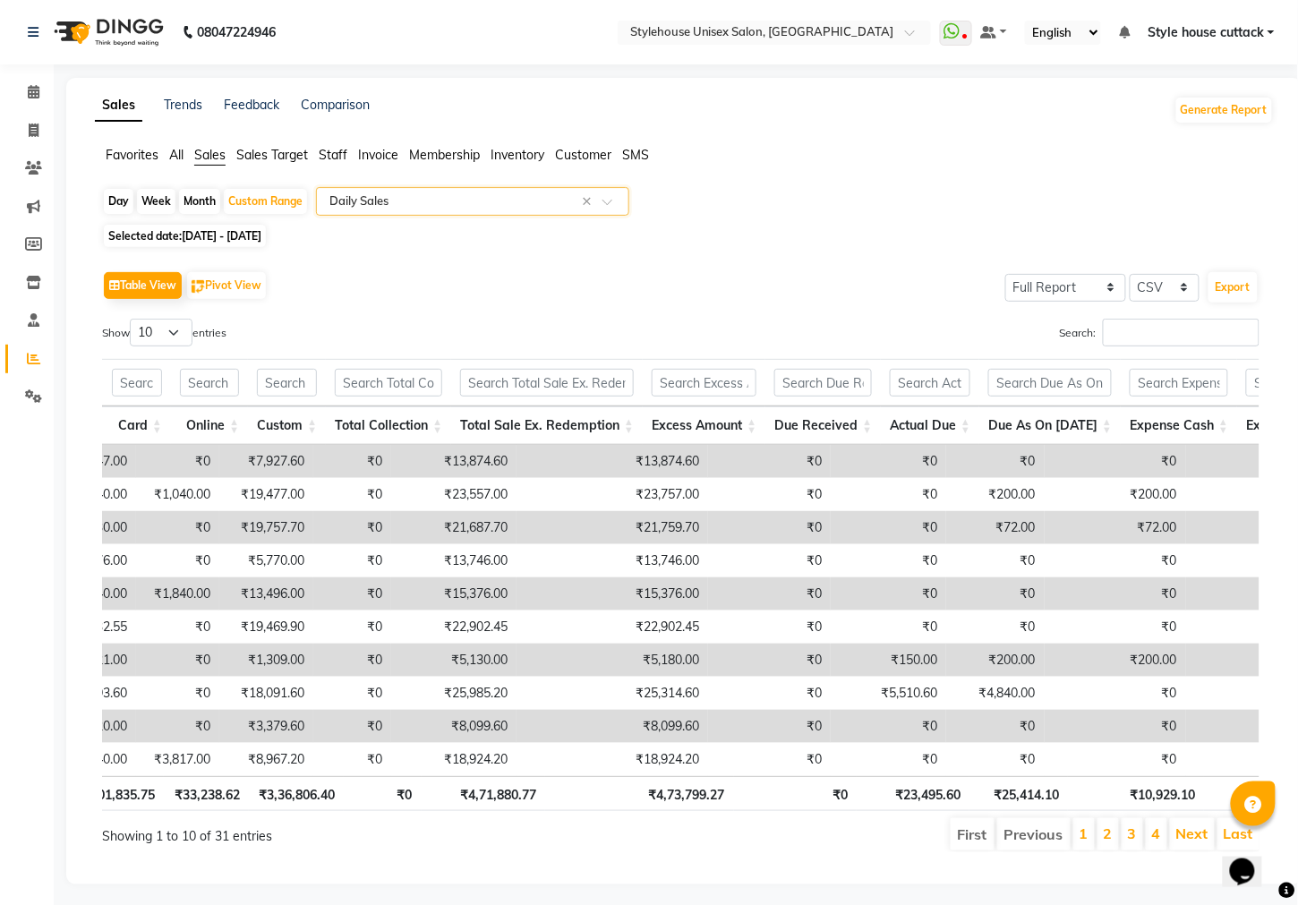
click at [375, 200] on input "text" at bounding box center [455, 202] width 258 height 18
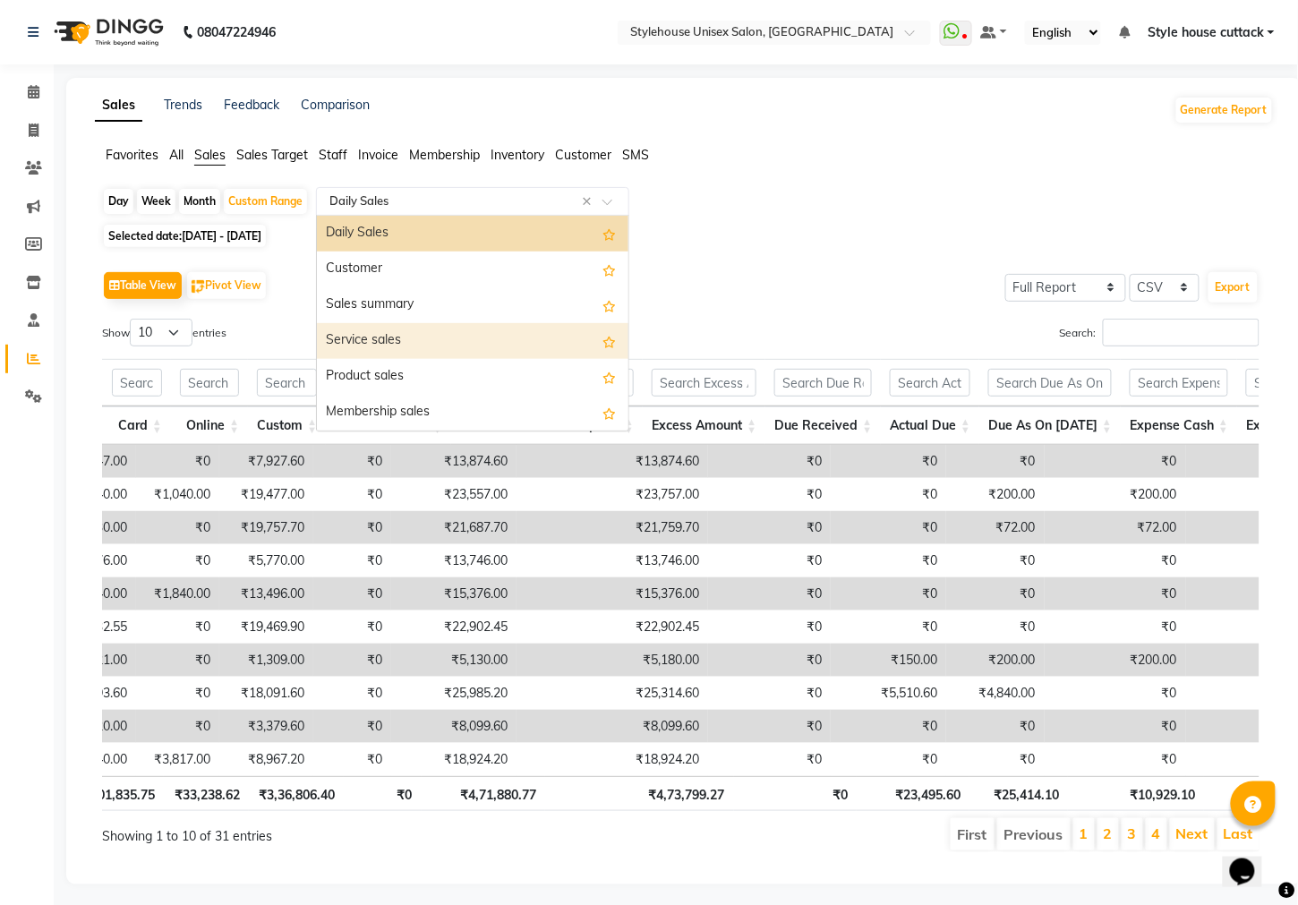
click at [369, 340] on div "Service sales" at bounding box center [473, 341] width 312 height 36
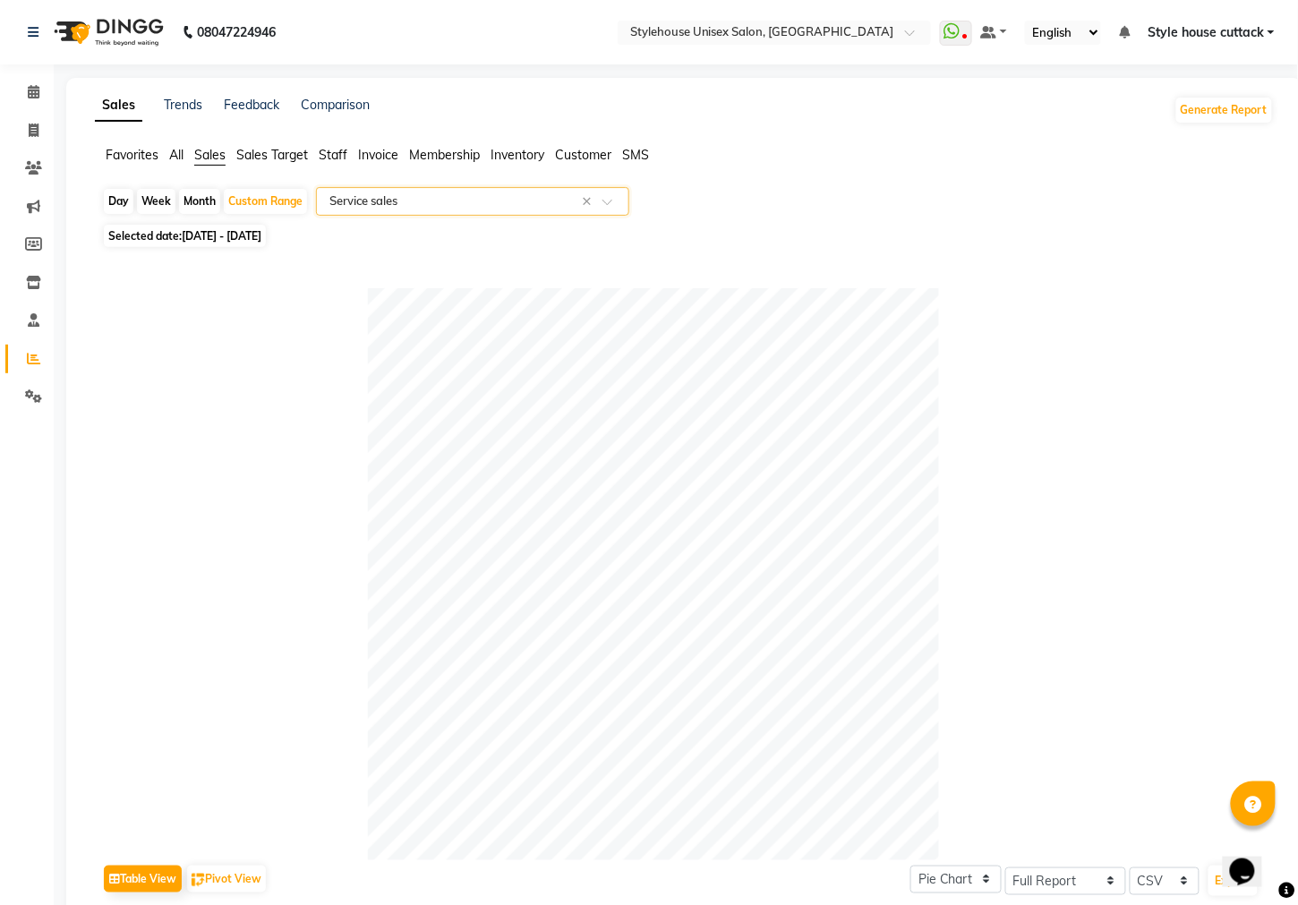
click at [396, 199] on input "text" at bounding box center [455, 202] width 258 height 18
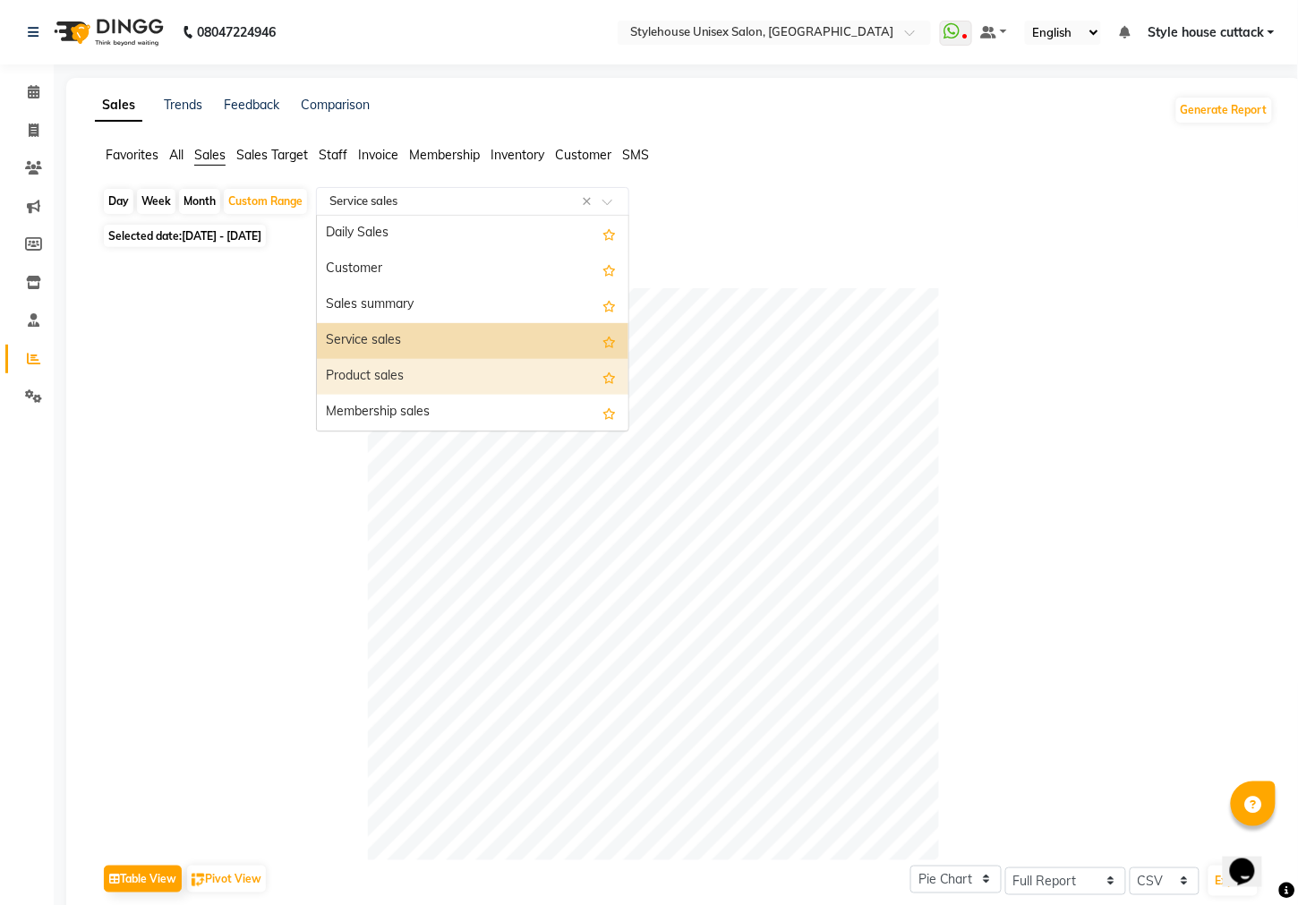
click at [375, 378] on div "Product sales" at bounding box center [473, 377] width 312 height 36
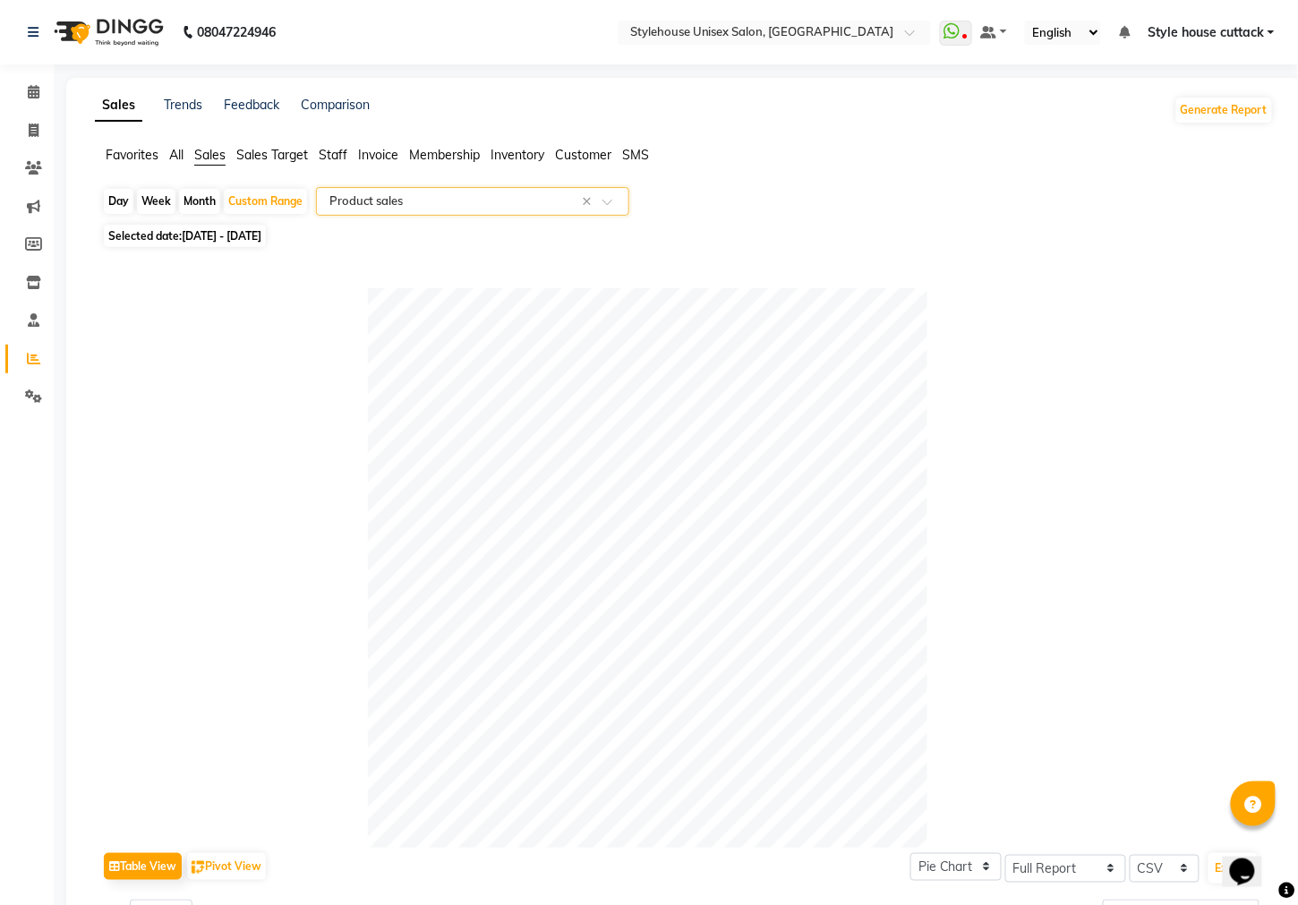
click at [515, 158] on span "Inventory" at bounding box center [518, 155] width 54 height 16
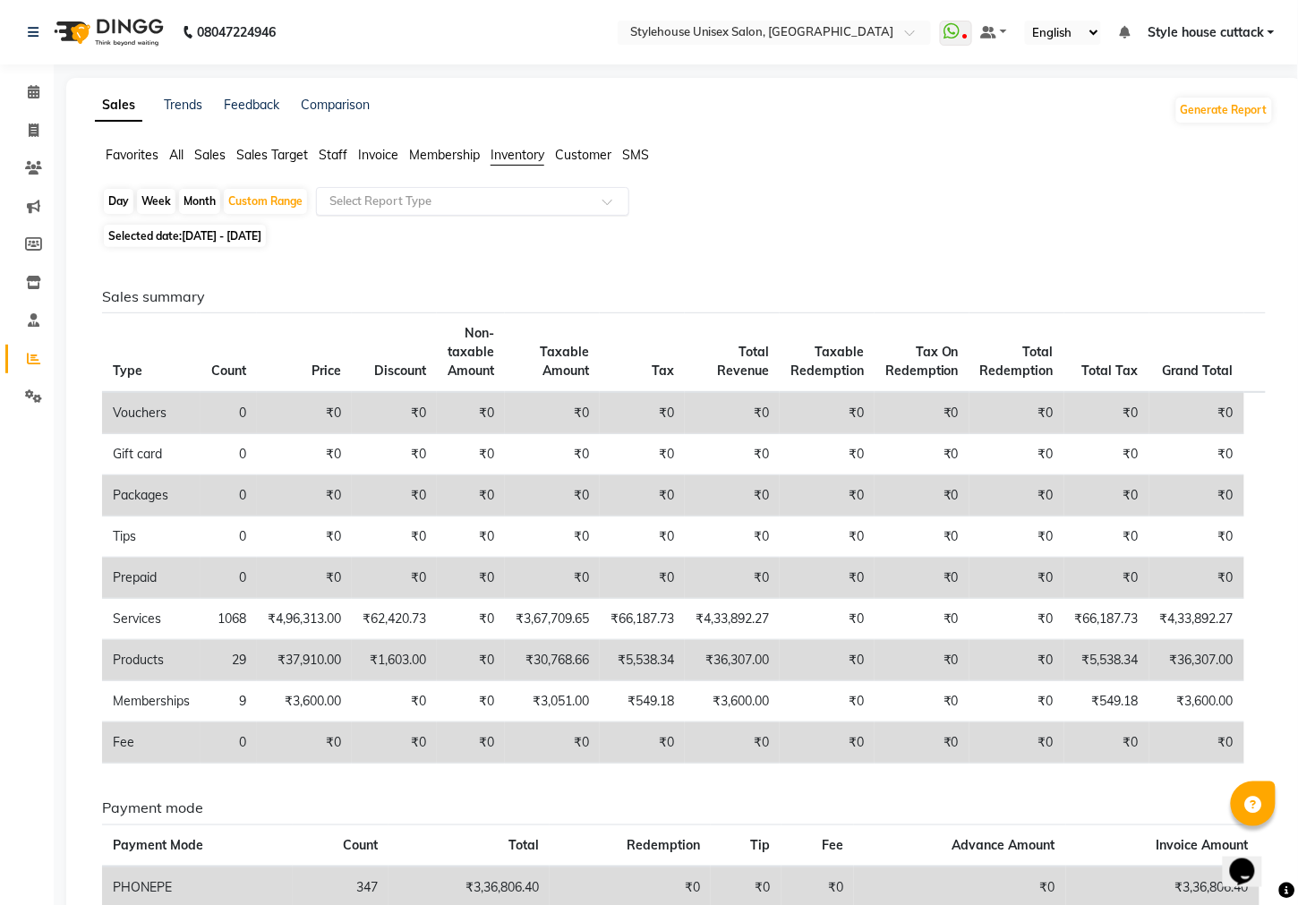
click at [446, 193] on input "text" at bounding box center [455, 202] width 258 height 18
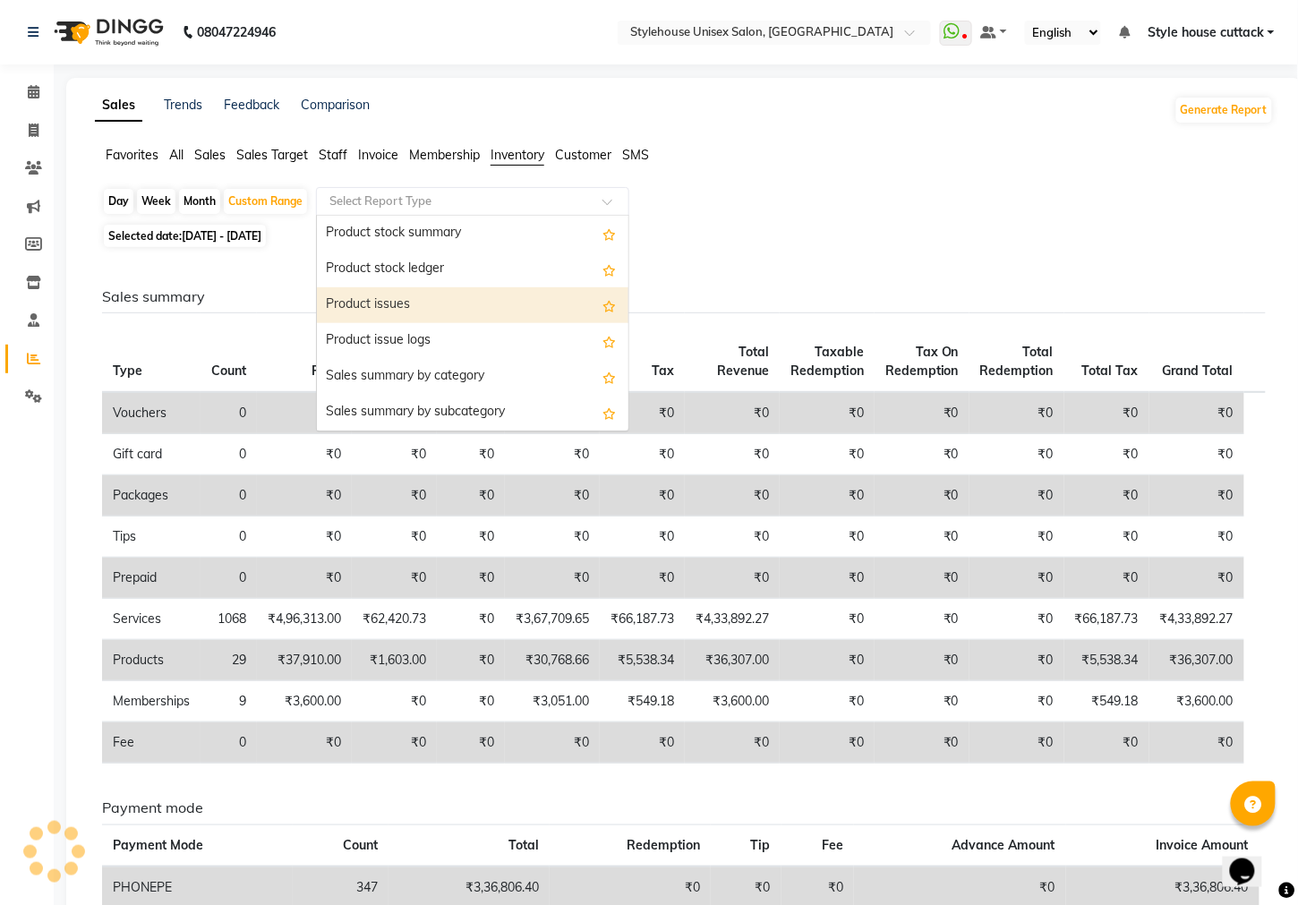
click at [870, 233] on div "Selected date: [DATE] - [DATE]" at bounding box center [688, 236] width 1172 height 19
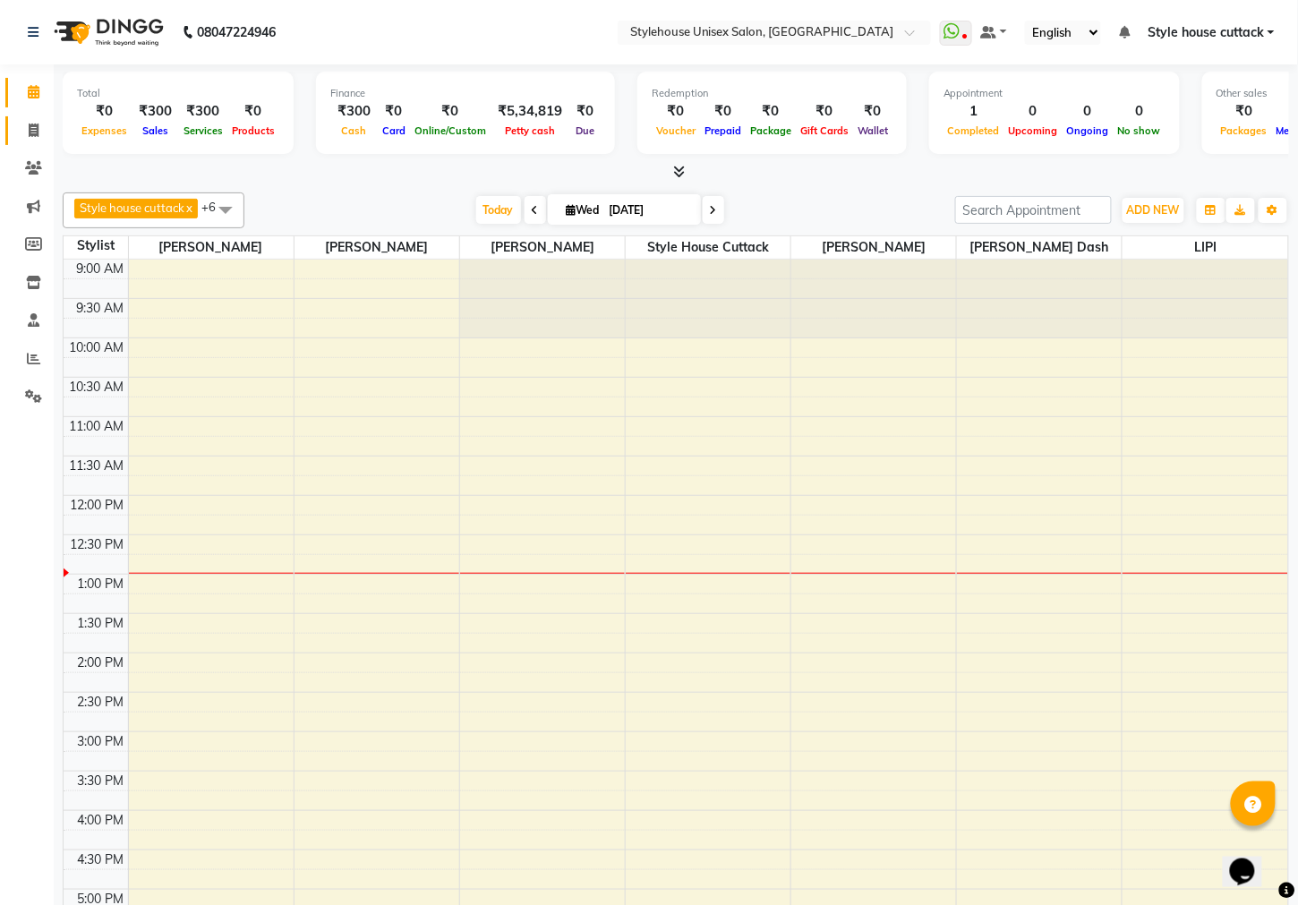
click at [29, 133] on icon at bounding box center [34, 130] width 10 height 13
select select "4222"
select select "service"
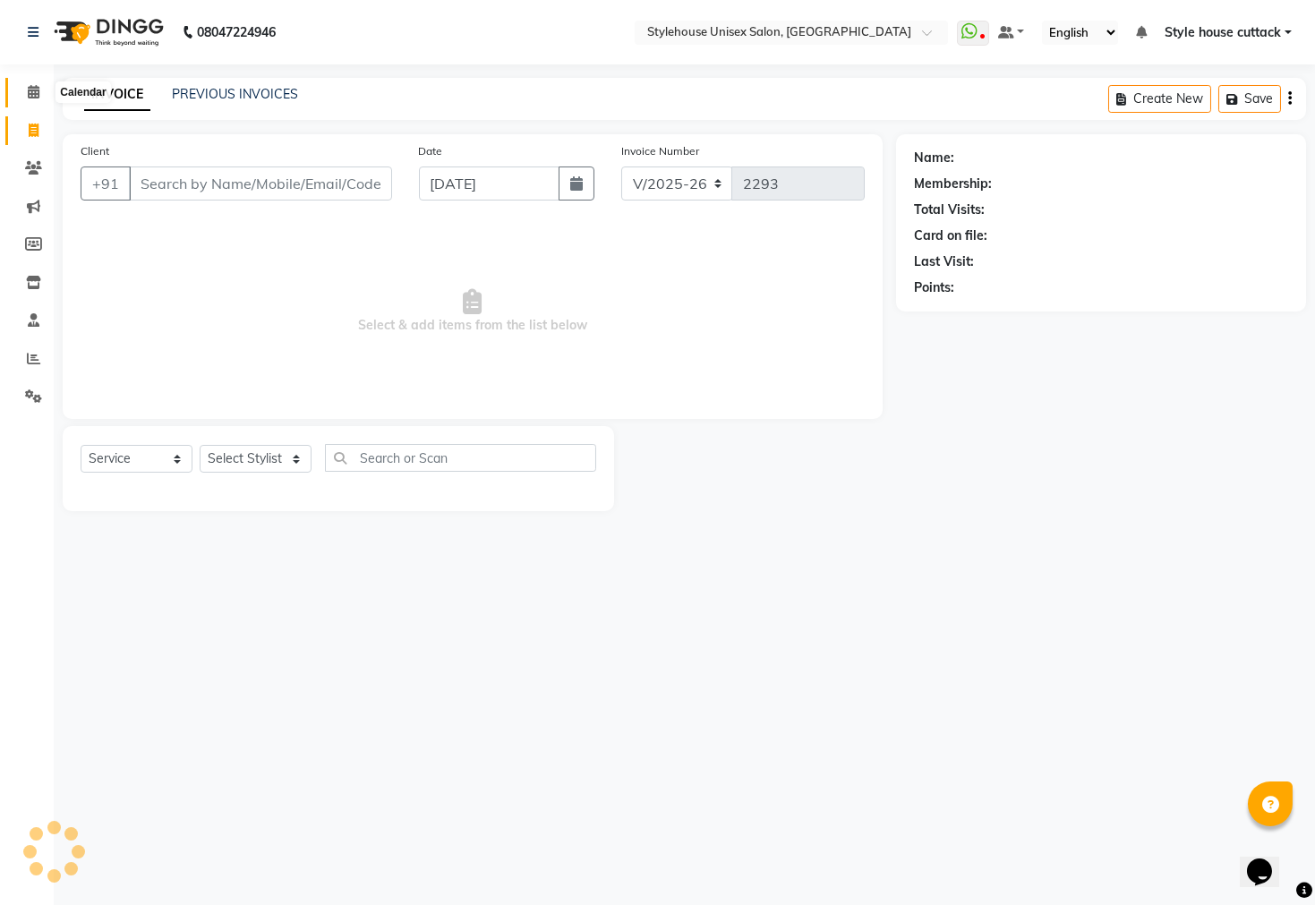
click at [32, 91] on icon at bounding box center [34, 91] width 12 height 13
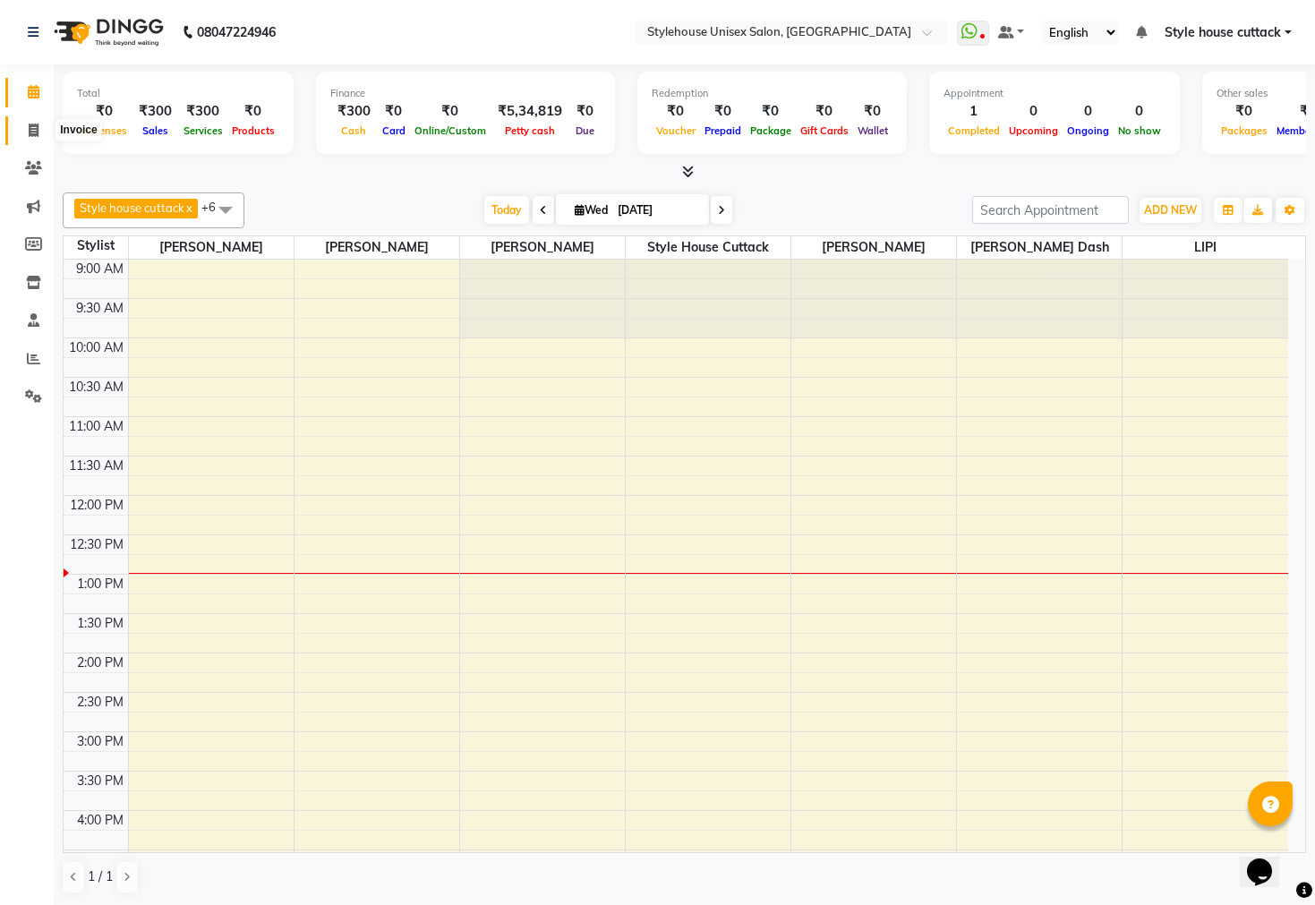
click at [43, 127] on span at bounding box center [33, 131] width 31 height 21
select select "4222"
select select "service"
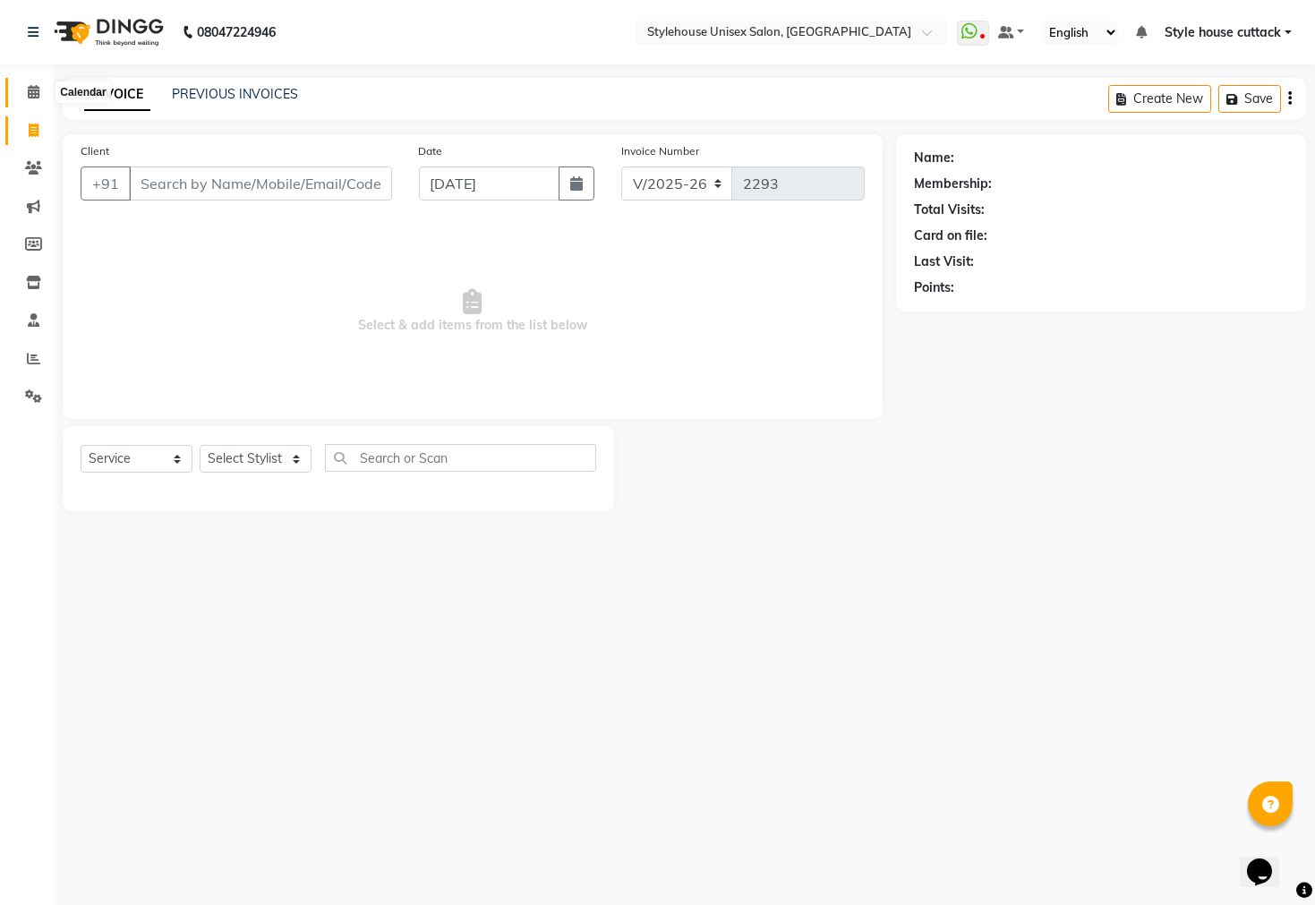
click at [36, 94] on icon at bounding box center [34, 91] width 12 height 13
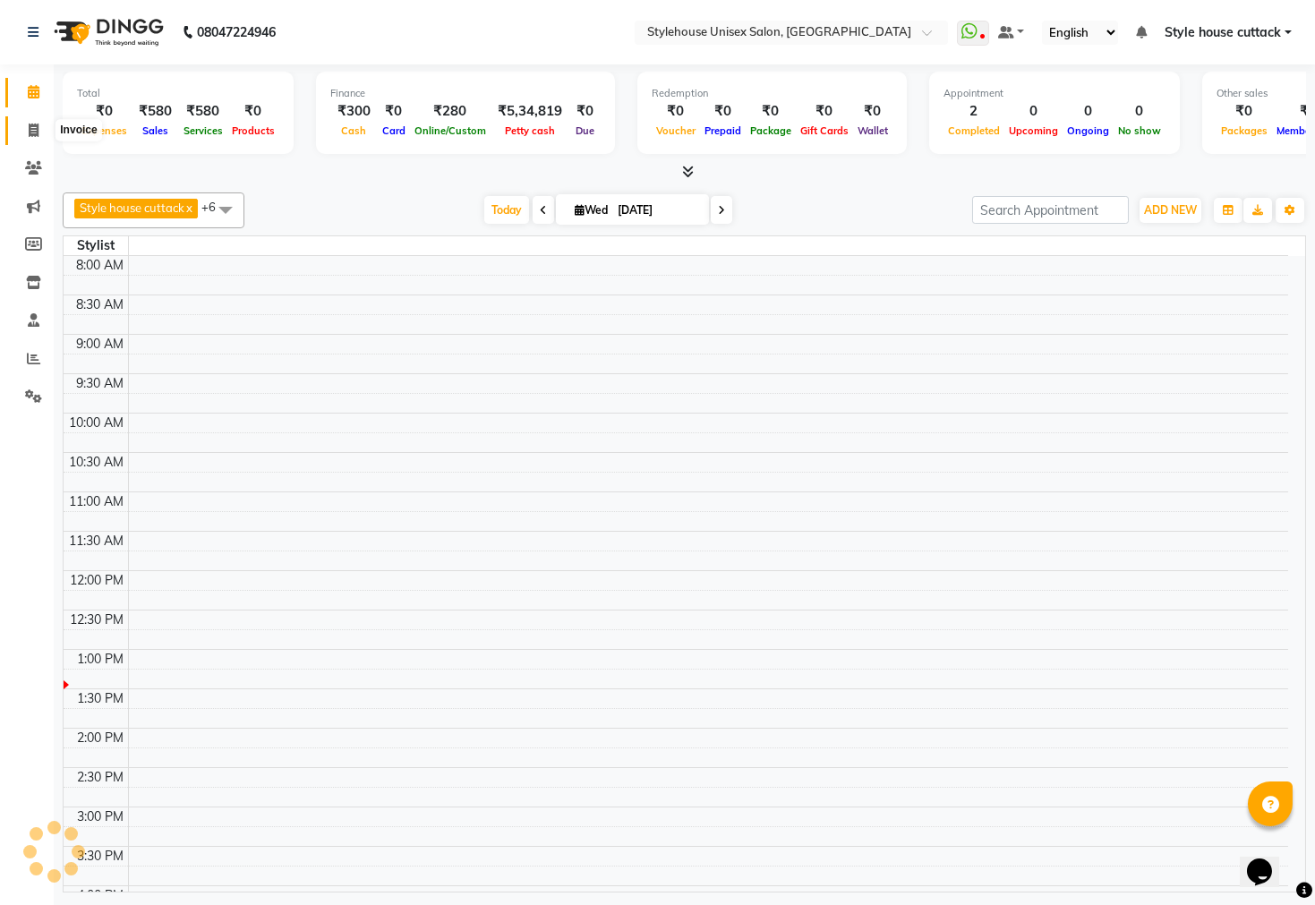
click at [26, 130] on span at bounding box center [33, 131] width 31 height 21
select select "service"
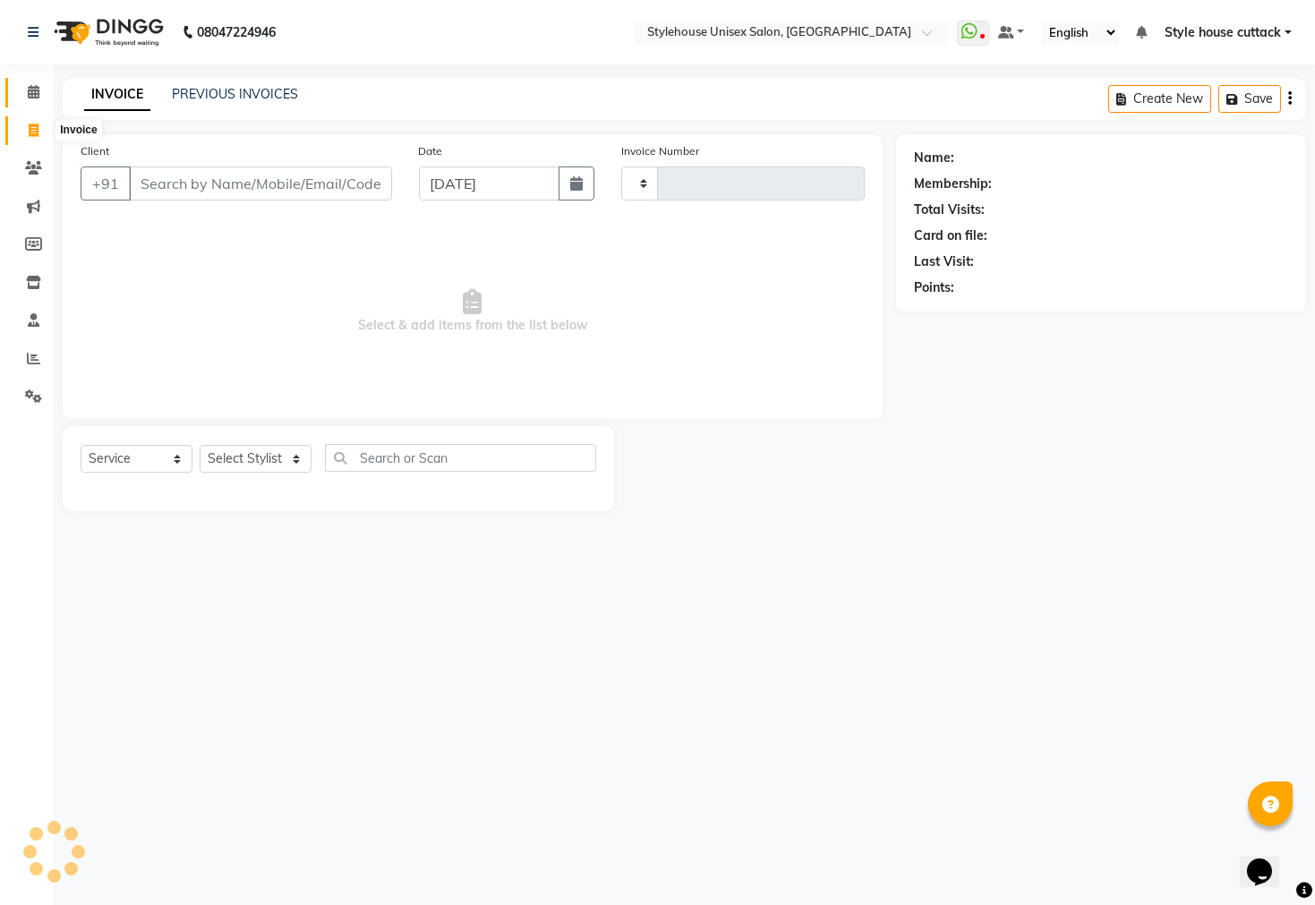
type input "2294"
select select "4222"
click at [28, 98] on icon at bounding box center [34, 91] width 12 height 13
